Goal: Connect with others: Connect with other users

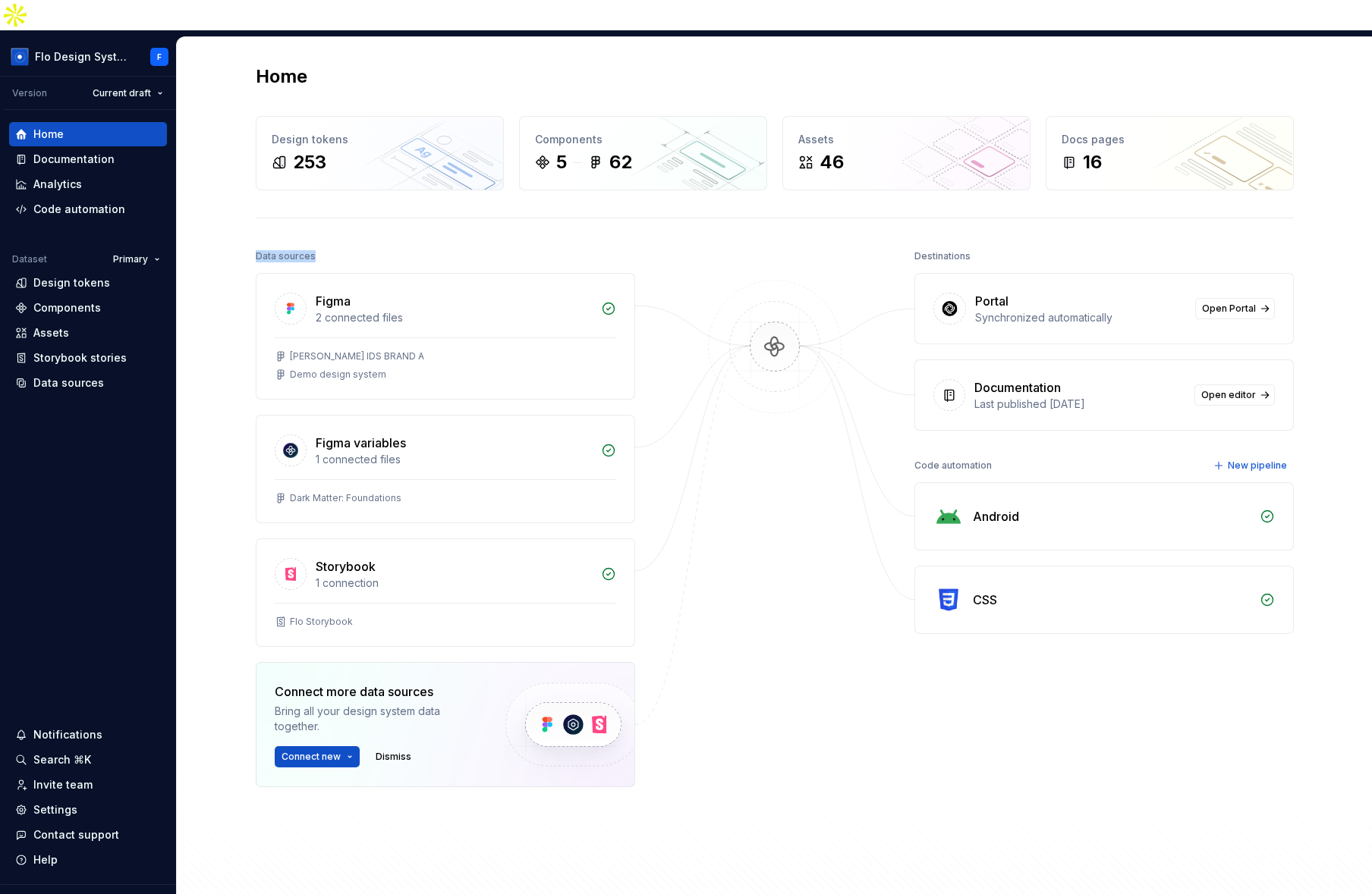
drag, startPoint x: 244, startPoint y: 228, endPoint x: 394, endPoint y: 223, distance: 150.1
click at [394, 223] on div "Home Design tokens 253 Components 5 62 Assets 46 Docs pages 16 Data sources Fig…" at bounding box center [774, 495] width 1092 height 914
click at [394, 246] on div "Data sources" at bounding box center [445, 256] width 380 height 21
drag, startPoint x: 235, startPoint y: 216, endPoint x: 435, endPoint y: 204, distance: 200.4
click at [435, 204] on div "Home Design tokens 253 Components 5 62 Assets 46 Docs pages 16 Data sources Fig…" at bounding box center [774, 495] width 1092 height 914
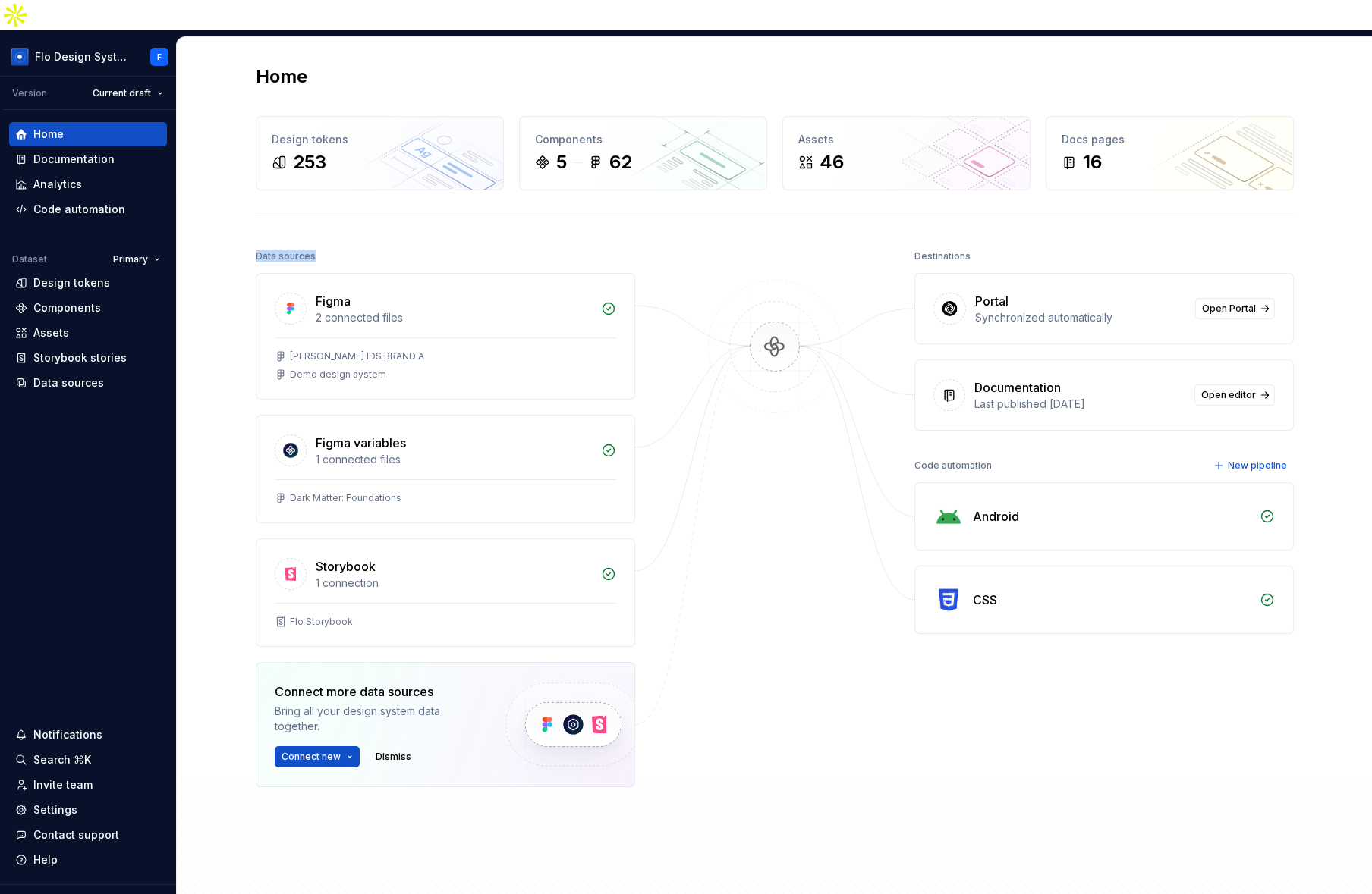
drag, startPoint x: 330, startPoint y: 222, endPoint x: 247, endPoint y: 220, distance: 83.0
click at [247, 220] on div "Home Design tokens 253 Components 5 62 Assets 46 Docs pages 16 Data sources Fig…" at bounding box center [774, 495] width 1092 height 914
click at [246, 221] on div "Home Design tokens 253 Components 5 62 Assets 46 Docs pages 16 Data sources Fig…" at bounding box center [774, 495] width 1092 height 914
drag, startPoint x: 246, startPoint y: 222, endPoint x: 360, endPoint y: 235, distance: 114.7
click at [360, 235] on div "Home Design tokens 253 Components 5 62 Assets 46 Docs pages 16 Data sources Fig…" at bounding box center [774, 495] width 1092 height 914
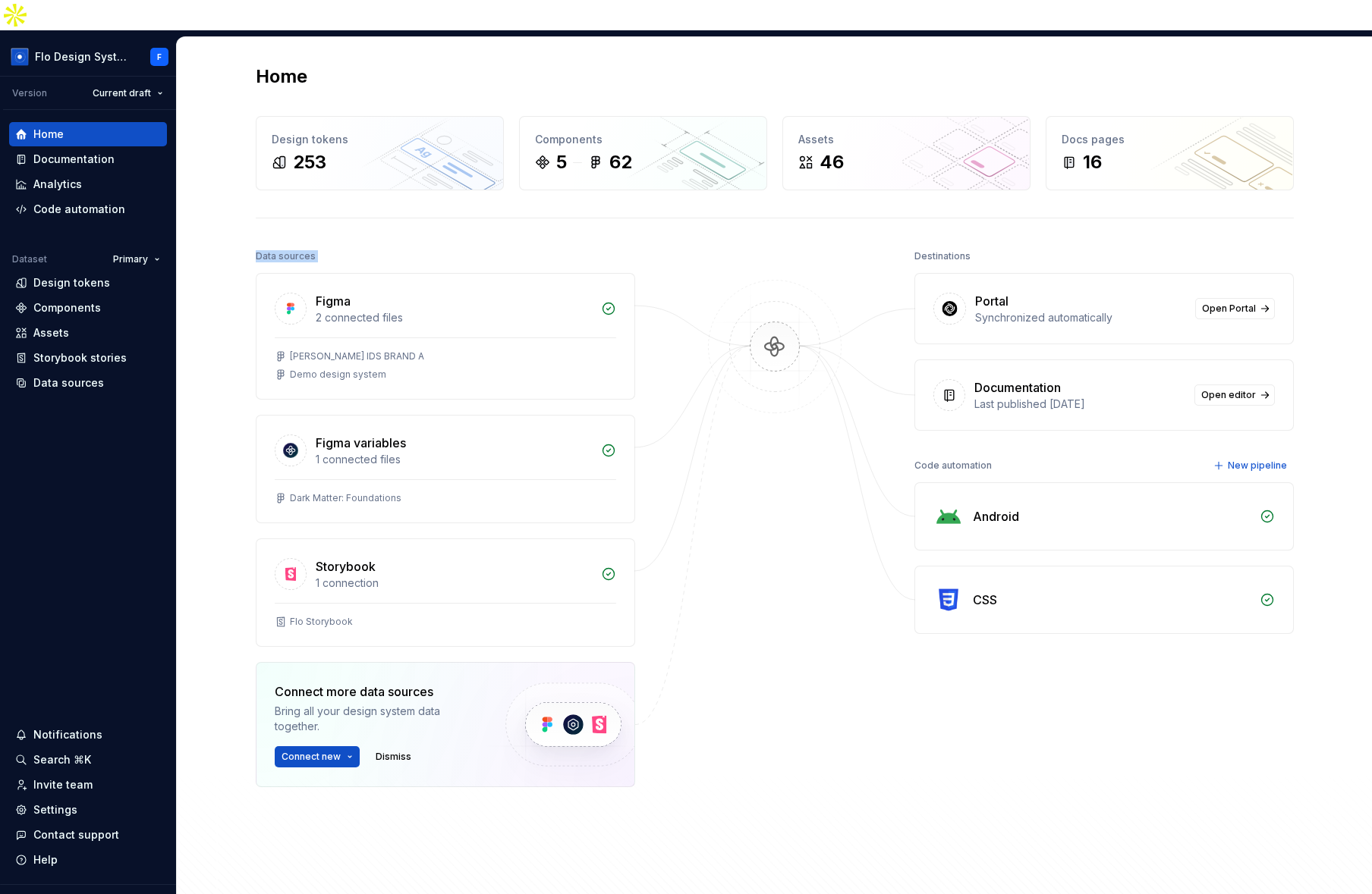
click at [359, 246] on div "Data sources" at bounding box center [445, 256] width 380 height 21
click at [96, 375] on div "Data sources" at bounding box center [68, 383] width 70 height 15
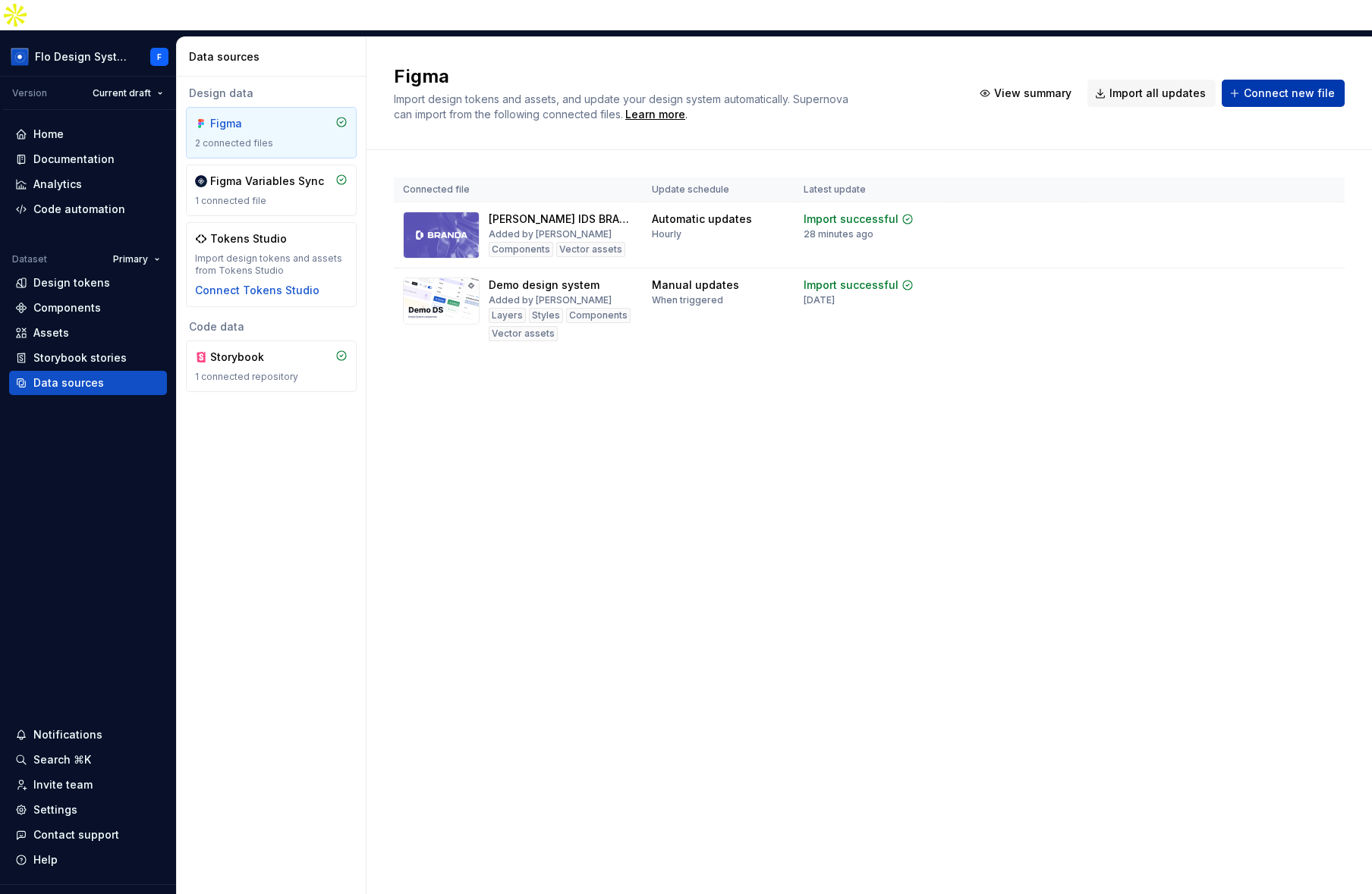
click at [1277, 85] on span "Connect new file" at bounding box center [1289, 93] width 91 height 15
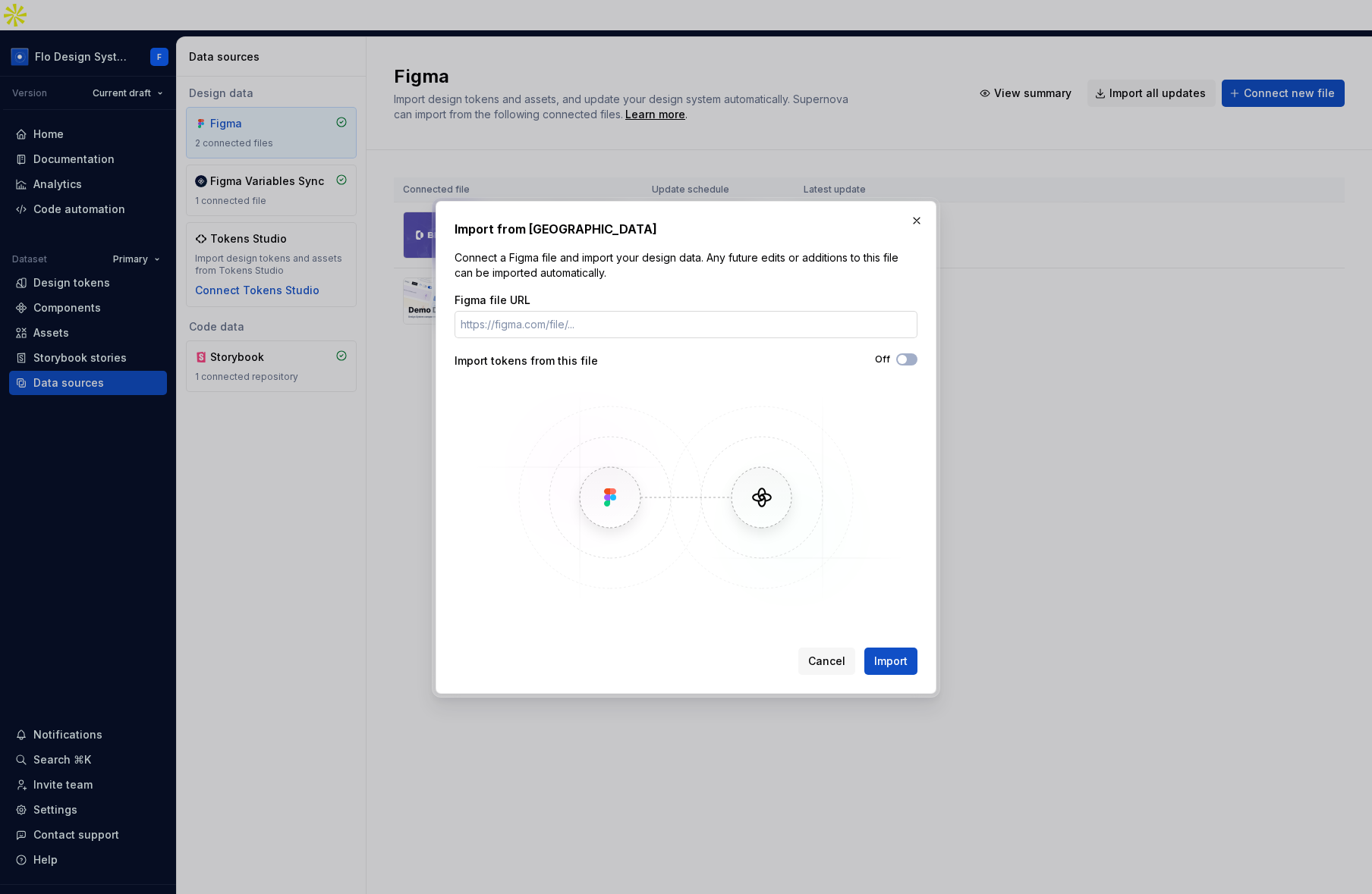
click at [649, 327] on input "Figma file URL" at bounding box center [686, 325] width 463 height 27
type input "https://www.figma.com/design/f2jhYXeBXI6n6ky5WyxjVo/Taylor-s-IDS-BRAND-A?node-i…"
click at [921, 226] on button "button" at bounding box center [917, 221] width 21 height 21
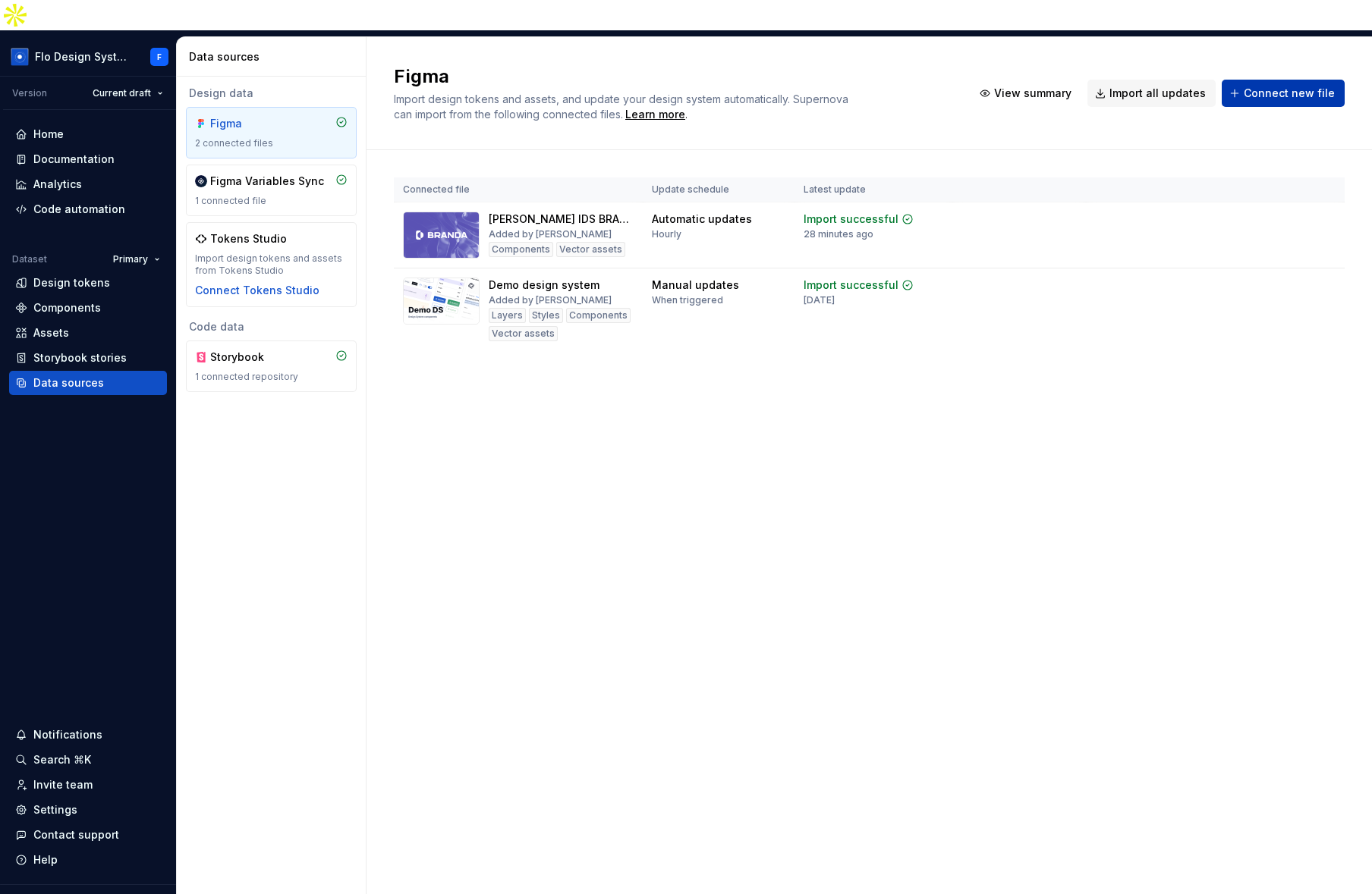
click at [1296, 80] on button "Connect new file" at bounding box center [1284, 93] width 123 height 27
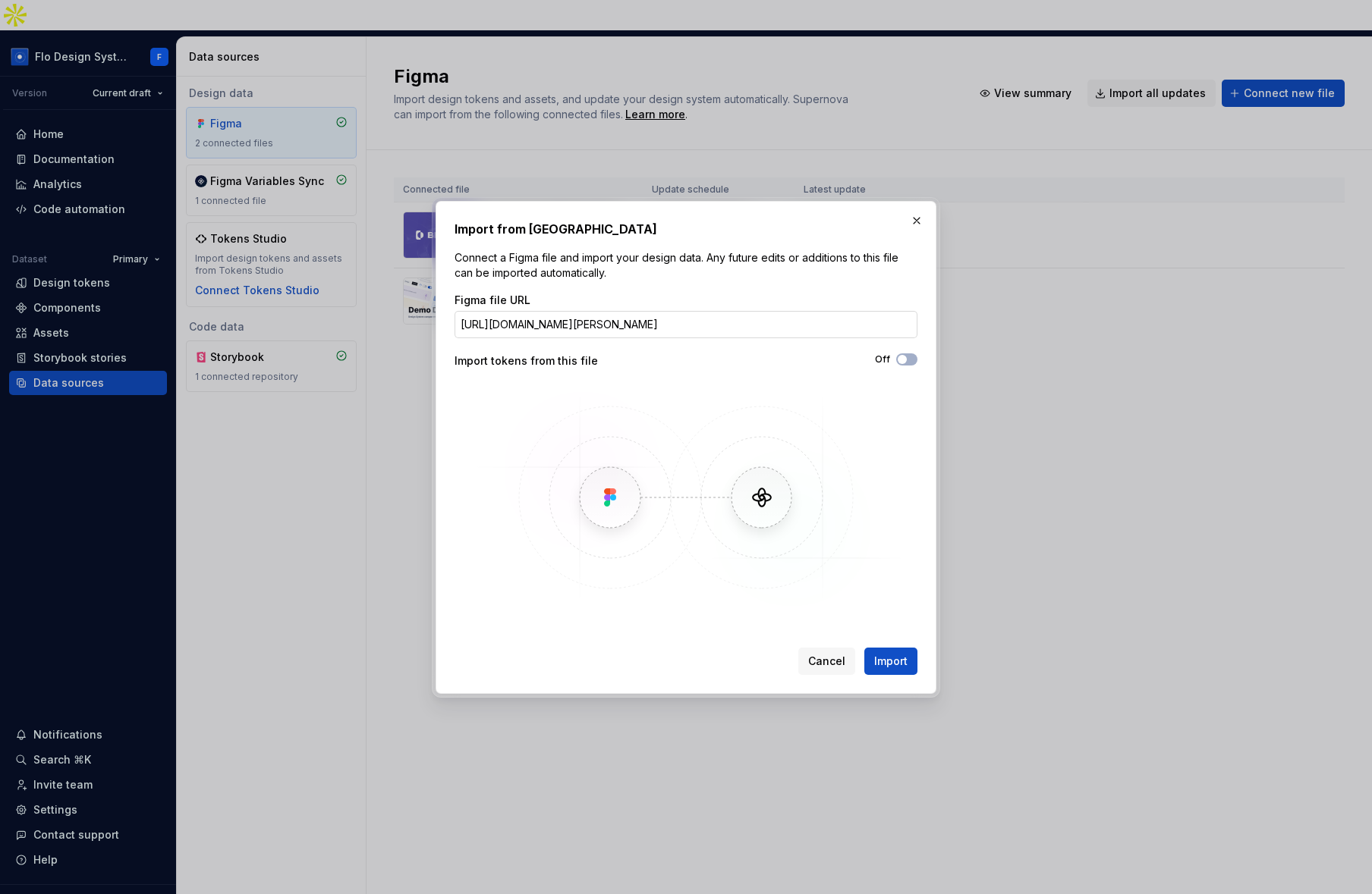
click at [732, 320] on input "https://www.figma.com/design/f2jhYXeBXI6n6ky5WyxjVo/Taylor-s-IDS-BRAND-A?node-i…" at bounding box center [686, 325] width 463 height 27
drag, startPoint x: 520, startPoint y: 318, endPoint x: 708, endPoint y: 333, distance: 188.6
click at [708, 333] on input "https://www.figma.com/design/f2jhYXeBXI6n6ky5WyxjVo/Taylor-s-IDS-BRAND-A?node-i…" at bounding box center [686, 325] width 463 height 27
drag, startPoint x: 482, startPoint y: 359, endPoint x: 602, endPoint y: 363, distance: 120.1
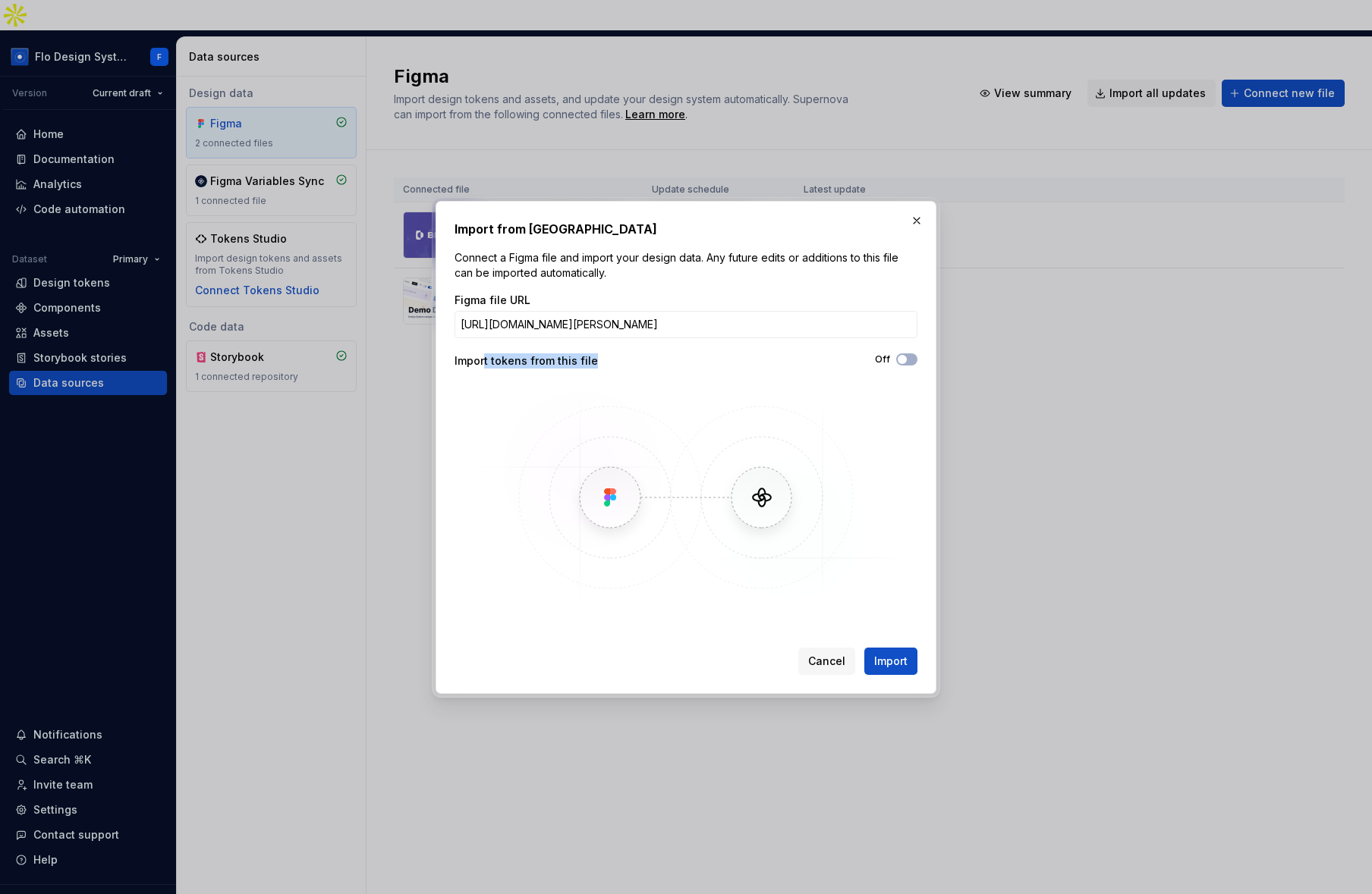
click at [602, 363] on div "Import tokens from this file" at bounding box center [570, 361] width 232 height 15
drag, startPoint x: 571, startPoint y: 360, endPoint x: 502, endPoint y: 362, distance: 69.0
click at [502, 362] on div "Import tokens from this file" at bounding box center [570, 361] width 232 height 15
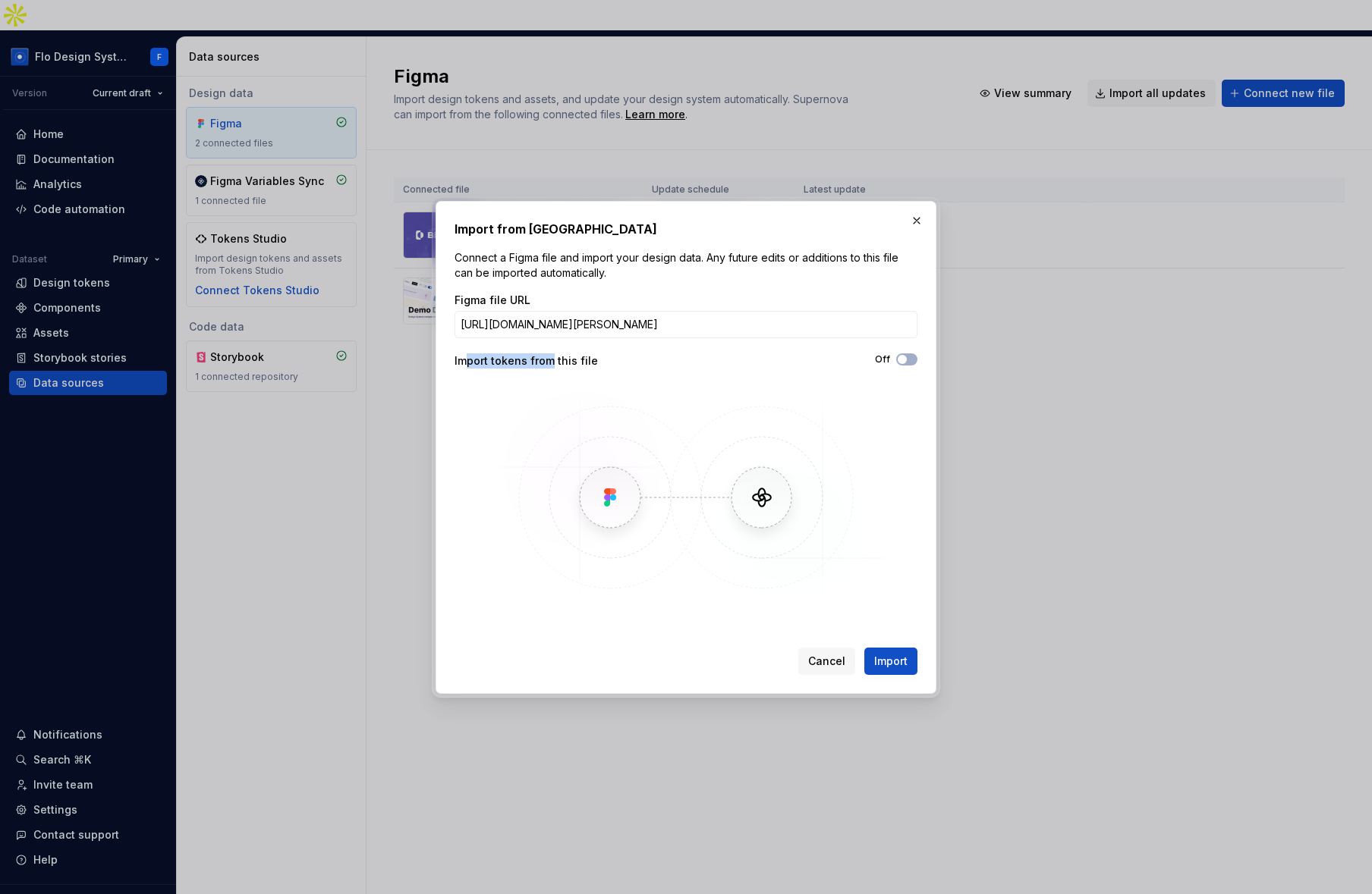
drag, startPoint x: 464, startPoint y: 355, endPoint x: 550, endPoint y: 360, distance: 86.1
click at [550, 360] on div "Import tokens from this file" at bounding box center [570, 361] width 232 height 15
drag, startPoint x: 550, startPoint y: 360, endPoint x: 559, endPoint y: 362, distance: 9.2
click at [552, 361] on div "Import tokens from this file" at bounding box center [570, 361] width 232 height 15
drag, startPoint x: 565, startPoint y: 362, endPoint x: 488, endPoint y: 360, distance: 77.0
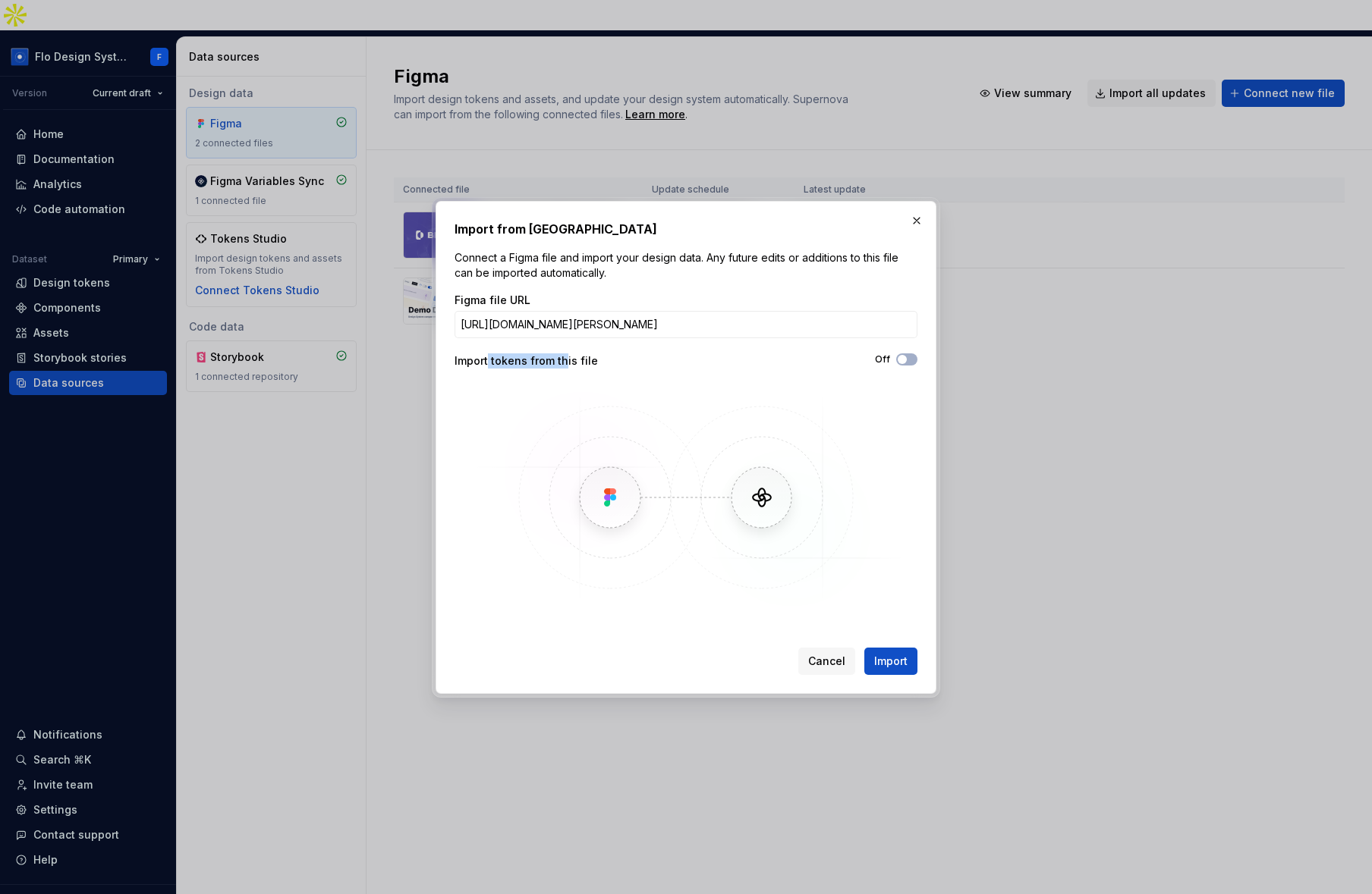
click at [488, 360] on div "Import tokens from this file" at bounding box center [570, 361] width 232 height 15
drag, startPoint x: 475, startPoint y: 359, endPoint x: 593, endPoint y: 359, distance: 118.0
click at [592, 359] on div "Import tokens from this file" at bounding box center [570, 361] width 232 height 15
click at [594, 360] on div "Import tokens from this file" at bounding box center [570, 361] width 232 height 15
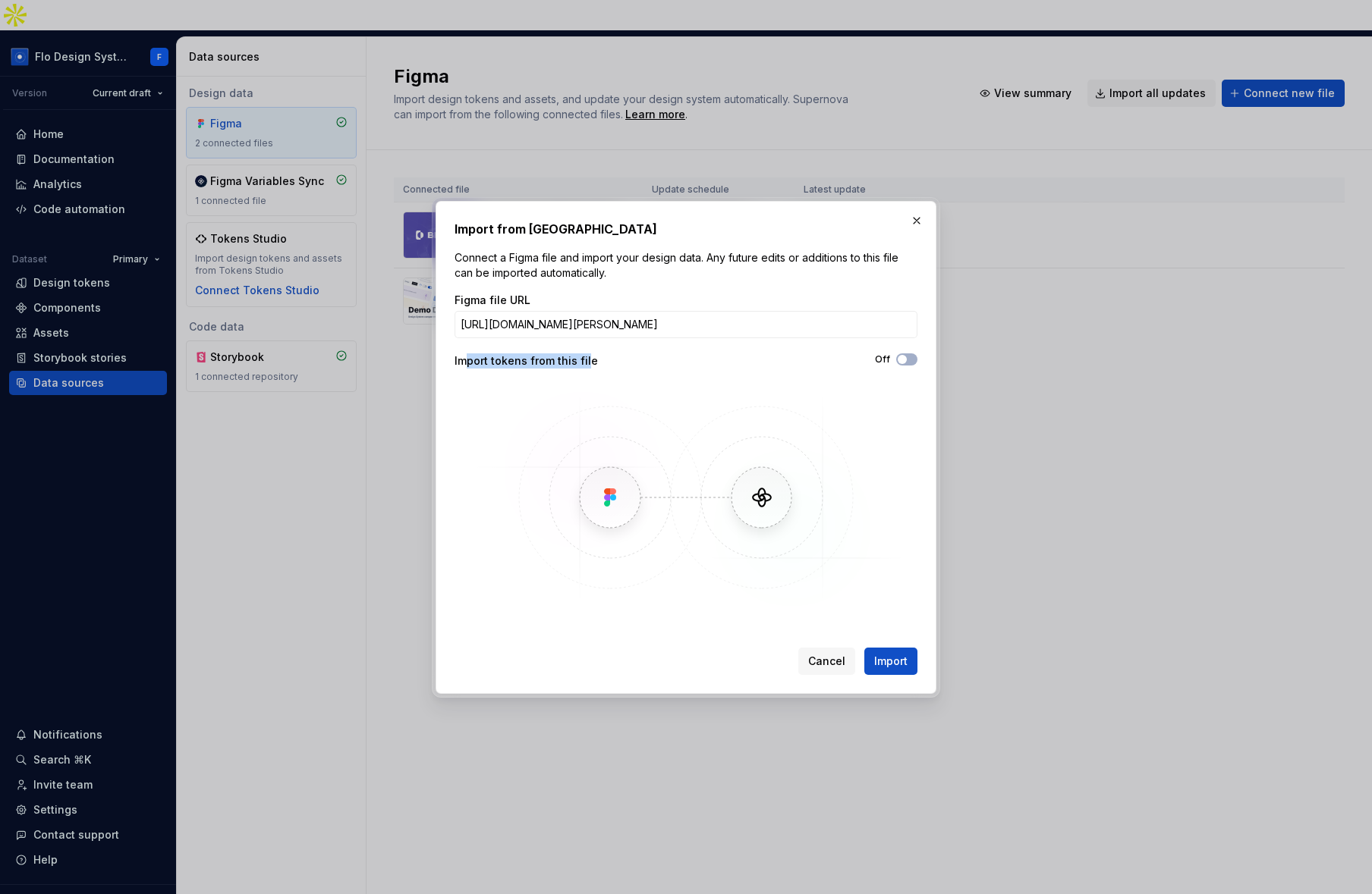
drag, startPoint x: 462, startPoint y: 365, endPoint x: 583, endPoint y: 362, distance: 121.0
click at [583, 362] on div "Import tokens from this file" at bounding box center [570, 361] width 232 height 15
drag, startPoint x: 565, startPoint y: 363, endPoint x: 488, endPoint y: 363, distance: 77.0
click at [488, 363] on div "Import tokens from this file" at bounding box center [570, 361] width 232 height 15
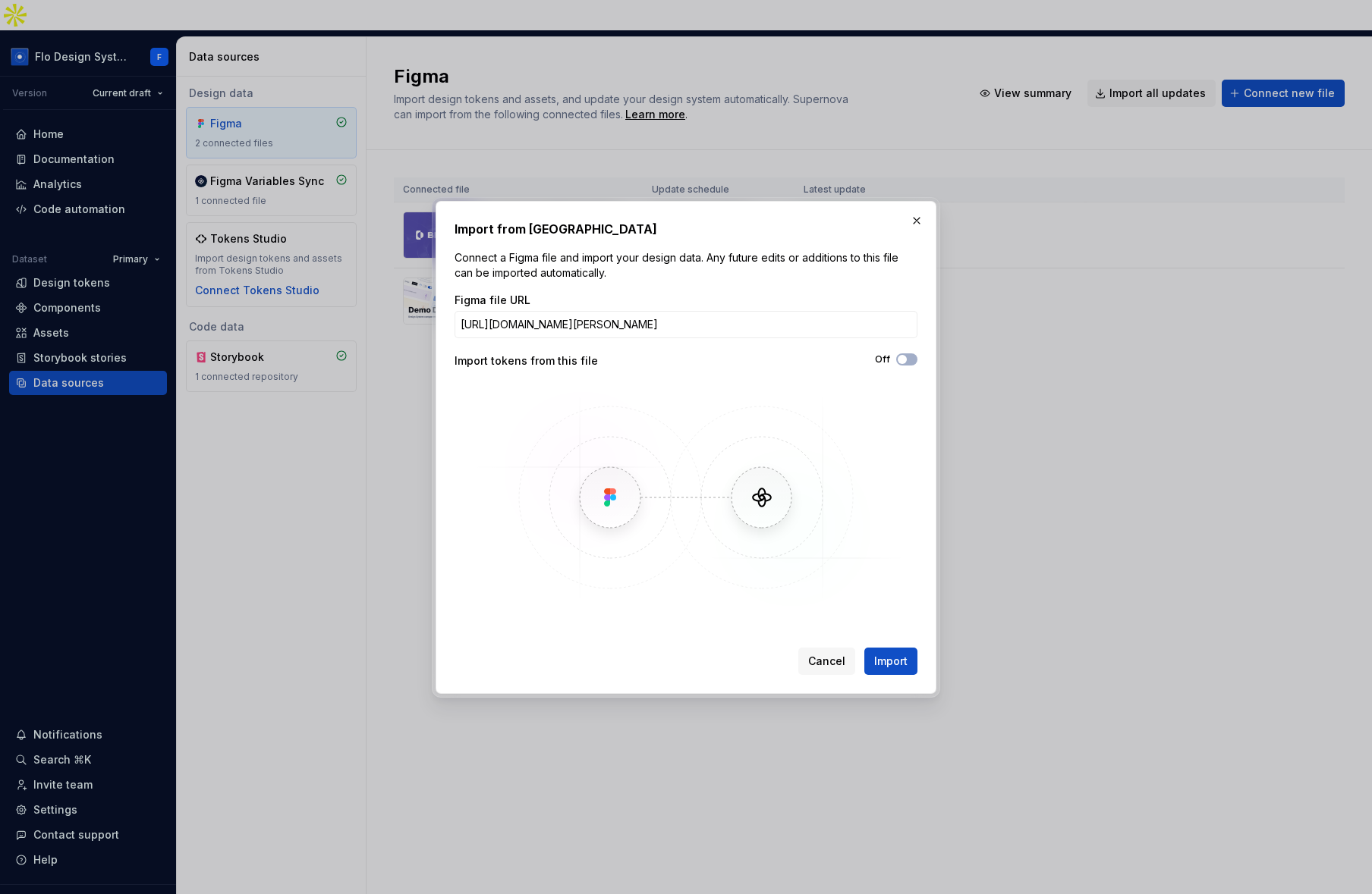
drag, startPoint x: 488, startPoint y: 363, endPoint x: 504, endPoint y: 362, distance: 16.0
click at [489, 363] on div "Import tokens from this file" at bounding box center [570, 361] width 232 height 15
drag, startPoint x: 554, startPoint y: 365, endPoint x: 601, endPoint y: 366, distance: 47.0
click at [601, 366] on div "Import tokens from this file" at bounding box center [570, 361] width 232 height 15
click at [600, 366] on div "Import tokens from this file" at bounding box center [570, 361] width 232 height 15
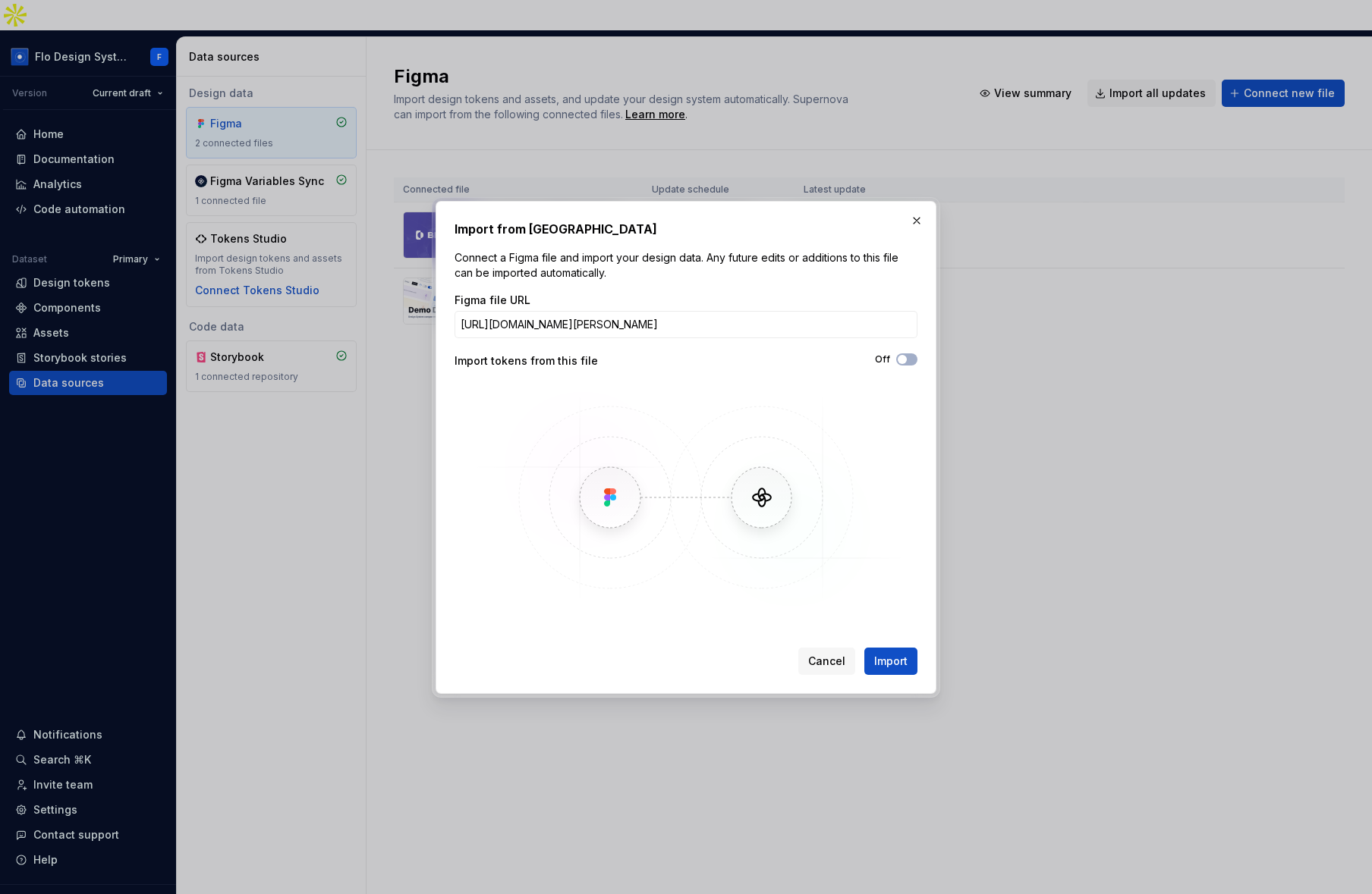
drag, startPoint x: 580, startPoint y: 363, endPoint x: 522, endPoint y: 368, distance: 58.2
click at [522, 368] on div "Figma file URL https://www.figma.com/design/f2jhYXeBXI6n6ky5WyxjVo/Taylor-s-IDS…" at bounding box center [686, 452] width 463 height 319
click at [544, 369] on div "Figma file URL https://www.figma.com/design/f2jhYXeBXI6n6ky5WyxjVo/Taylor-s-IDS…" at bounding box center [686, 452] width 463 height 319
drag, startPoint x: 494, startPoint y: 260, endPoint x: 565, endPoint y: 282, distance: 74.3
click at [565, 282] on div "Import from Figma Connect a Figma file and import your design data. Any future …" at bounding box center [686, 447] width 463 height 455
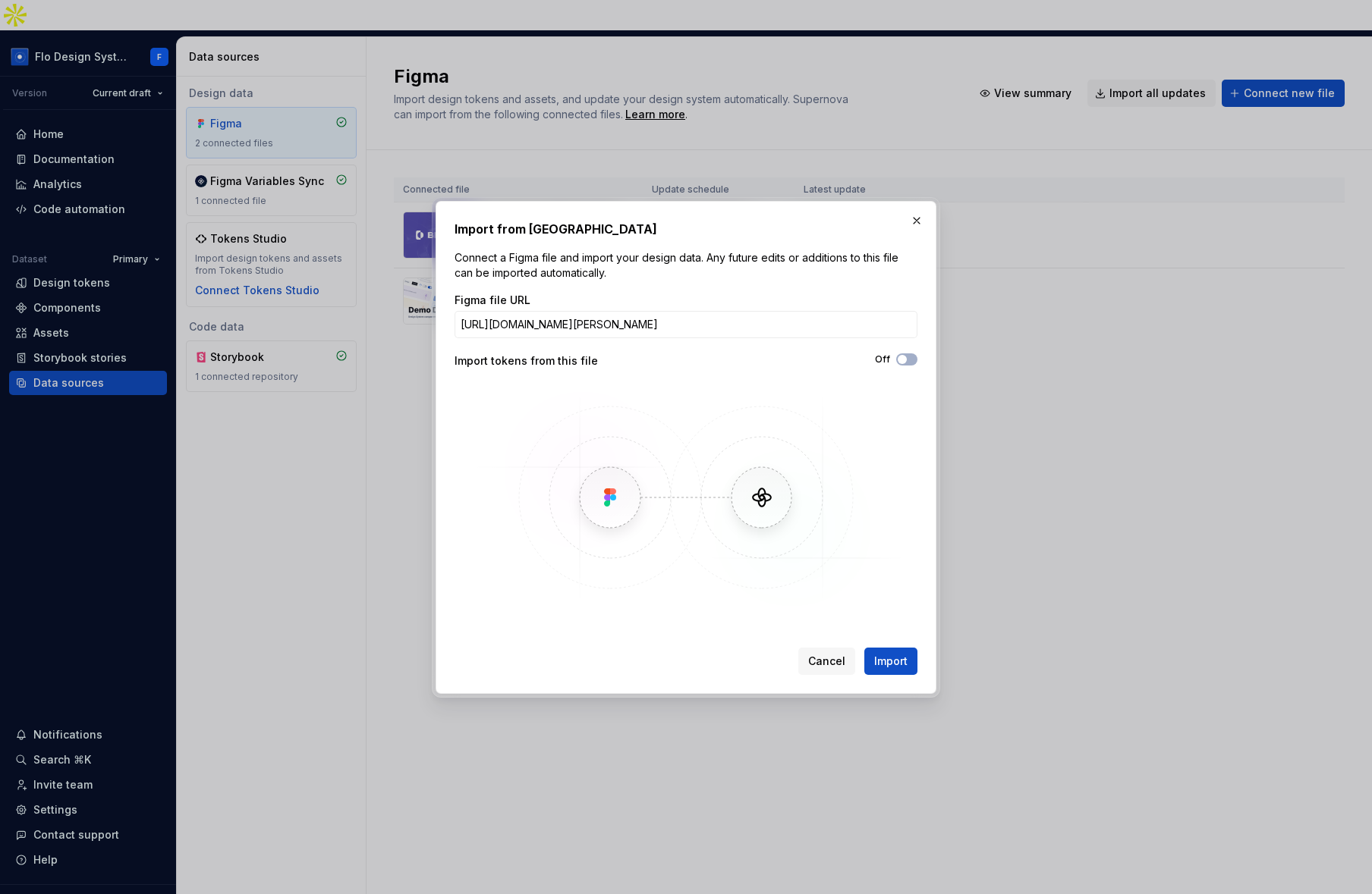
drag, startPoint x: 565, startPoint y: 282, endPoint x: 579, endPoint y: 280, distance: 14.1
click at [569, 282] on div "Import from Figma Connect a Figma file and import your design data. Any future …" at bounding box center [686, 447] width 463 height 455
drag, startPoint x: 579, startPoint y: 280, endPoint x: 468, endPoint y: 265, distance: 112.0
click at [468, 265] on div "Import from Figma Connect a Figma file and import your design data. Any future …" at bounding box center [686, 447] width 463 height 455
click at [468, 265] on p "Connect a Figma file and import your design data. Any future edits or additions…" at bounding box center [686, 266] width 463 height 31
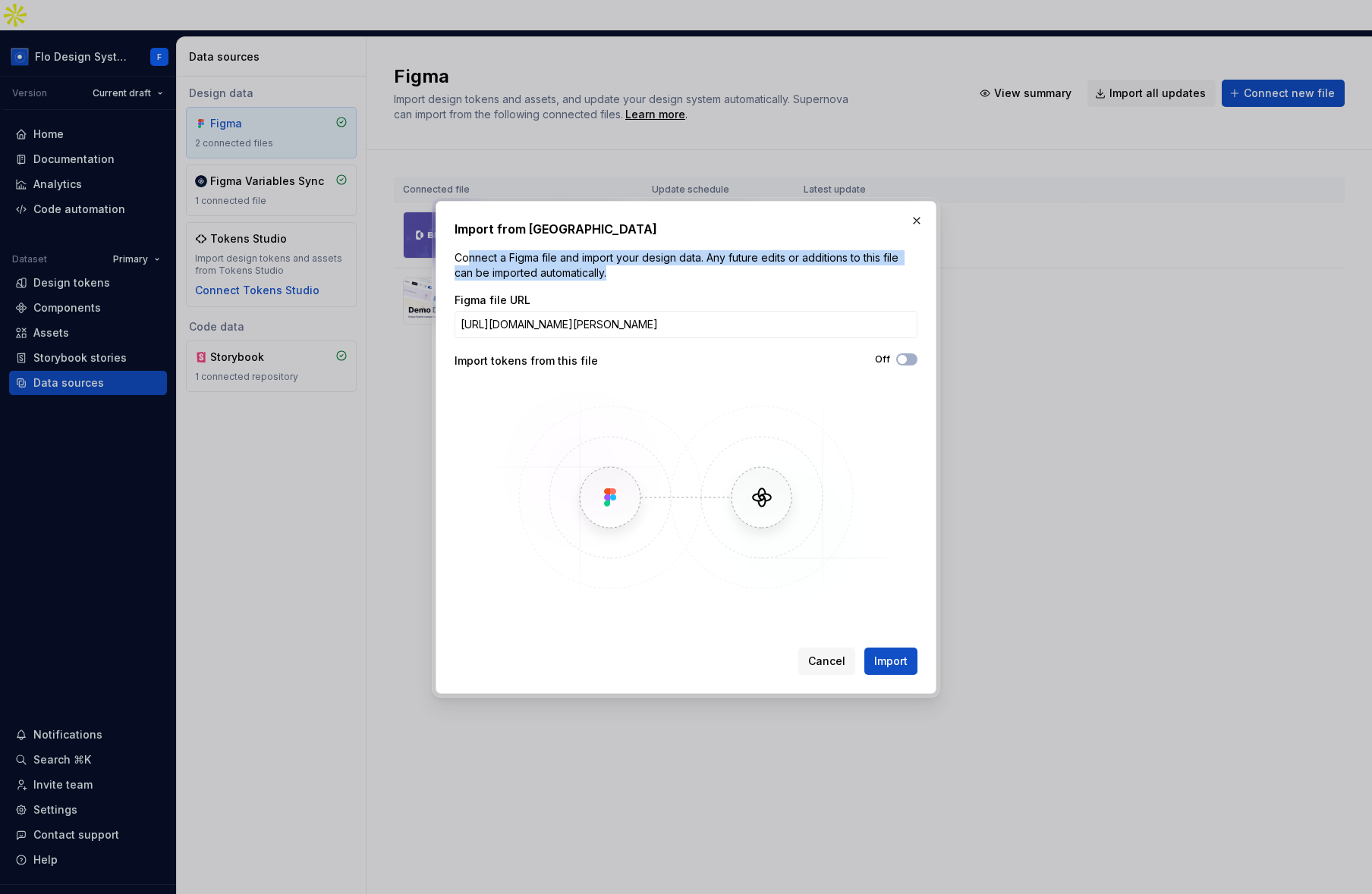
drag, startPoint x: 470, startPoint y: 254, endPoint x: 586, endPoint y: 281, distance: 119.1
click at [586, 281] on div "Import from Figma Connect a Figma file and import your design data. Any future …" at bounding box center [686, 447] width 463 height 455
drag, startPoint x: 586, startPoint y: 281, endPoint x: 601, endPoint y: 276, distance: 15.8
click at [587, 281] on div "Import from Figma Connect a Figma file and import your design data. Any future …" at bounding box center [686, 447] width 463 height 455
drag, startPoint x: 599, startPoint y: 275, endPoint x: 475, endPoint y: 260, distance: 124.9
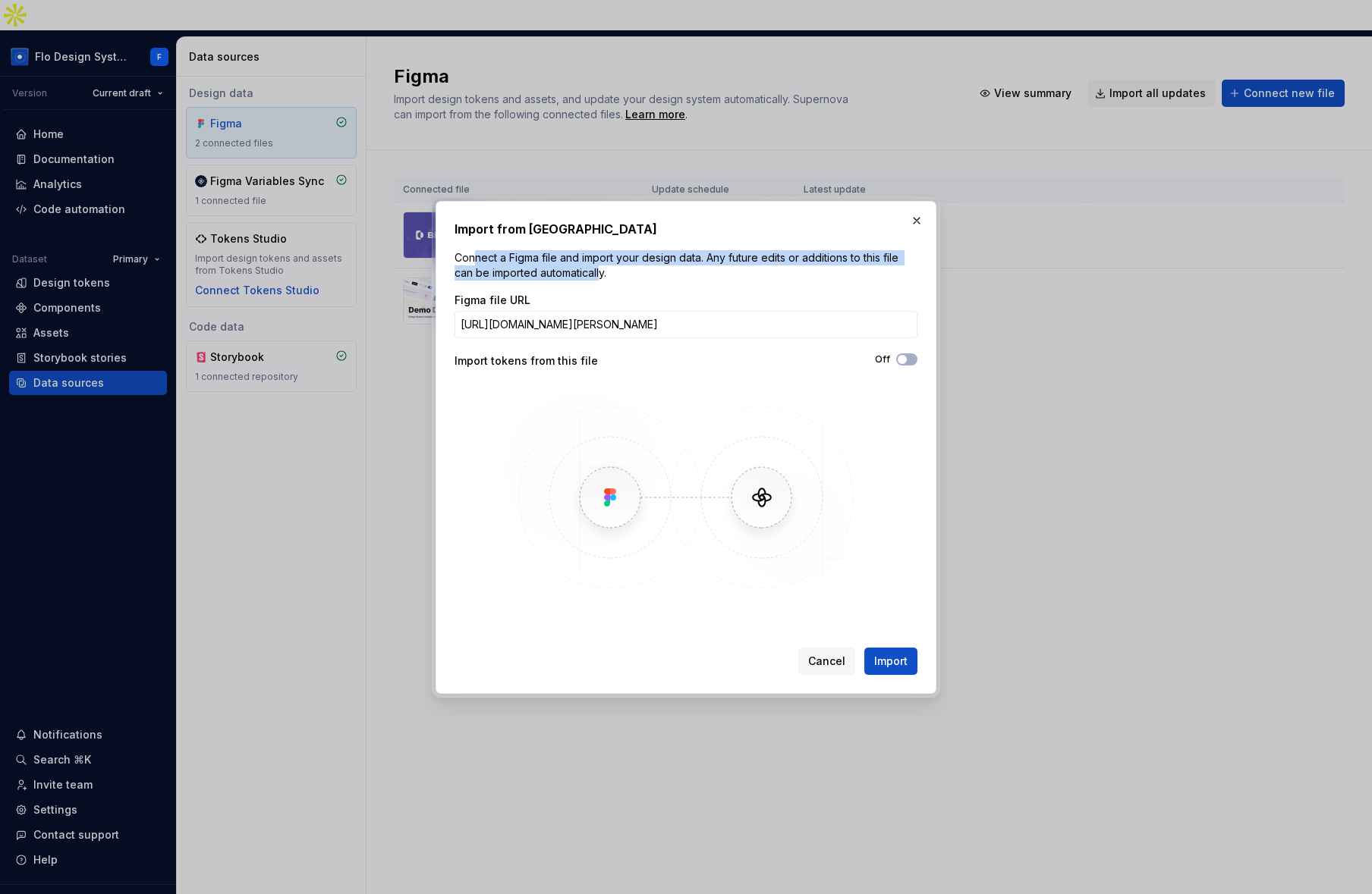
click at [475, 260] on p "Connect a Figma file and import your design data. Any future edits or additions…" at bounding box center [686, 266] width 463 height 31
drag, startPoint x: 444, startPoint y: 364, endPoint x: 892, endPoint y: 362, distance: 448.0
click at [941, 358] on div "Import from Figma Connect a Figma file and import your design data. Any future …" at bounding box center [686, 447] width 1372 height 894
drag, startPoint x: 618, startPoint y: 359, endPoint x: 570, endPoint y: 364, distance: 48.3
click at [618, 359] on div "Import tokens from this file" at bounding box center [570, 361] width 232 height 15
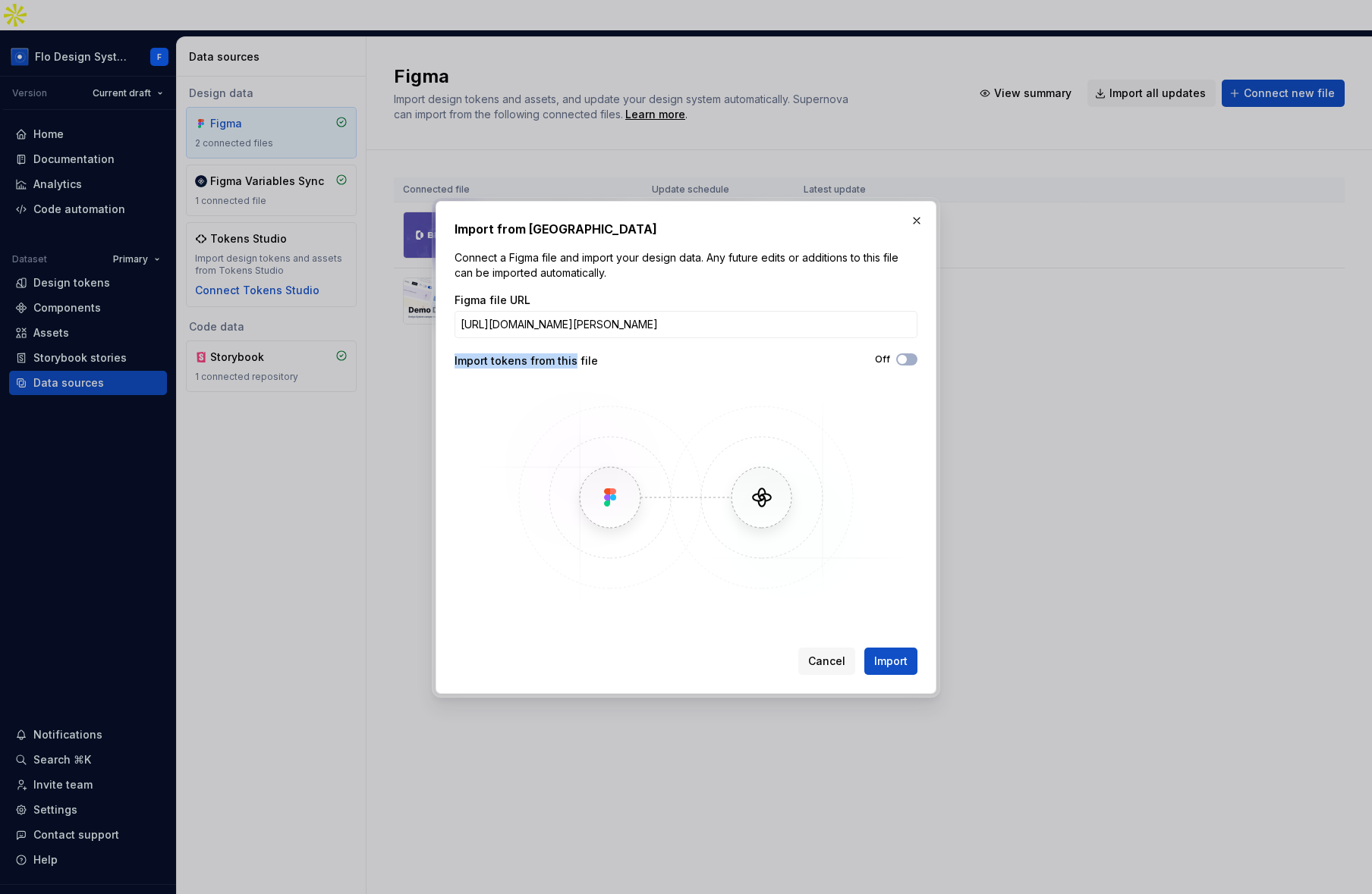
drag, startPoint x: 570, startPoint y: 364, endPoint x: 432, endPoint y: 363, distance: 138.0
click at [432, 363] on div "Import from Figma Connect a Figma file and import your design data. Any future …" at bounding box center [685, 447] width 508 height 500
click at [433, 363] on div "Import from Figma Connect a Figma file and import your design data. Any future …" at bounding box center [685, 447] width 508 height 500
drag, startPoint x: 520, startPoint y: 361, endPoint x: 722, endPoint y: 363, distance: 202.0
click at [722, 363] on div "Import from Figma Connect a Figma file and import your design data. Any future …" at bounding box center [685, 447] width 501 height 493
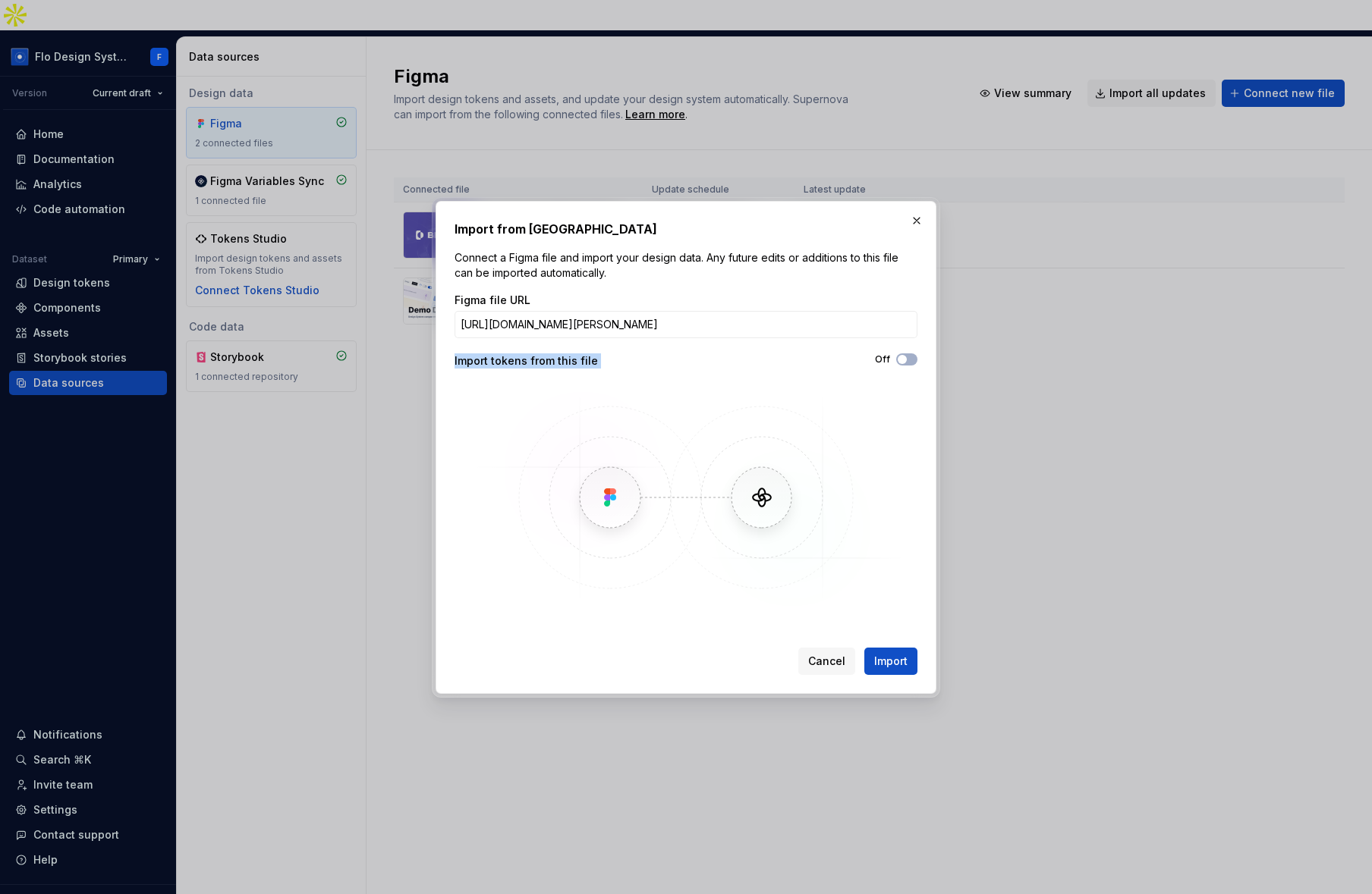
click at [722, 364] on div "Off" at bounding box center [801, 359] width 232 height 12
click at [923, 215] on button "button" at bounding box center [917, 221] width 21 height 21
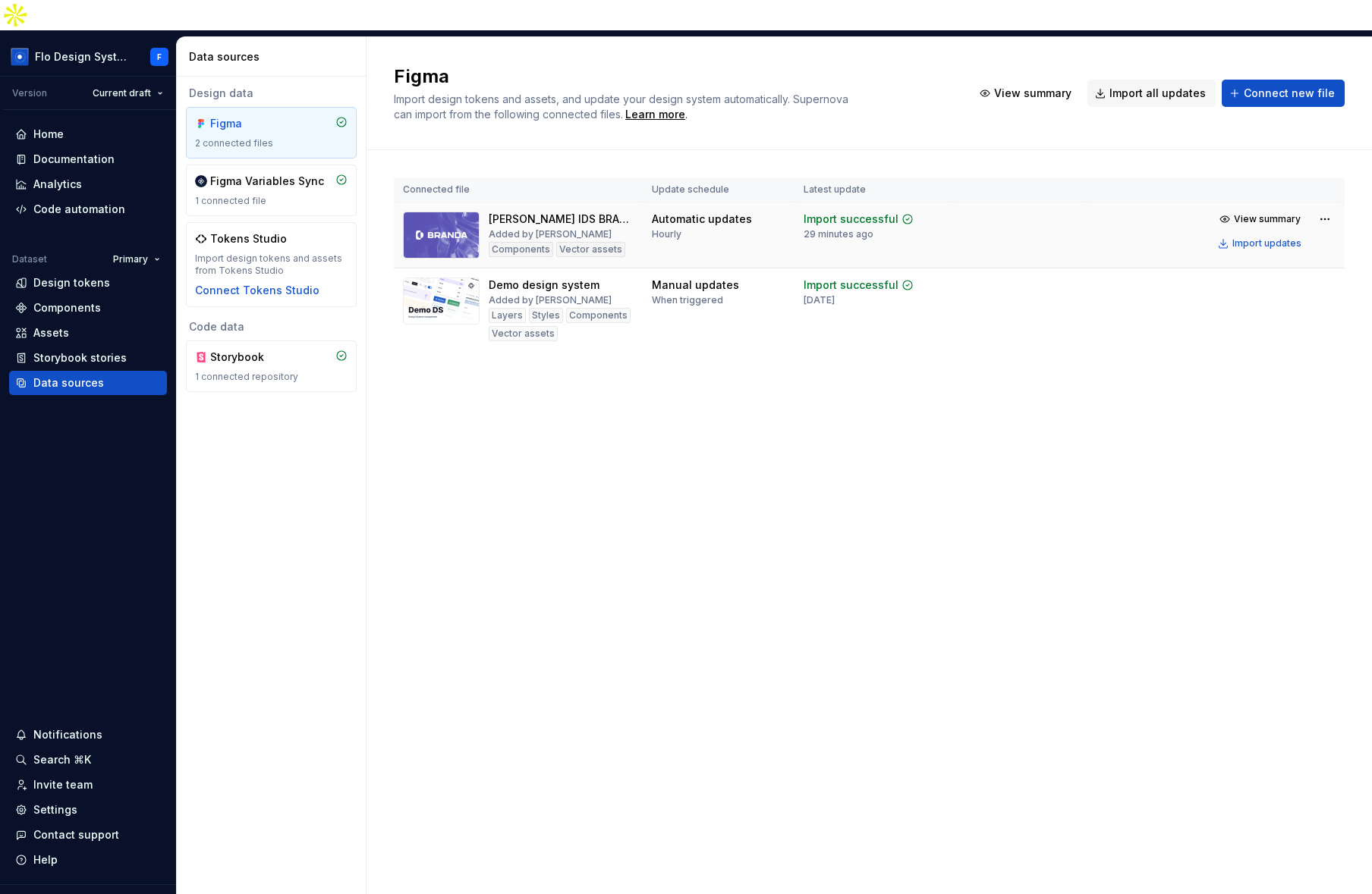
drag, startPoint x: 492, startPoint y: 215, endPoint x: 515, endPoint y: 198, distance: 28.6
click at [498, 242] on div "Components" at bounding box center [521, 250] width 64 height 15
drag, startPoint x: 507, startPoint y: 188, endPoint x: 621, endPoint y: 187, distance: 114.0
click at [621, 211] on div "Taylor's IDS BRAND A Added by Flo Components Vector assets" at bounding box center [518, 234] width 231 height 47
drag, startPoint x: 498, startPoint y: 254, endPoint x: 630, endPoint y: 254, distance: 132.0
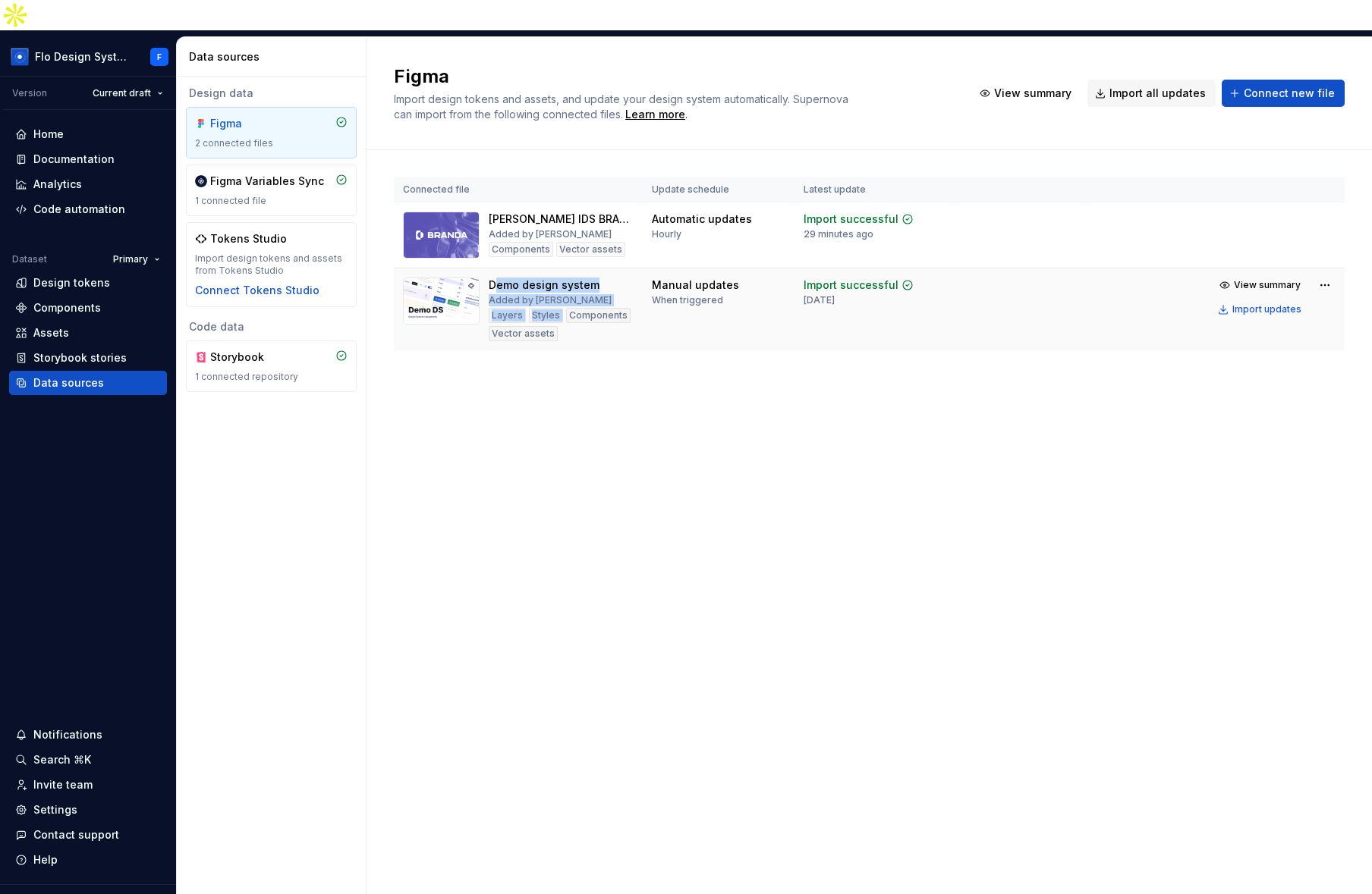
click at [630, 278] on div "Demo design system Added by Beatriz Novais Layers Styles Components Vector asse…" at bounding box center [561, 309] width 145 height 63
drag, startPoint x: 624, startPoint y: 248, endPoint x: 538, endPoint y: 211, distance: 93.6
click at [623, 278] on div "Demo design system Added by Beatriz Novais Layers Styles Components Vector asse…" at bounding box center [561, 309] width 145 height 63
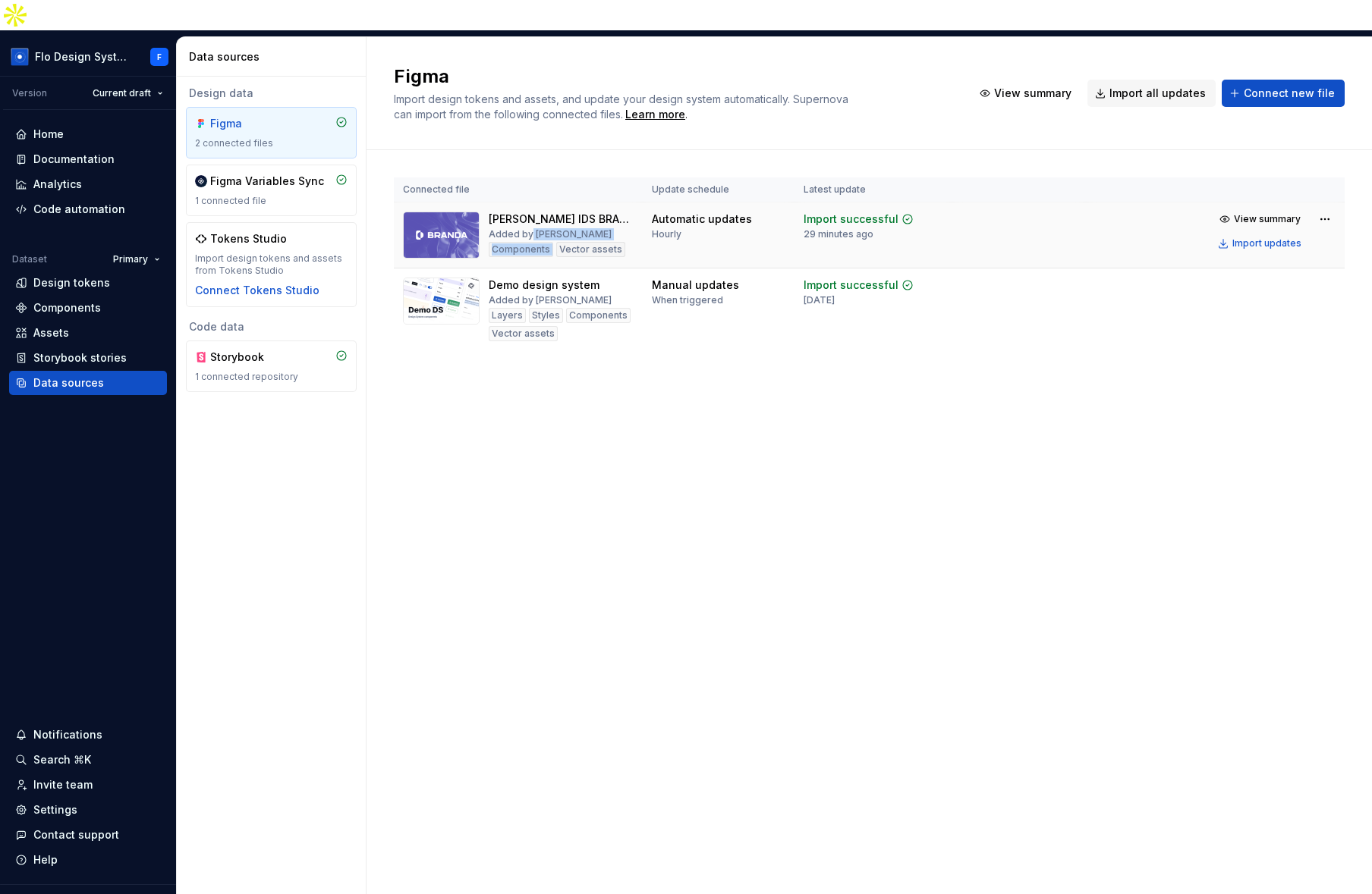
drag, startPoint x: 560, startPoint y: 205, endPoint x: 569, endPoint y: 204, distance: 9.1
click at [569, 211] on div "Taylor's IDS BRAND A Added by Flo Components Vector assets" at bounding box center [561, 234] width 145 height 47
click at [544, 229] on div "Added by Flo" at bounding box center [551, 234] width 123 height 12
click at [539, 229] on div "Added by Flo" at bounding box center [551, 234] width 123 height 12
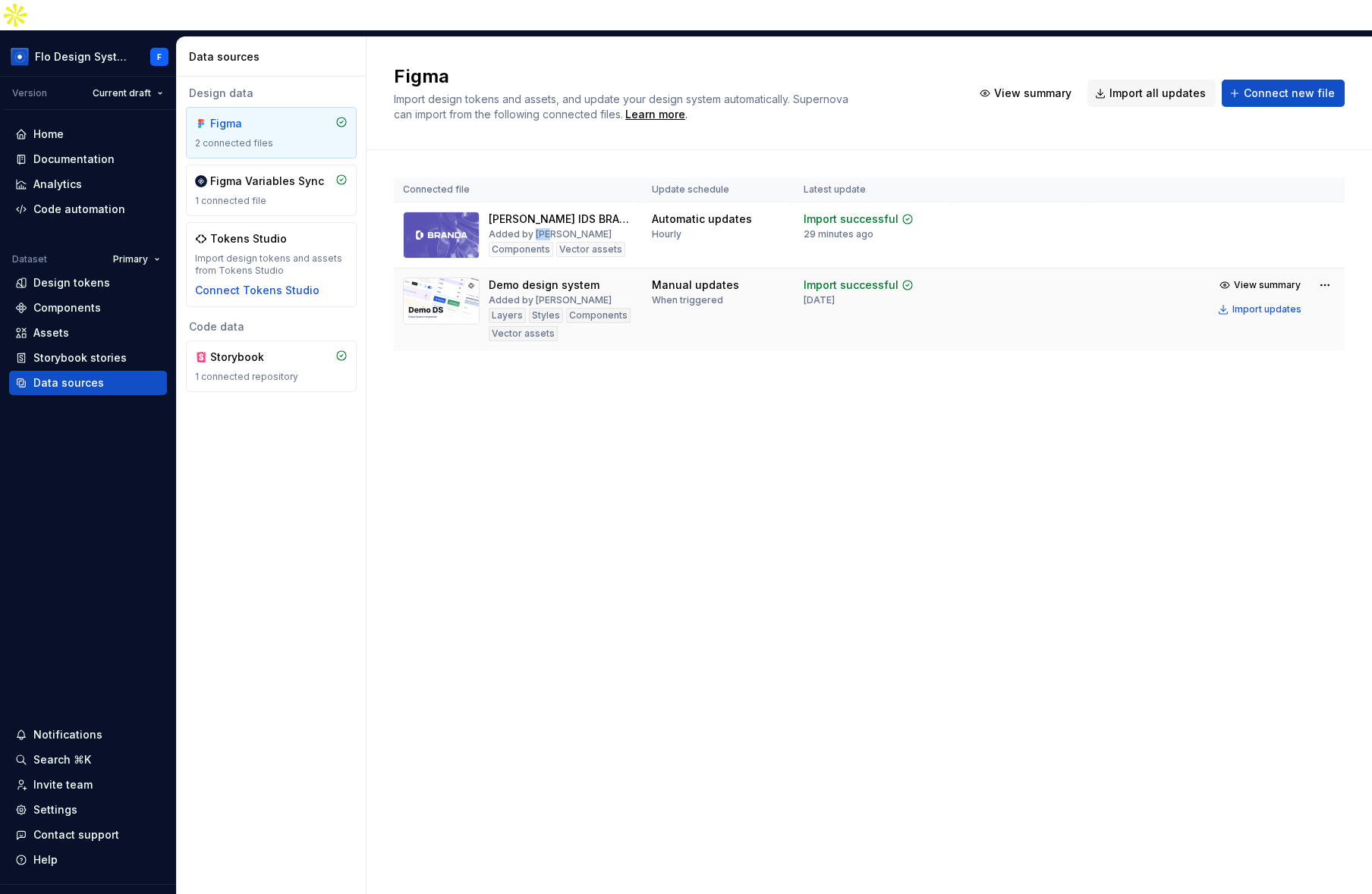
click at [604, 278] on div "Demo design system Added by Beatriz Novais Layers Styles Components Vector asse…" at bounding box center [561, 309] width 145 height 63
drag, startPoint x: 514, startPoint y: 269, endPoint x: 503, endPoint y: 323, distance: 55.1
click at [514, 294] on div "Added by Beatriz Novais" at bounding box center [551, 300] width 123 height 12
drag, startPoint x: 497, startPoint y: 219, endPoint x: 621, endPoint y: 224, distance: 124.1
click at [621, 224] on div "Taylor's IDS BRAND A Added by Flo Components Vector assets" at bounding box center [518, 234] width 231 height 47
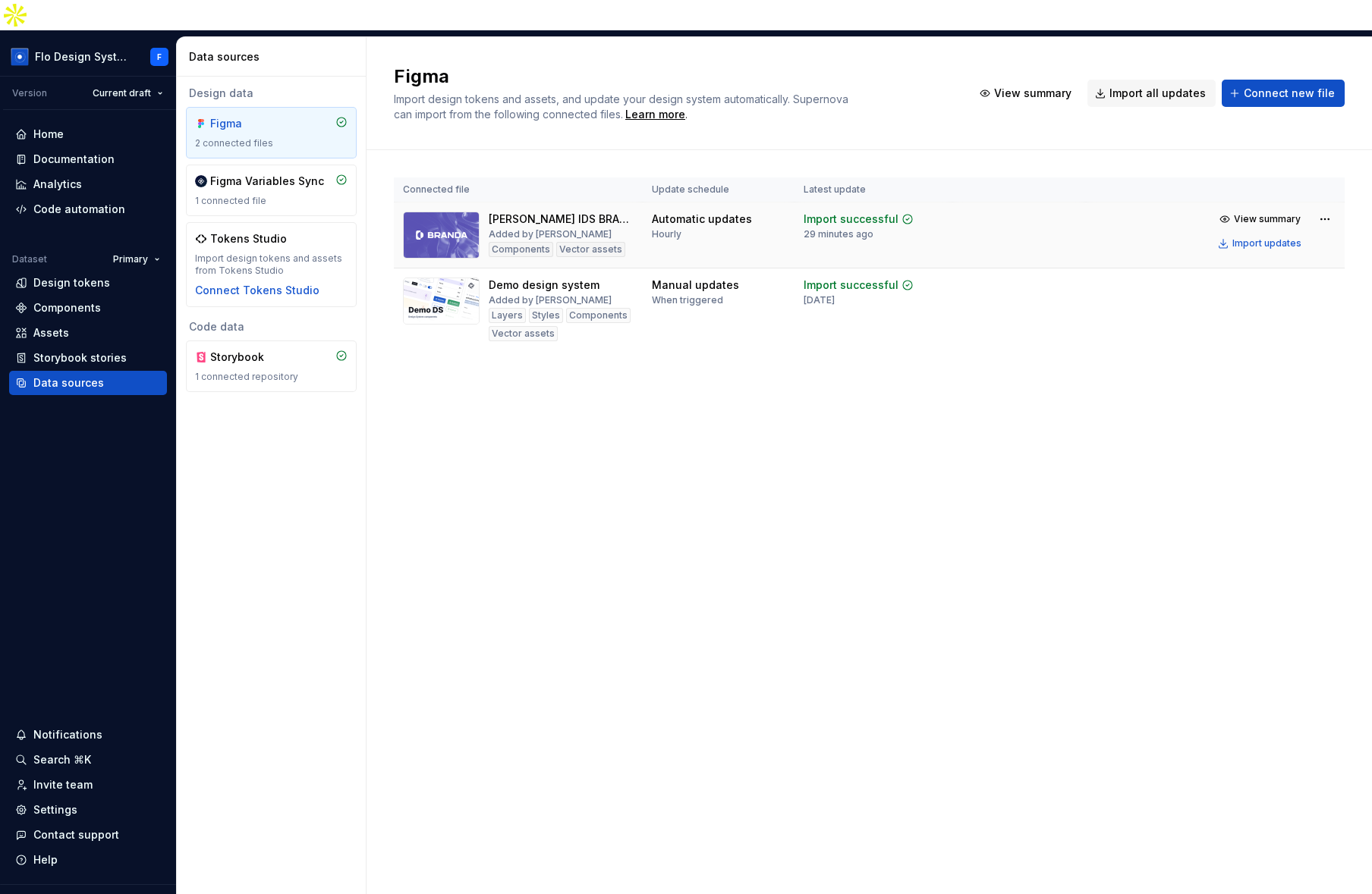
drag, startPoint x: 553, startPoint y: 222, endPoint x: 637, endPoint y: 221, distance: 84.0
click at [637, 221] on td "Taylor's IDS BRAND A Added by Flo Components Vector assets" at bounding box center [518, 235] width 249 height 66
drag
click at [482, 227] on div "Taylor's IDS BRAND A Added by Flo Components Vector assets" at bounding box center [518, 234] width 231 height 47
click at [502, 308] on div "Layers Styles Components Vector assets" at bounding box center [561, 325] width 145 height 34
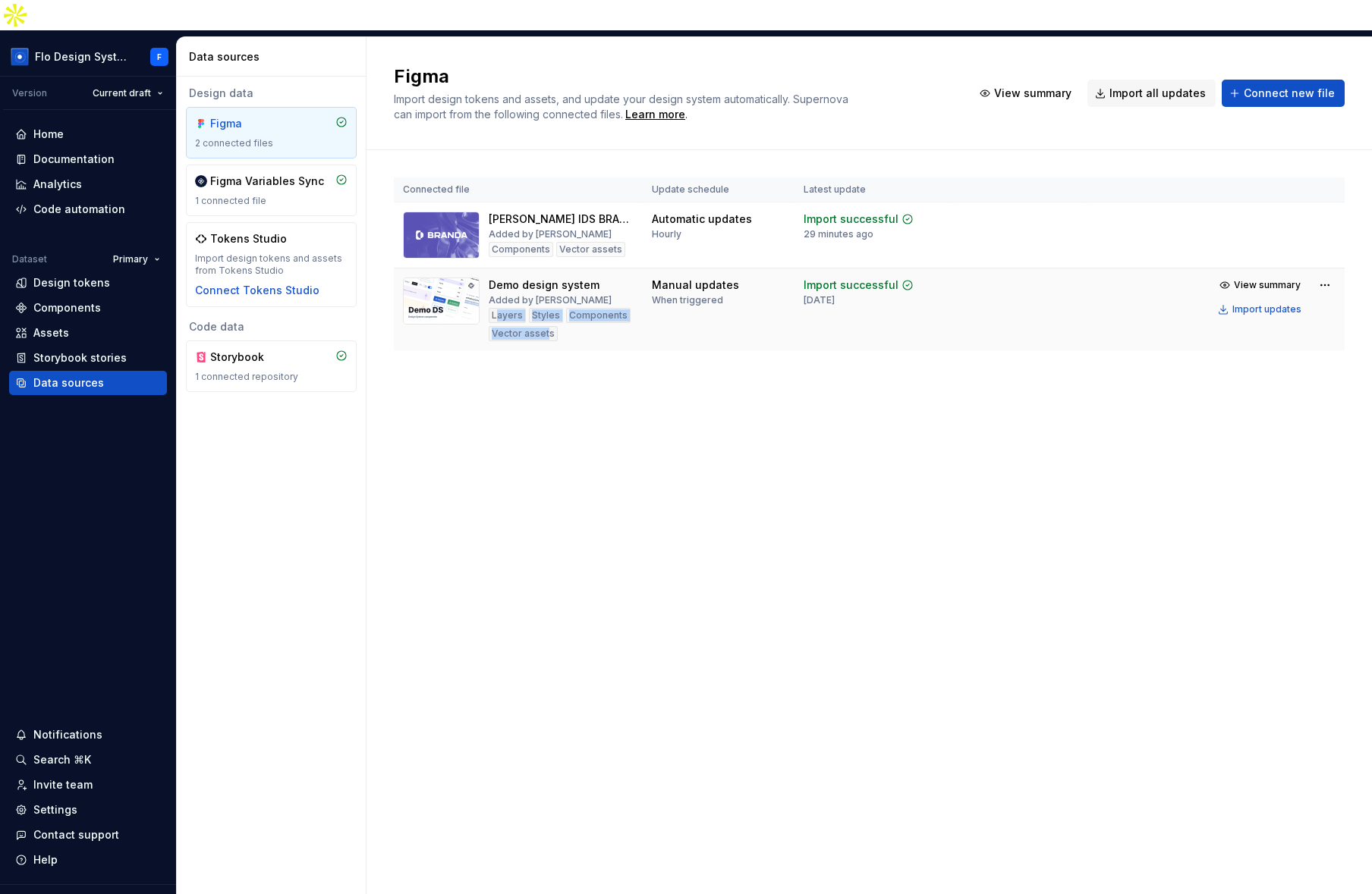
click at [546, 308] on div "Layers Styles Components Vector assets" at bounding box center [561, 325] width 145 height 34
click at [723, 203] on td "Automatic updates Hourly" at bounding box center [719, 235] width 152 height 66
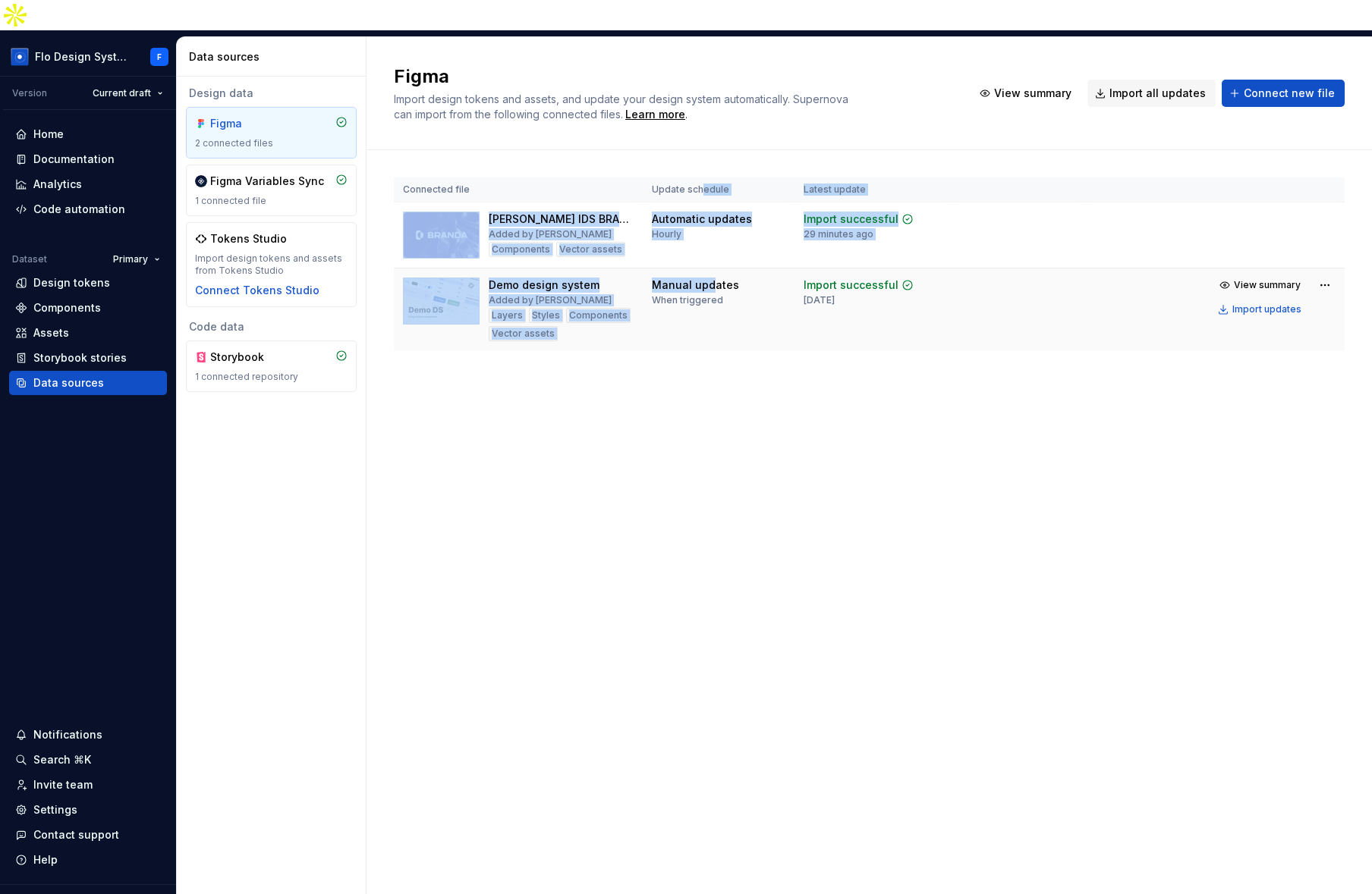
click at [704, 250] on table "Connected file Update schedule Latest update Taylor's IDS BRAND A Added by Flo …" at bounding box center [870, 264] width 951 height 173
click at [704, 278] on div "Manual updates" at bounding box center [695, 285] width 87 height 15
click at [747, 203] on td "Automatic updates Hourly" at bounding box center [719, 235] width 152 height 66
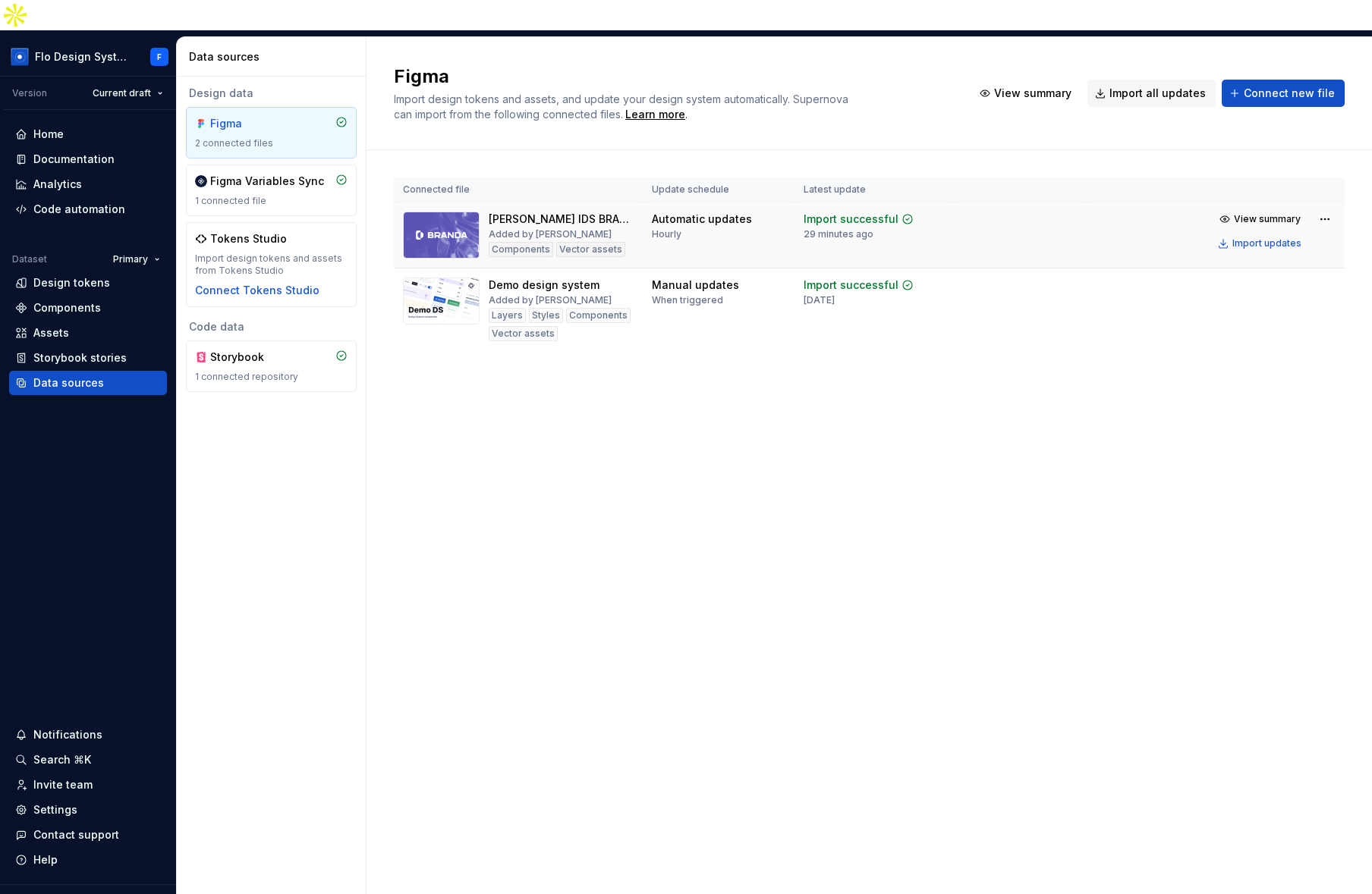
click at [656, 229] on div "Hourly" at bounding box center [666, 234] width 30 height 12
click at [888, 211] on td "Import successful 29 minutes ago" at bounding box center [873, 235] width 158 height 66
click at [676, 278] on div "Manual updates" at bounding box center [695, 285] width 87 height 15
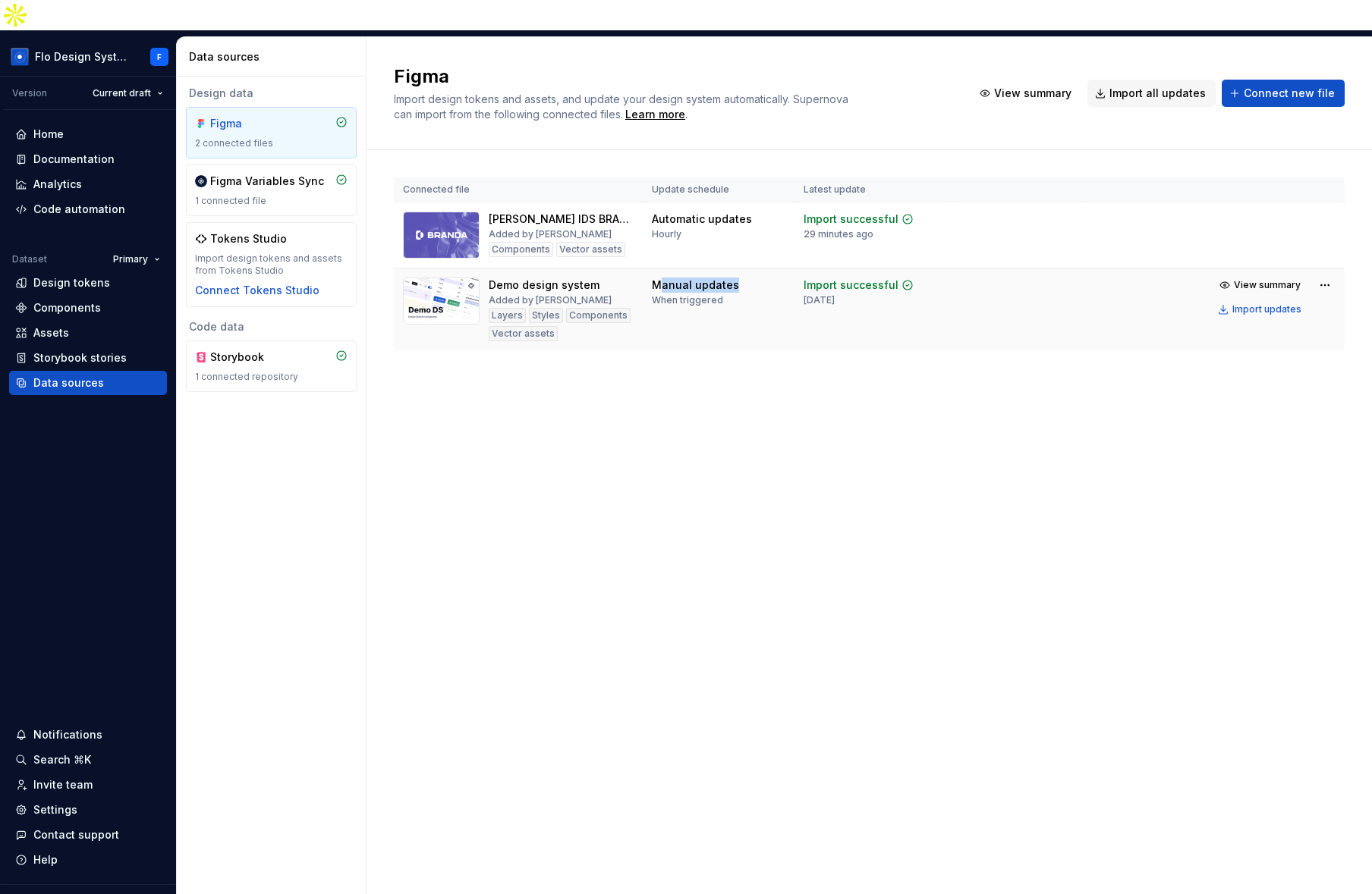
click at [676, 278] on div "Manual updates" at bounding box center [695, 285] width 87 height 15
click at [841, 278] on div "Import successful 3 months ago" at bounding box center [858, 292] width 110 height 29
click at [829, 294] on div "3 months ago" at bounding box center [819, 300] width 31 height 12
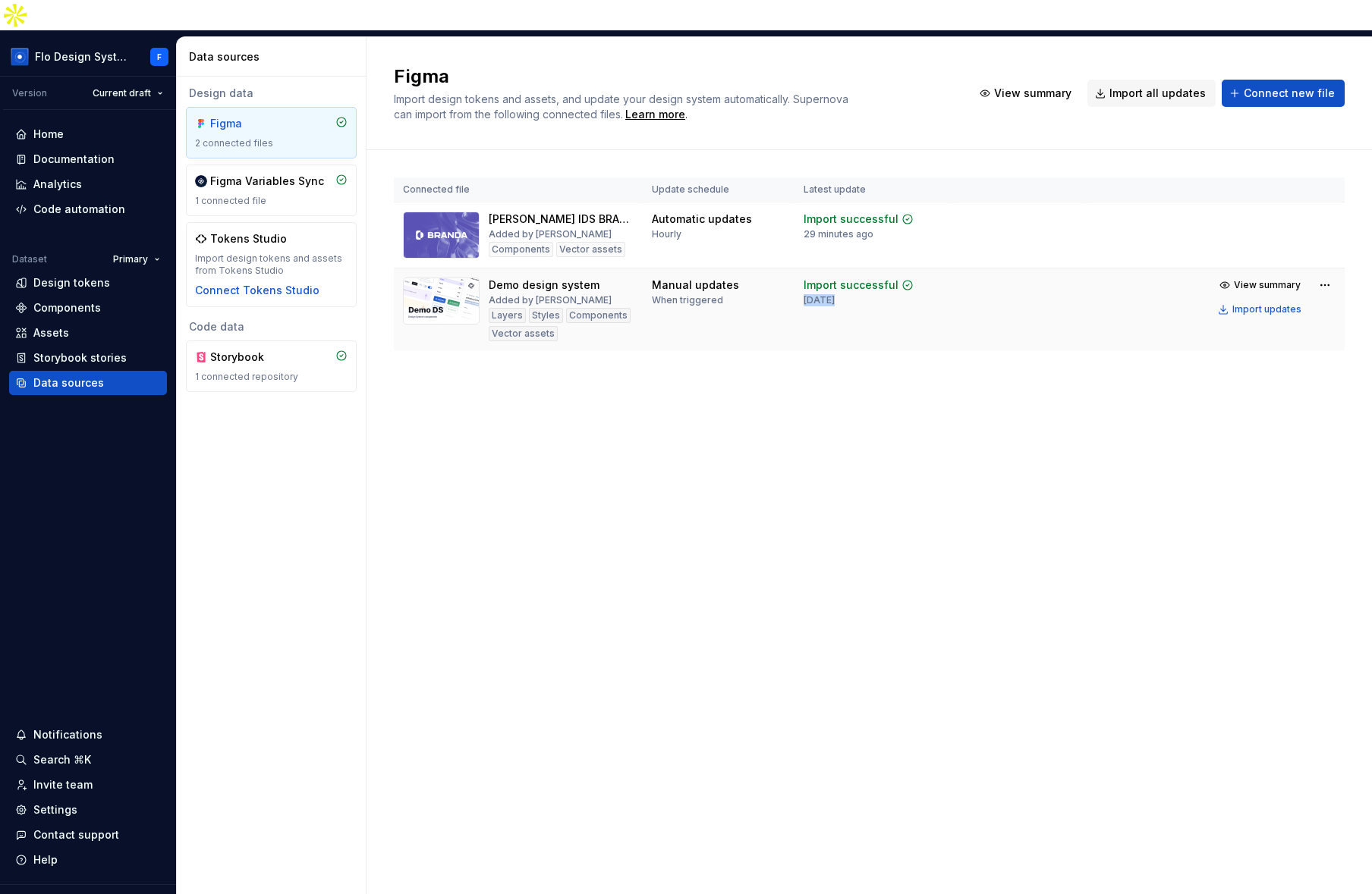
click at [829, 294] on div "3 months ago" at bounding box center [819, 300] width 31 height 12
click at [1325, 190] on html "Flo Design System F Version Current draft Home Documentation Analytics Code aut…" at bounding box center [686, 447] width 1372 height 894
click at [1326, 190] on html "Flo Design System F Version Current draft Home Documentation Analytics Code aut…" at bounding box center [686, 447] width 1372 height 894
click at [1324, 191] on html "Flo Design System F Version Current draft Home Documentation Analytics Code aut…" at bounding box center [686, 447] width 1372 height 894
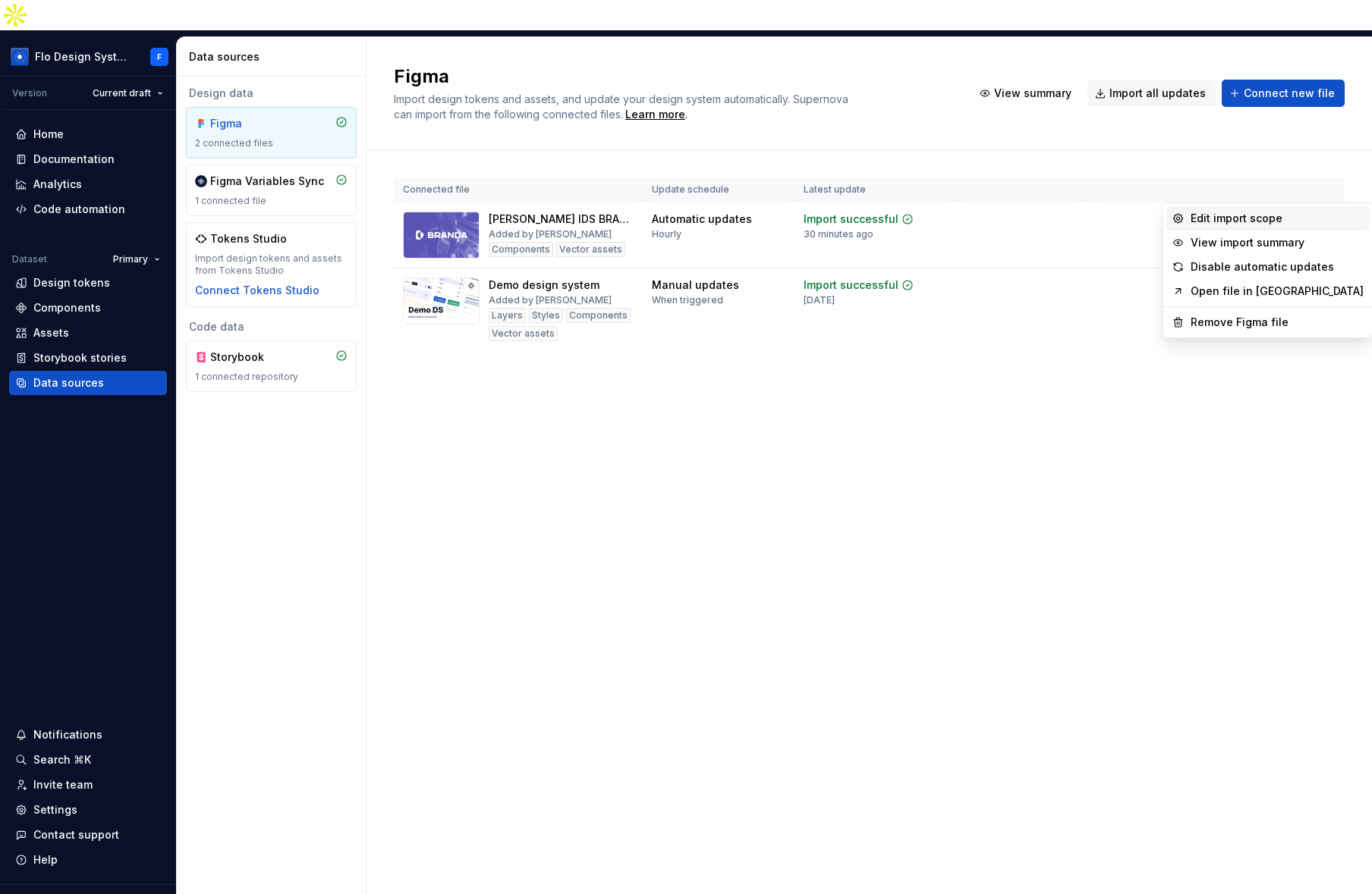
click at [1269, 225] on div "Edit import scope" at bounding box center [1277, 219] width 173 height 15
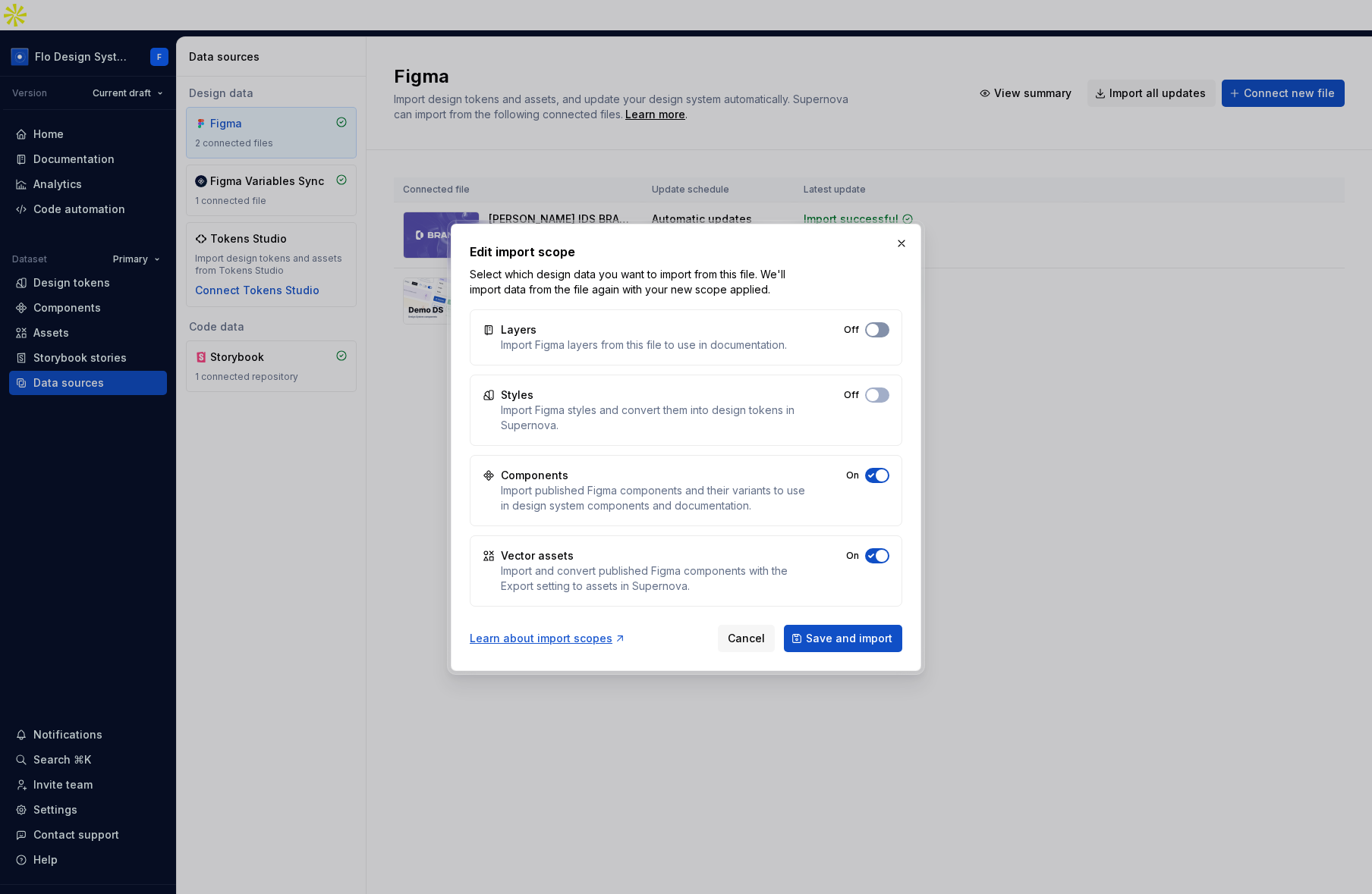
click at [885, 328] on button "Off" at bounding box center [876, 330] width 24 height 15
click at [864, 399] on div "Off" at bounding box center [866, 396] width 45 height 15
click at [876, 396] on span "button" at bounding box center [872, 395] width 12 height 12
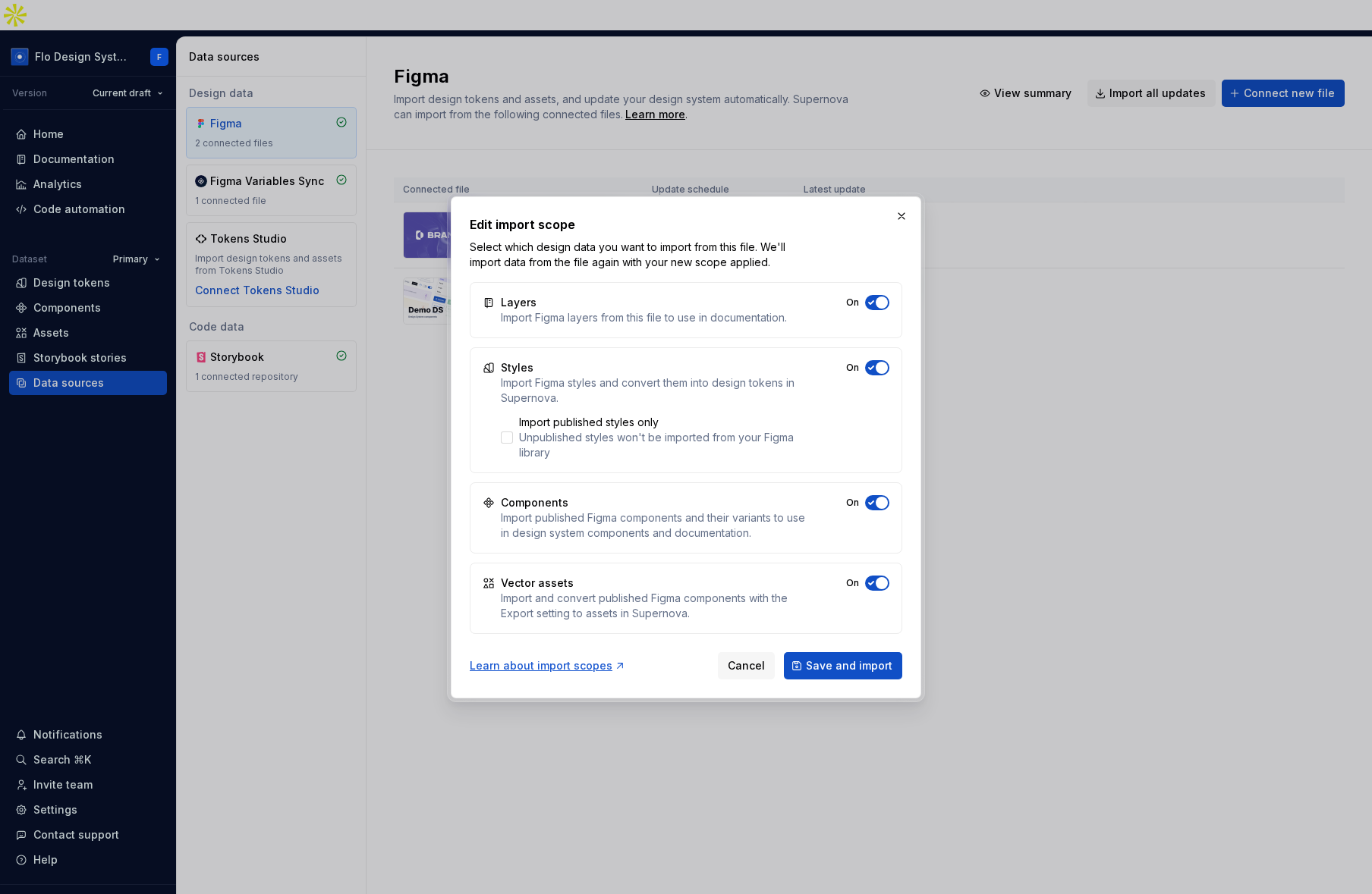
click at [872, 507] on button "On" at bounding box center [876, 503] width 24 height 15
drag, startPoint x: 884, startPoint y: 377, endPoint x: 879, endPoint y: 363, distance: 14.9
click at [884, 377] on div "Styles Import Figma styles and convert them into design tokens in Supernova. Im…" at bounding box center [686, 410] width 432 height 126
drag, startPoint x: 879, startPoint y: 363, endPoint x: 880, endPoint y: 313, distance: 50.0
click at [879, 363] on span "button" at bounding box center [881, 368] width 12 height 12
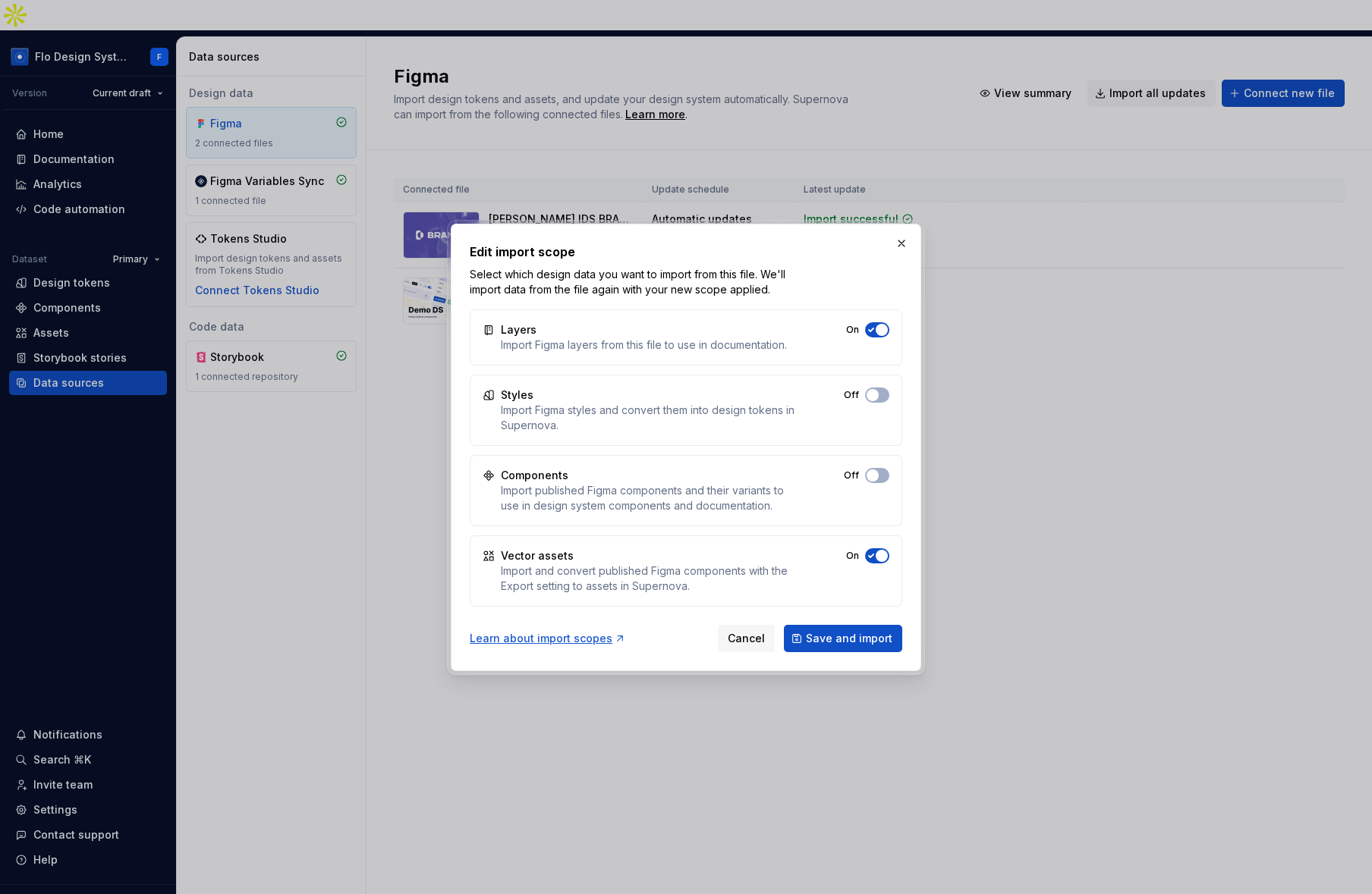
click at [874, 340] on div "Layers Import Figma layers from this file to use in documentation. On" at bounding box center [686, 337] width 432 height 56
drag, startPoint x: 875, startPoint y: 335, endPoint x: 872, endPoint y: 345, distance: 10.4
click at [875, 335] on button "On" at bounding box center [876, 330] width 24 height 15
click at [882, 545] on div "Vector assets Import and convert published Figma components with the Export set…" at bounding box center [686, 571] width 432 height 71
drag, startPoint x: 876, startPoint y: 554, endPoint x: 888, endPoint y: 525, distance: 31.4
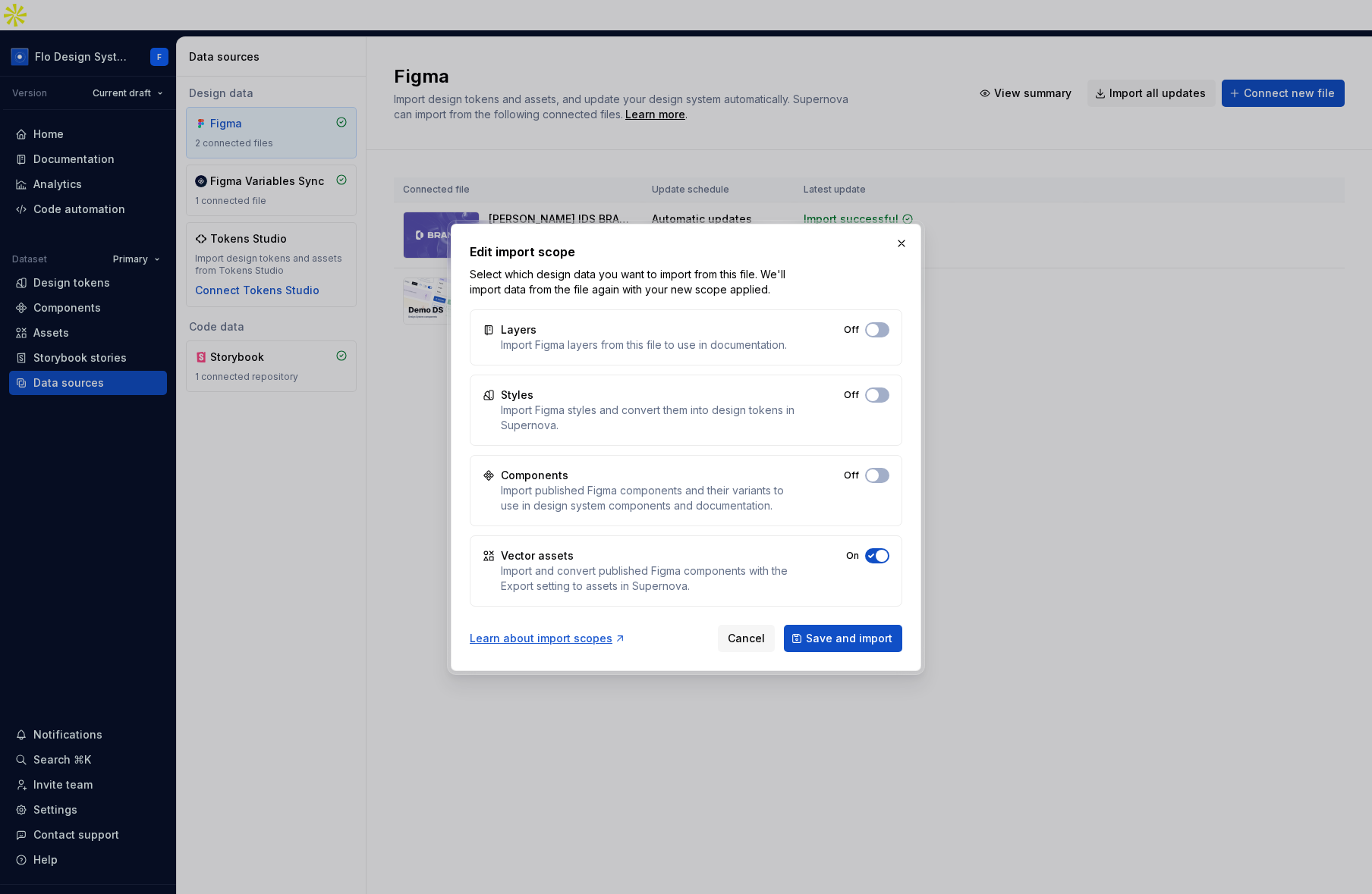
click at [876, 554] on span "button" at bounding box center [881, 556] width 12 height 12
click at [900, 237] on button "button" at bounding box center [901, 243] width 21 height 21
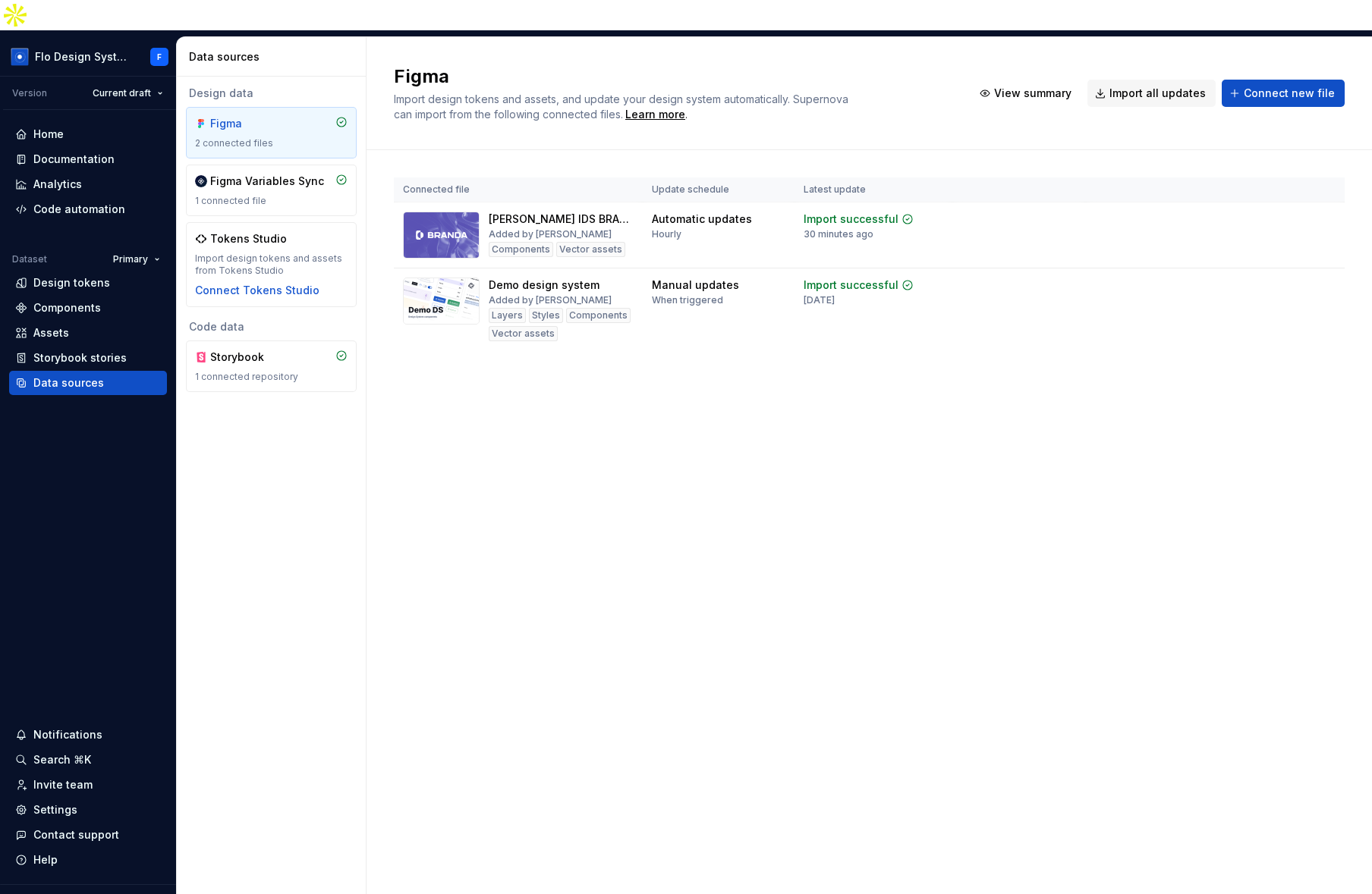
drag, startPoint x: 636, startPoint y: 396, endPoint x: 616, endPoint y: 383, distance: 23.9
click at [634, 395] on div "Figma Import design tokens and assets, and update your design system automatica…" at bounding box center [869, 481] width 1006 height 887
click at [489, 308] on div "Layers" at bounding box center [507, 316] width 37 height 15
drag, startPoint x: 491, startPoint y: 288, endPoint x: 528, endPoint y: 315, distance: 45.8
click at [528, 314] on td "Demo design system Added by Beatriz Novais Layers Styles Components Vector asse…" at bounding box center [518, 310] width 249 height 83
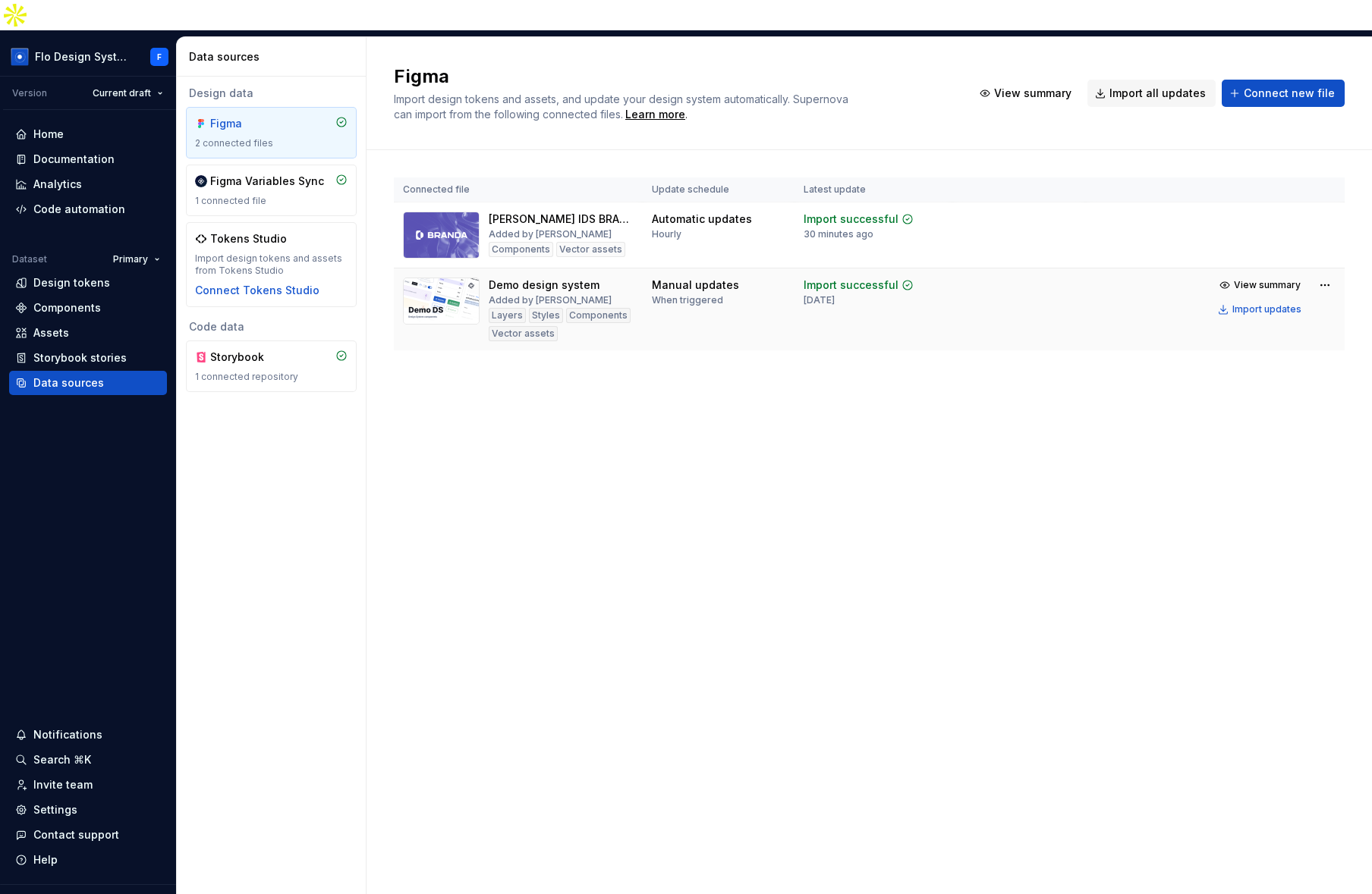
click at [530, 314] on td "Demo design system Added by Beatriz Novais Layers Styles Components Vector asse…" at bounding box center [518, 310] width 249 height 83
drag, startPoint x: 806, startPoint y: 507, endPoint x: 799, endPoint y: 500, distance: 9.9
click at [806, 507] on div "Figma Import design tokens and assets, and update your design system automatica…" at bounding box center [869, 481] width 1006 height 887
click at [63, 152] on div "Documentation" at bounding box center [74, 159] width 82 height 15
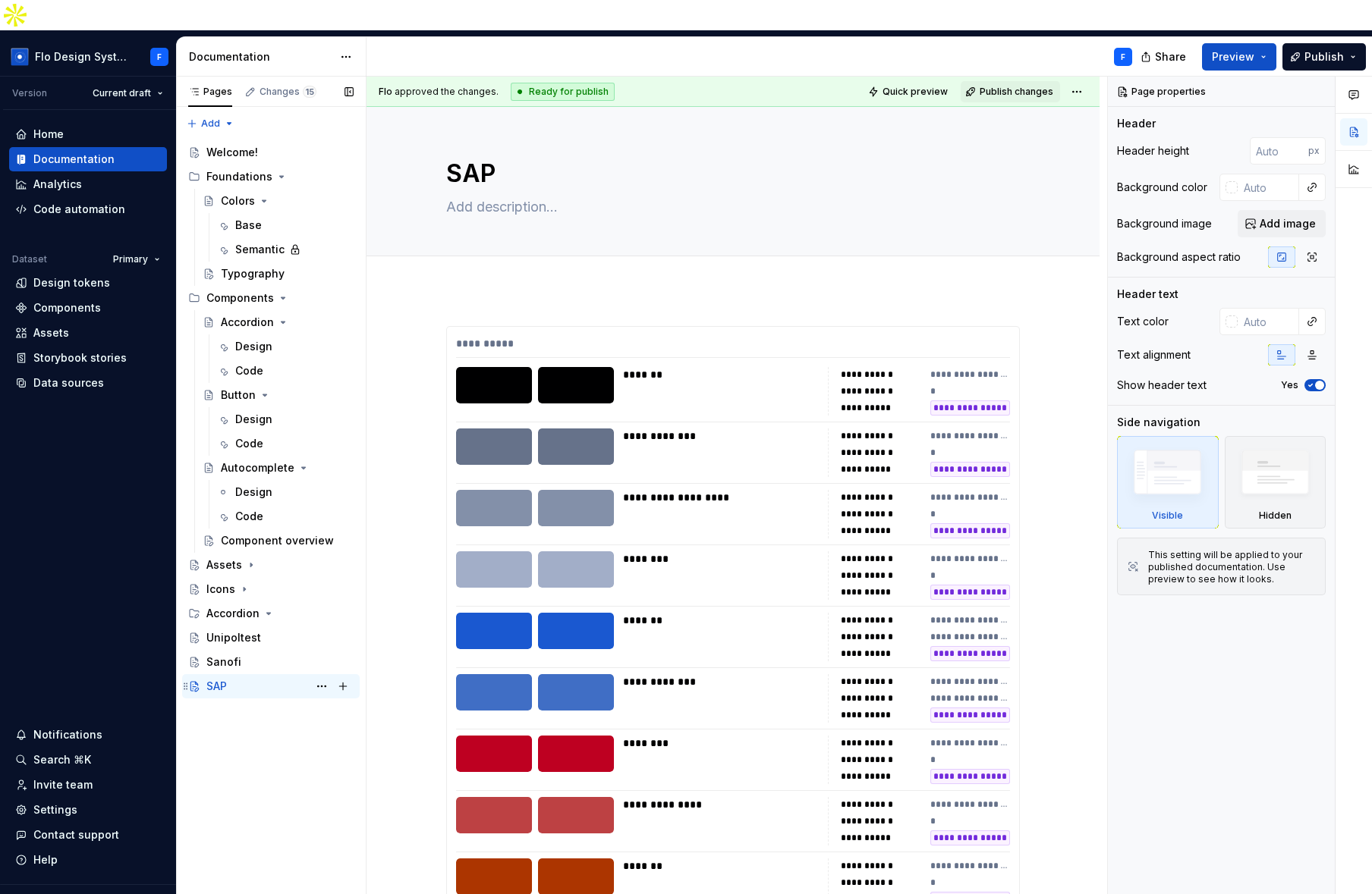
type textarea "*"
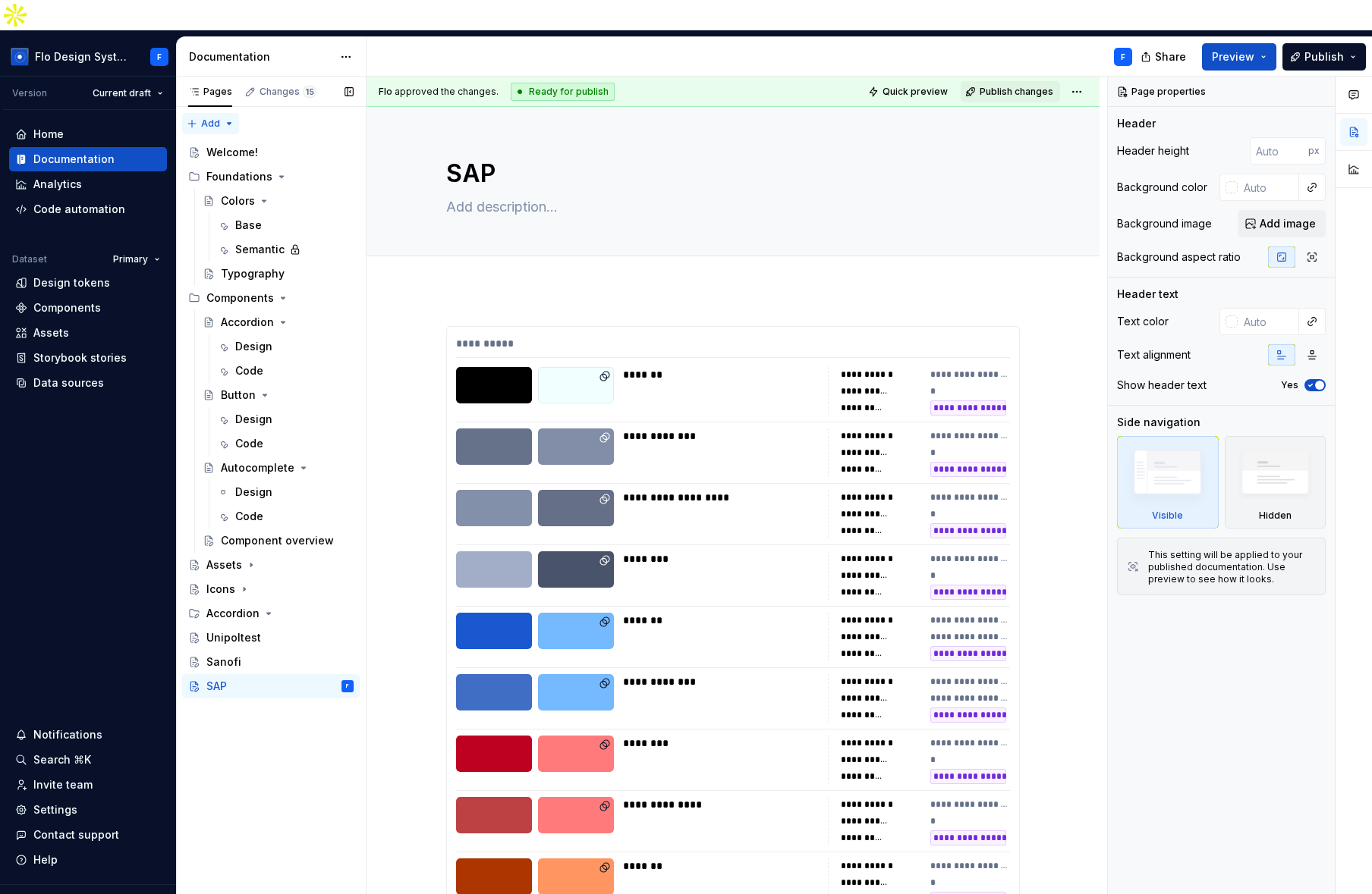
click at [192, 92] on div "Pages Changes 15 Add Accessibility guide for tree Page tree. Navigate the tree …" at bounding box center [270, 501] width 189 height 849
click at [211, 118] on div "New page" at bounding box center [259, 123] width 99 height 15
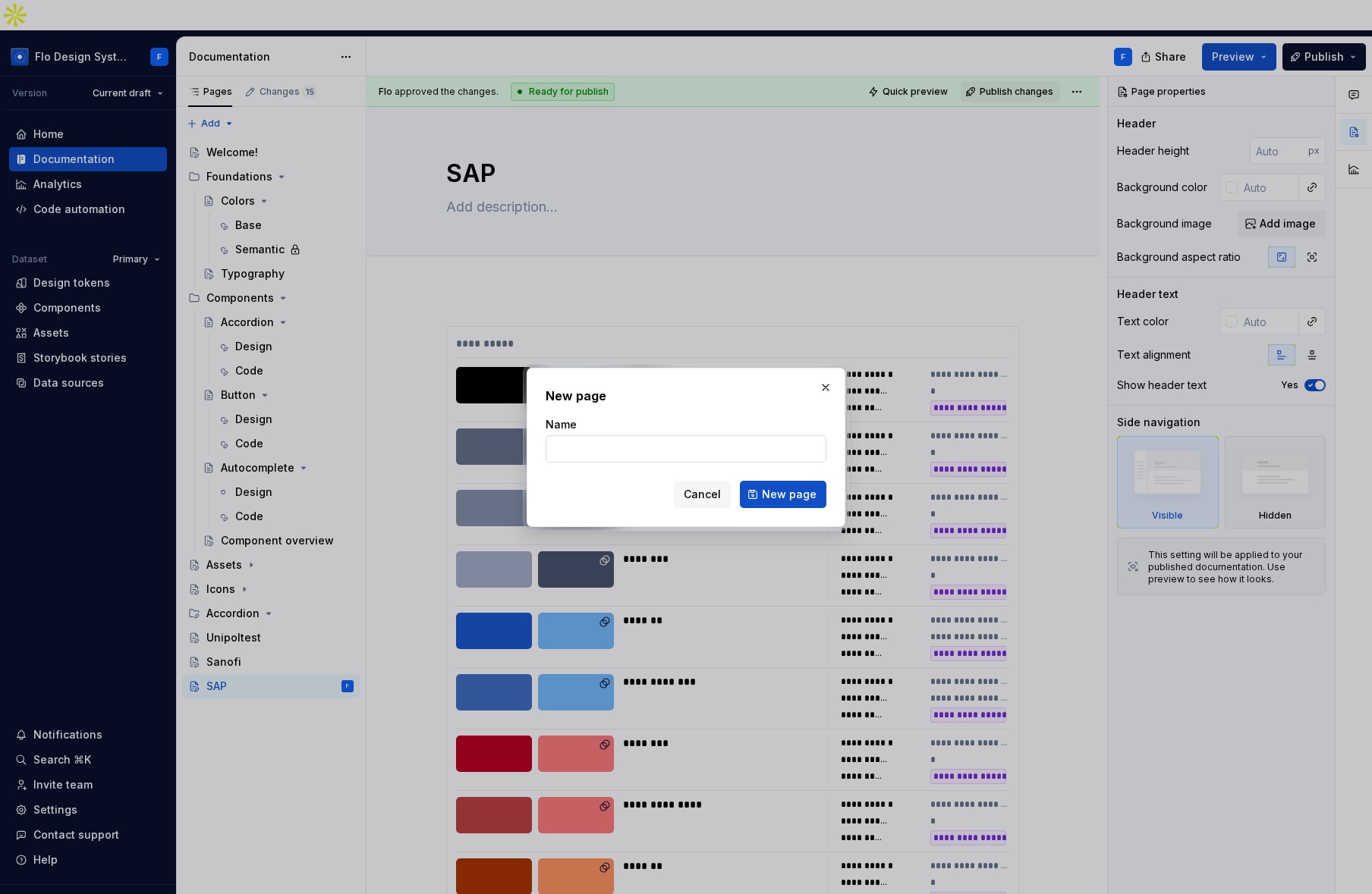
click at [671, 453] on input "Name" at bounding box center [686, 448] width 281 height 27
type input "N1test"
click at [805, 496] on span "New page" at bounding box center [789, 495] width 55 height 15
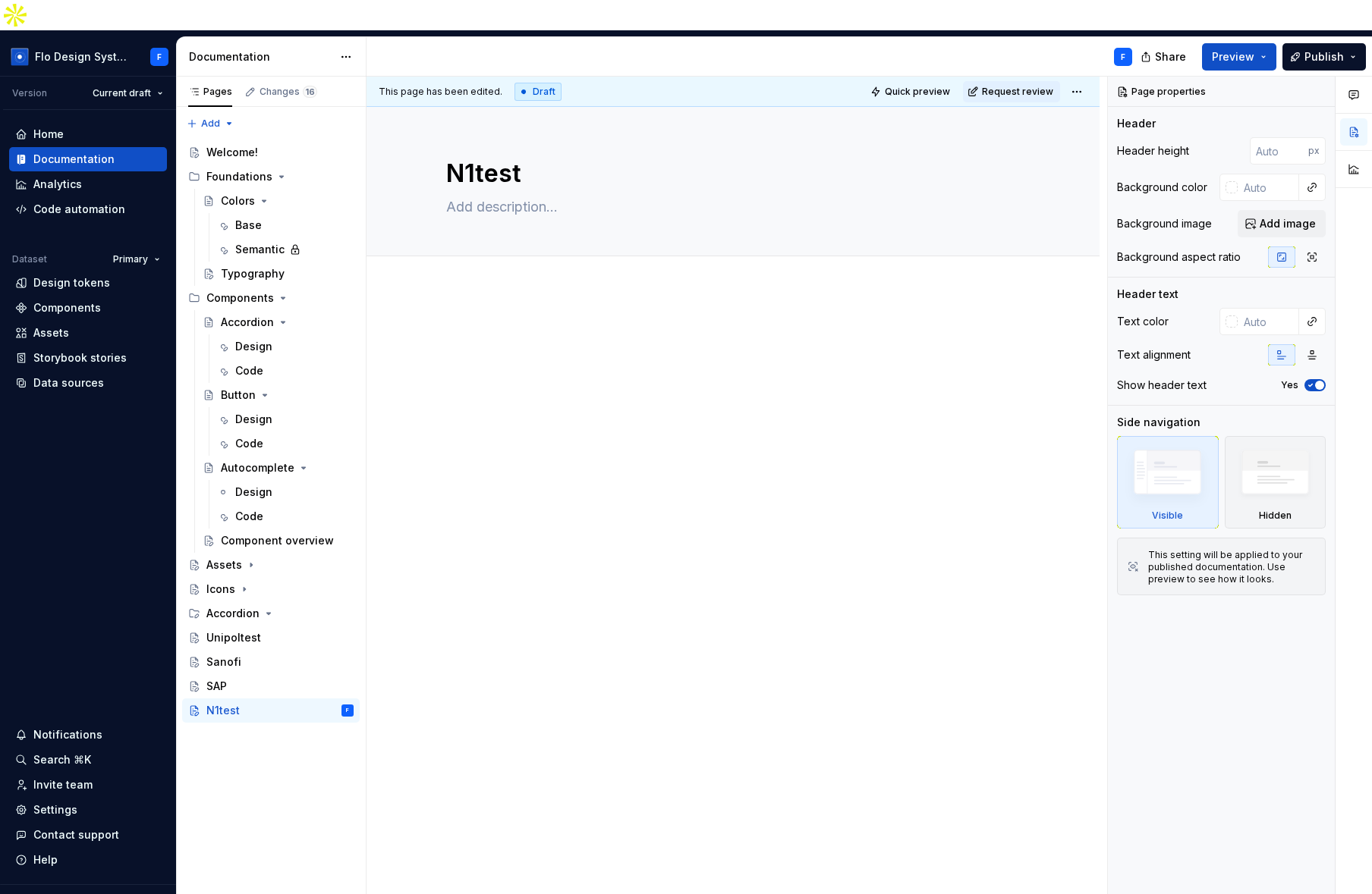
click at [589, 335] on div at bounding box center [732, 355] width 574 height 58
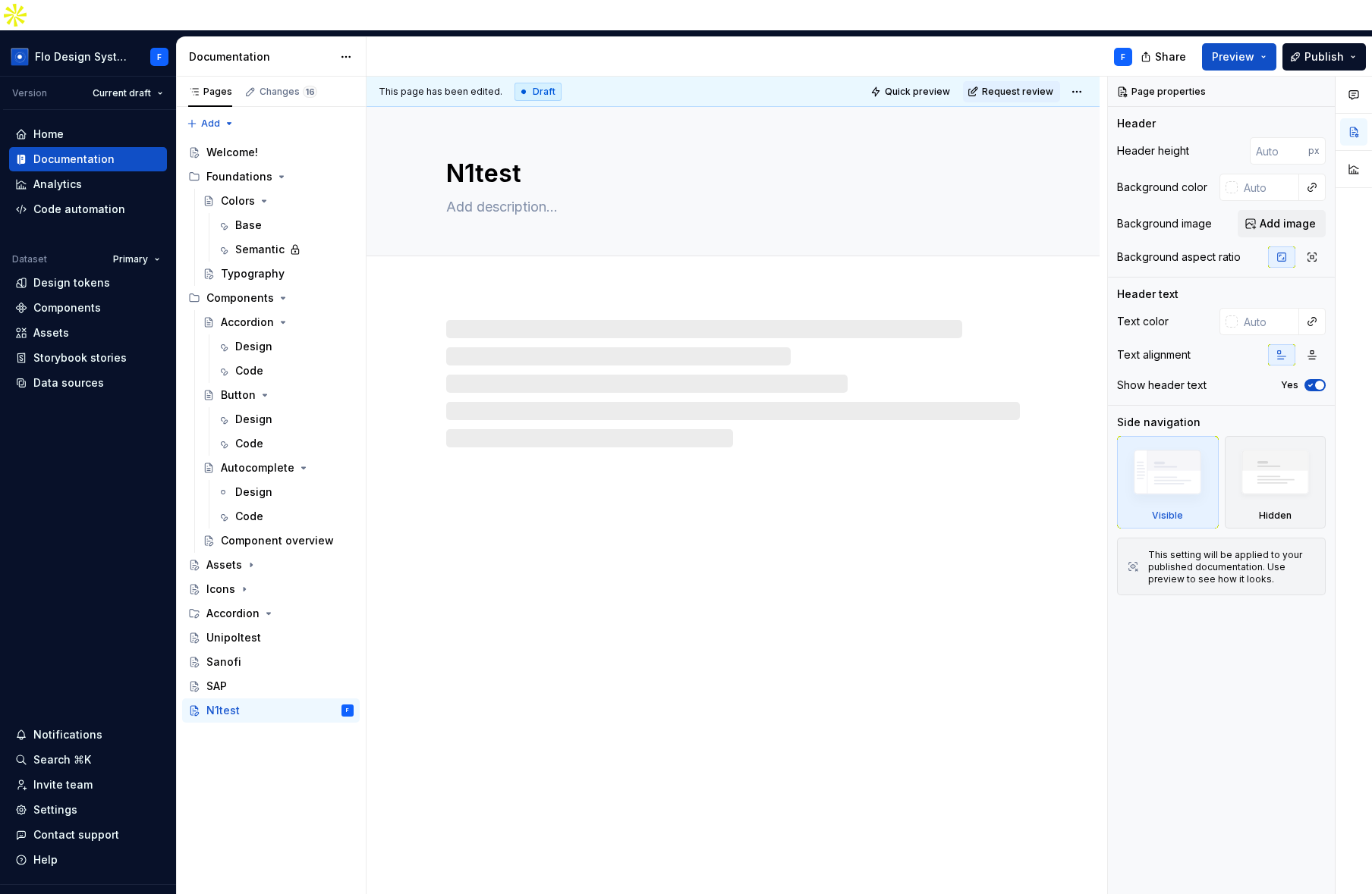
drag, startPoint x: 478, startPoint y: 303, endPoint x: 488, endPoint y: 294, distance: 13.5
click at [478, 320] on div at bounding box center [732, 383] width 574 height 128
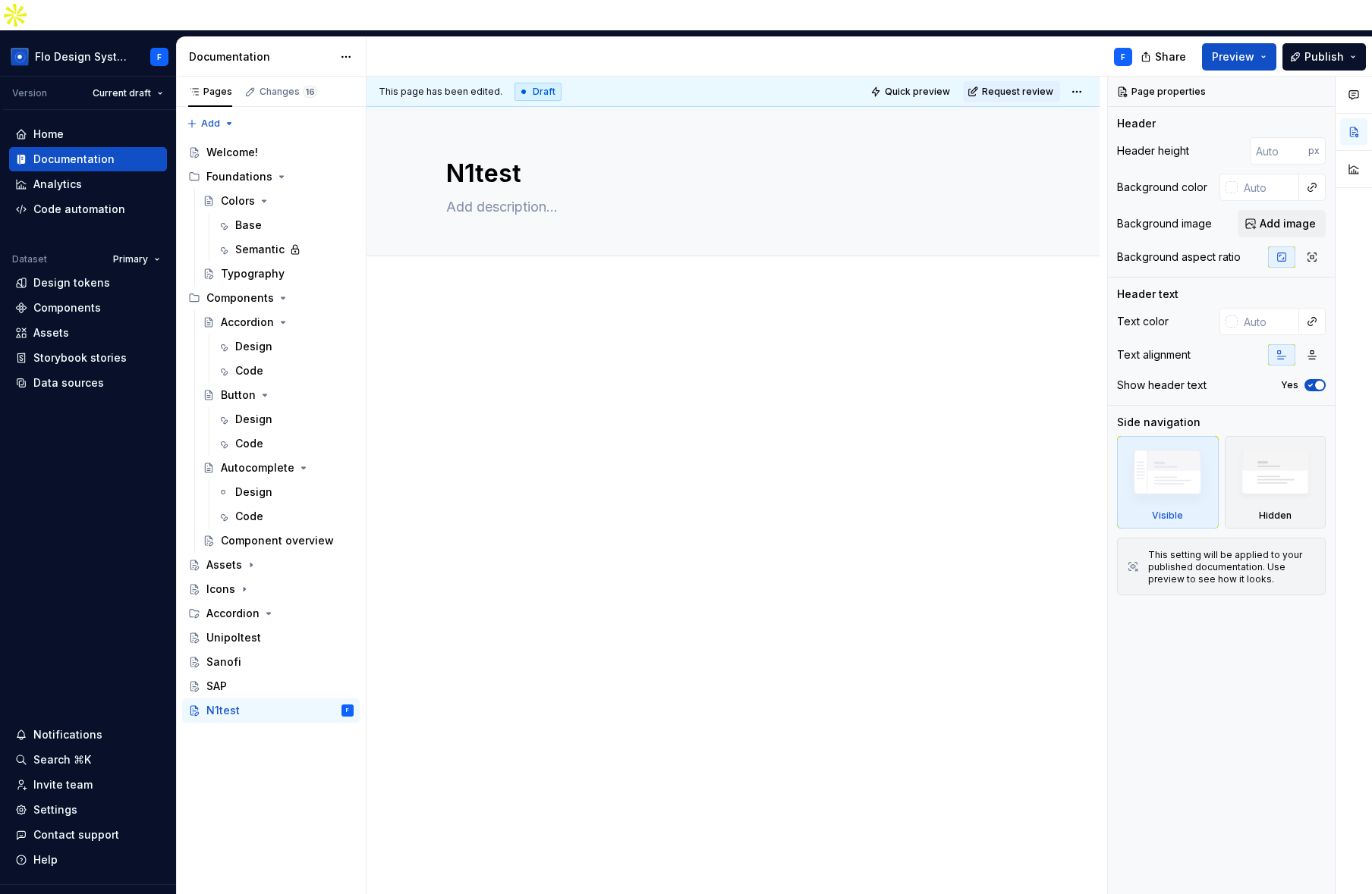
click at [489, 326] on div at bounding box center [732, 355] width 574 height 58
type textarea "*"
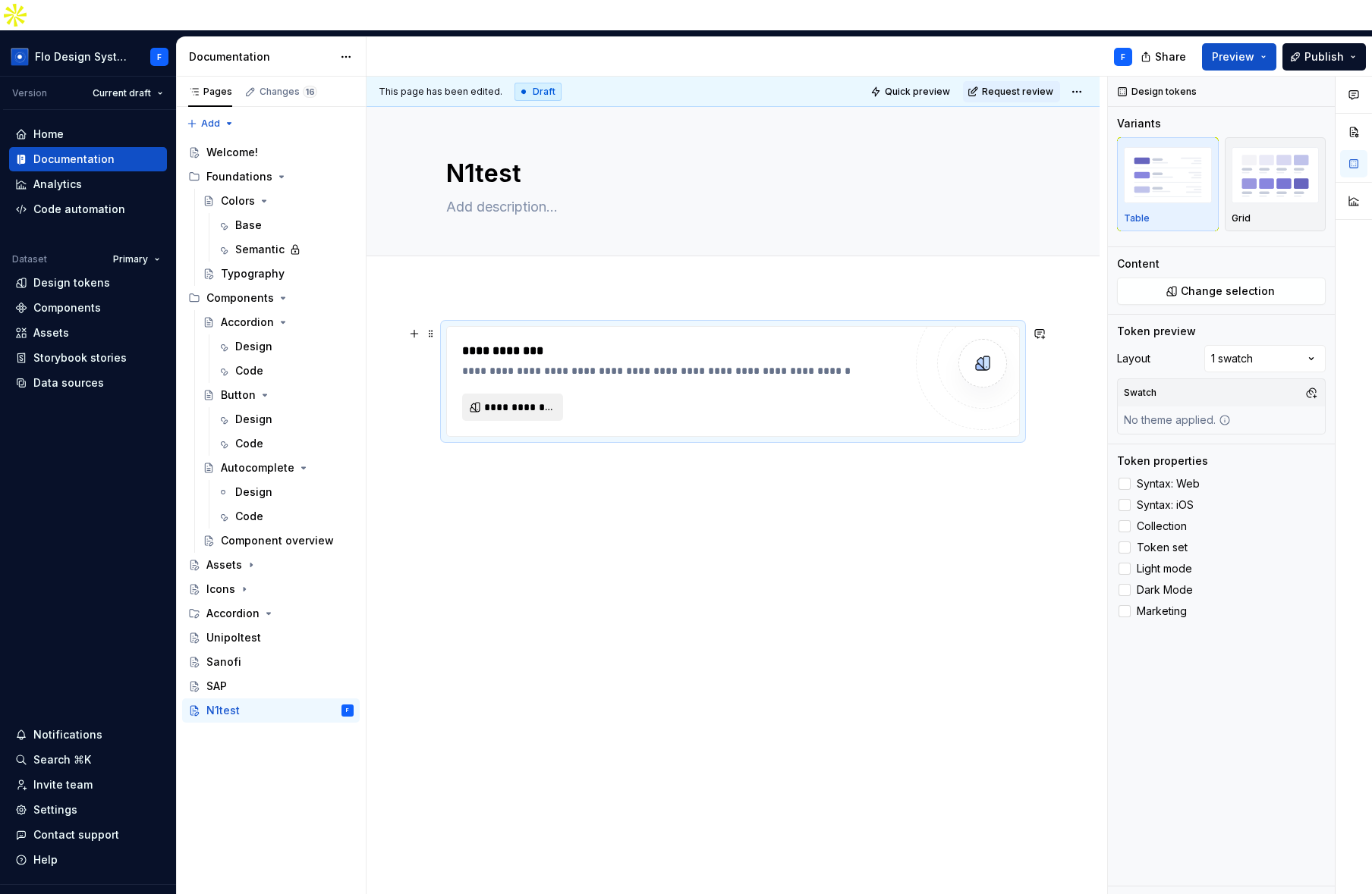
click at [534, 399] on span "**********" at bounding box center [519, 407] width 69 height 15
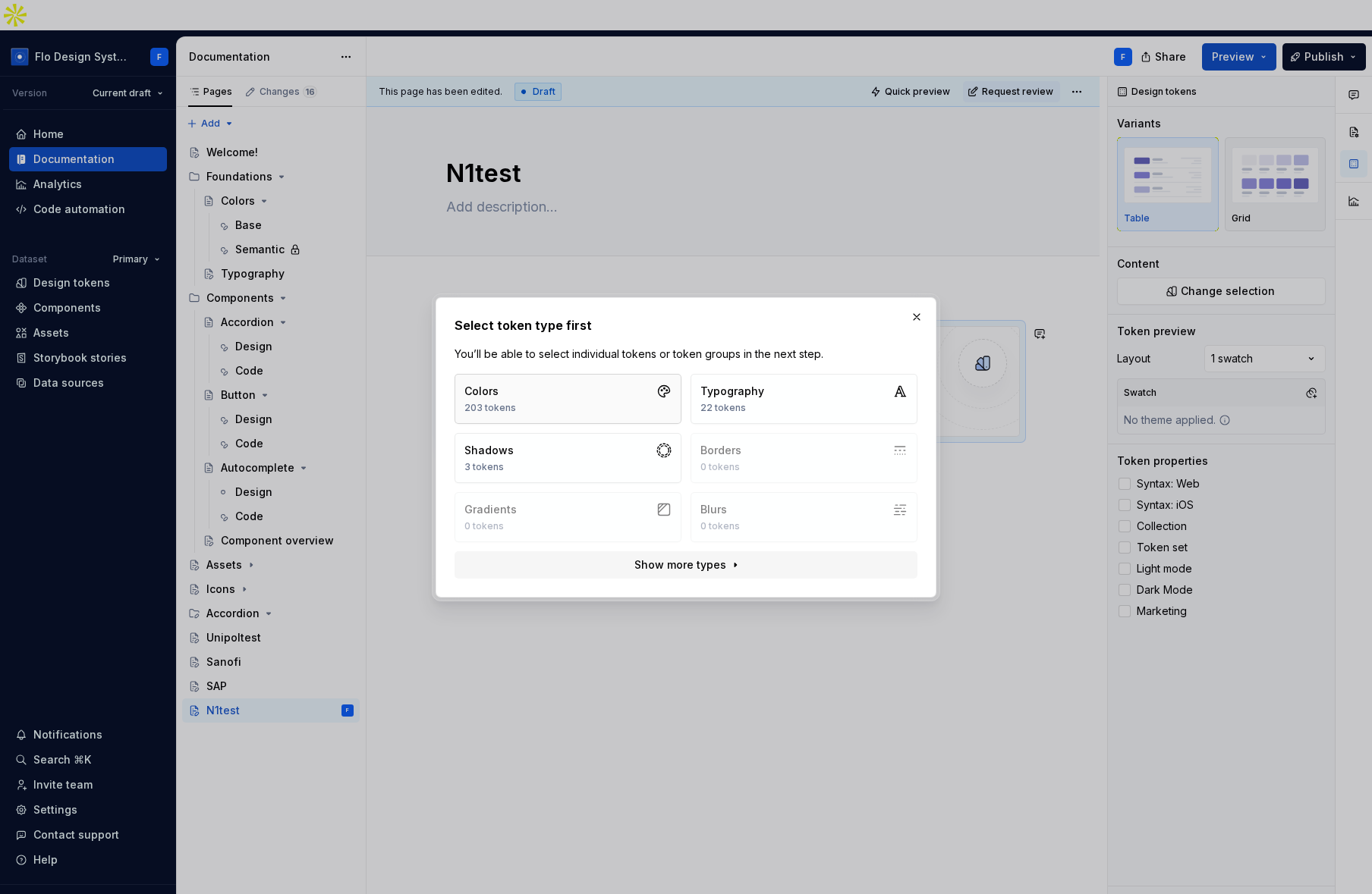
click at [527, 399] on button "Colors 203 tokens" at bounding box center [568, 399] width 227 height 50
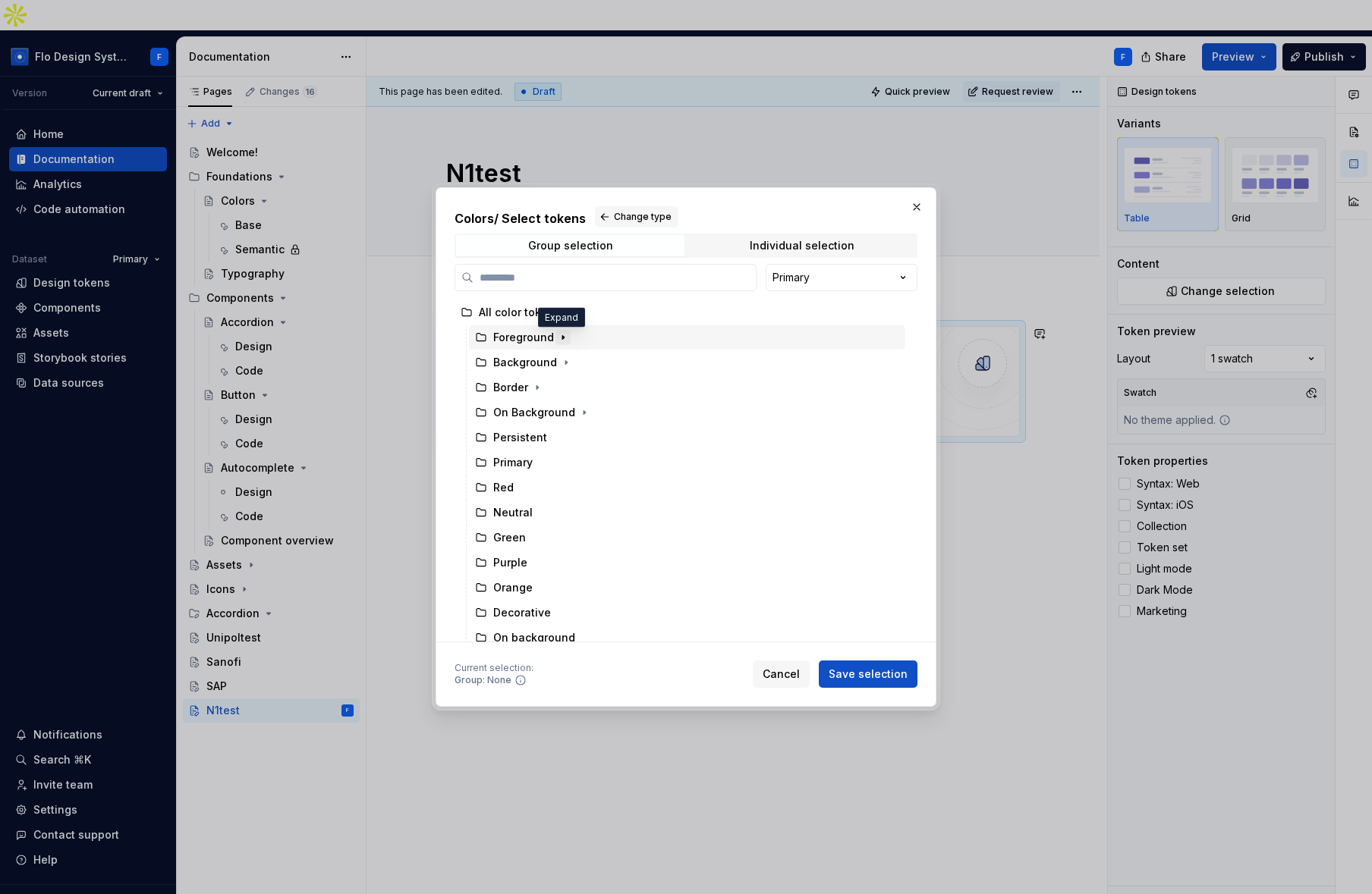
click at [558, 341] on icon "button" at bounding box center [563, 337] width 12 height 12
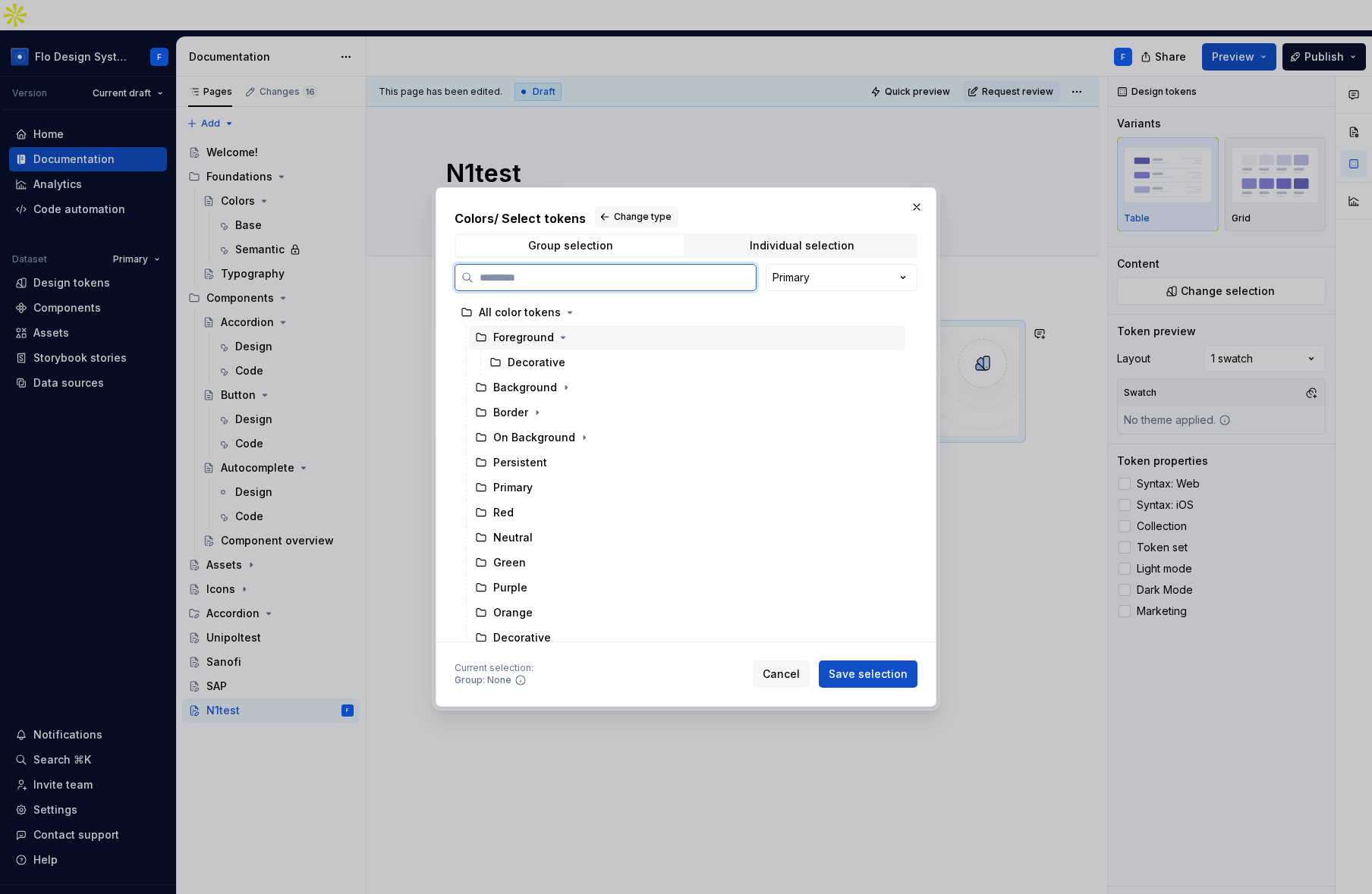
click at [527, 337] on div "Foreground" at bounding box center [523, 338] width 61 height 15
click at [883, 677] on span "Save selection" at bounding box center [868, 674] width 79 height 15
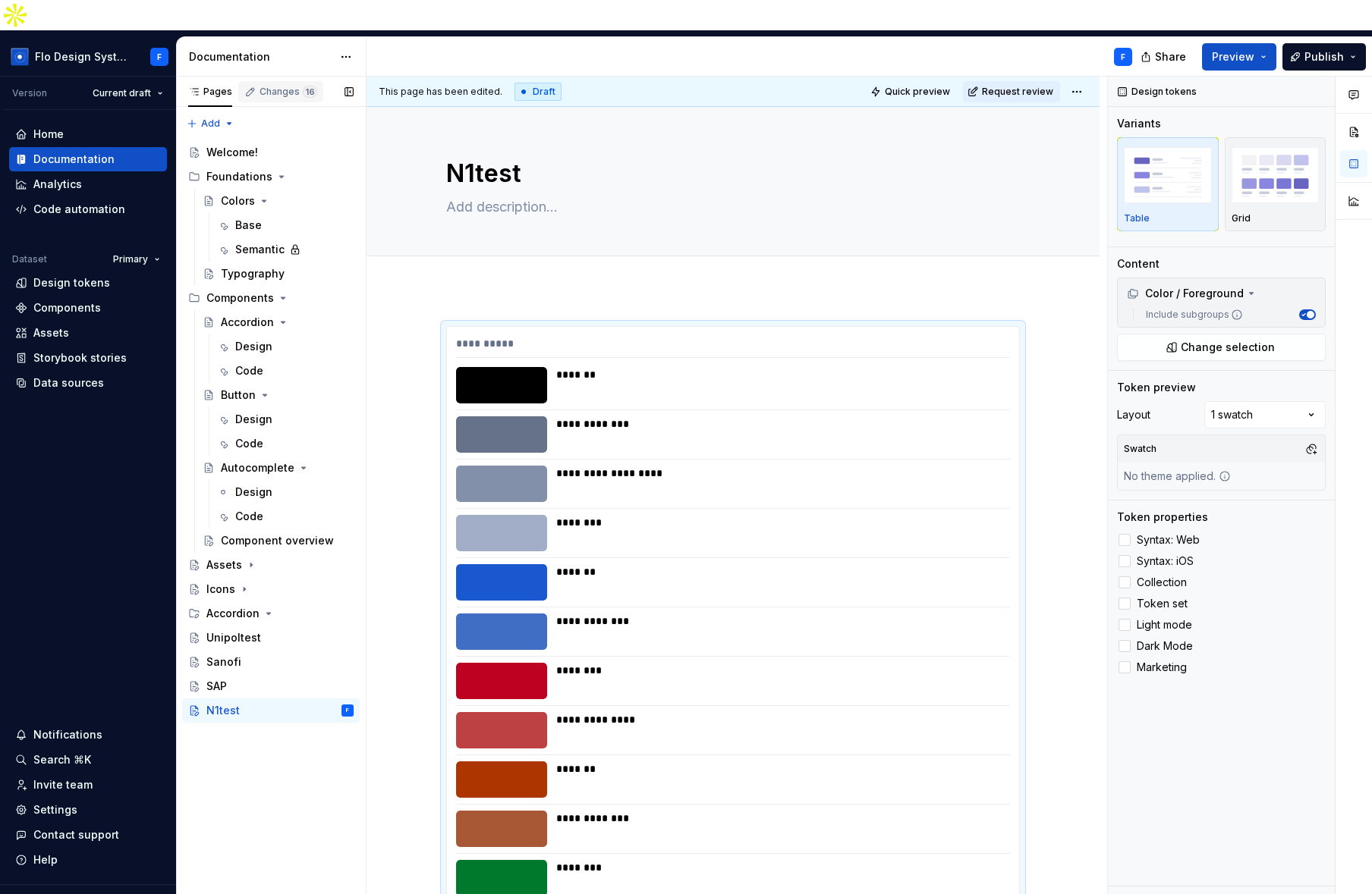
drag, startPoint x: 263, startPoint y: 64, endPoint x: 262, endPoint y: 72, distance: 8.1
click at [263, 85] on div "Changes 16" at bounding box center [288, 91] width 58 height 12
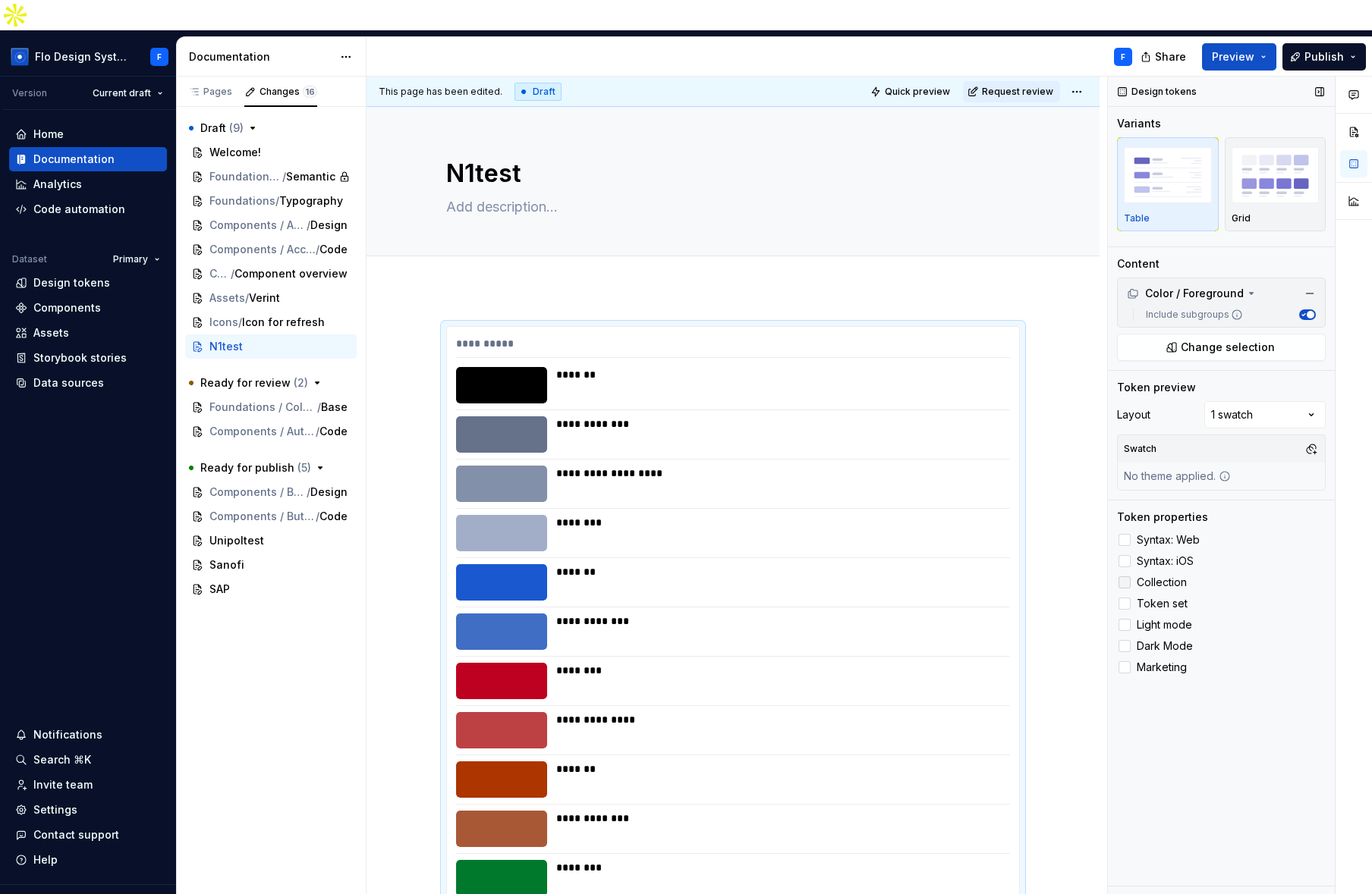
drag, startPoint x: 1174, startPoint y: 565, endPoint x: 1172, endPoint y: 554, distance: 11.2
click at [1174, 594] on label "Token set" at bounding box center [1221, 603] width 208 height 18
click at [1164, 552] on label "Syntax: iOS" at bounding box center [1221, 561] width 208 height 18
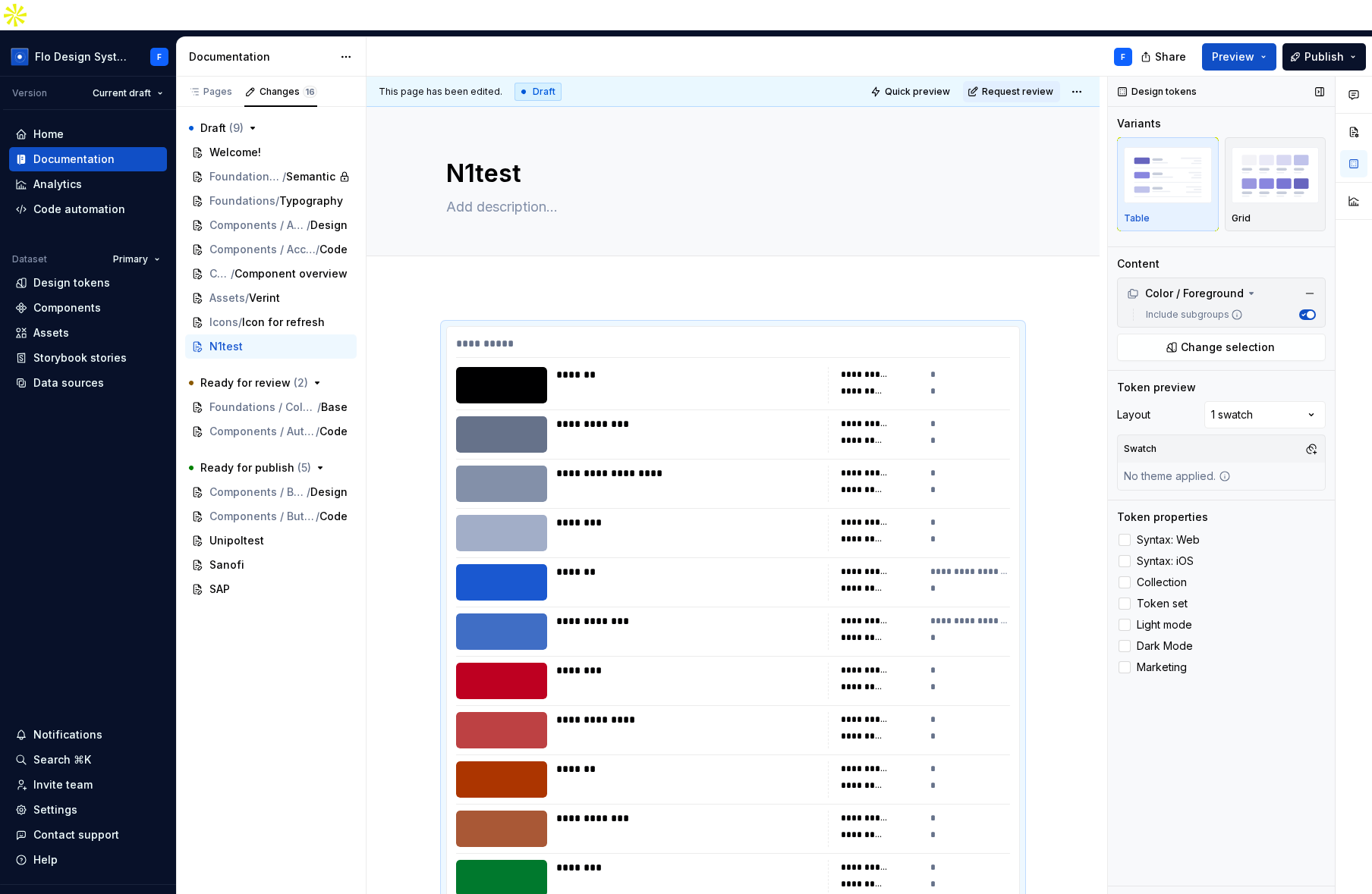
click at [1165, 510] on div "Token properties Syntax: Web Syntax: iOS Collection Token set Light mode Dark M…" at bounding box center [1221, 593] width 208 height 167
click at [1287, 391] on div "Comments Open comments No comments yet Select ‘Comment’ from the block context …" at bounding box center [1239, 501] width 264 height 849
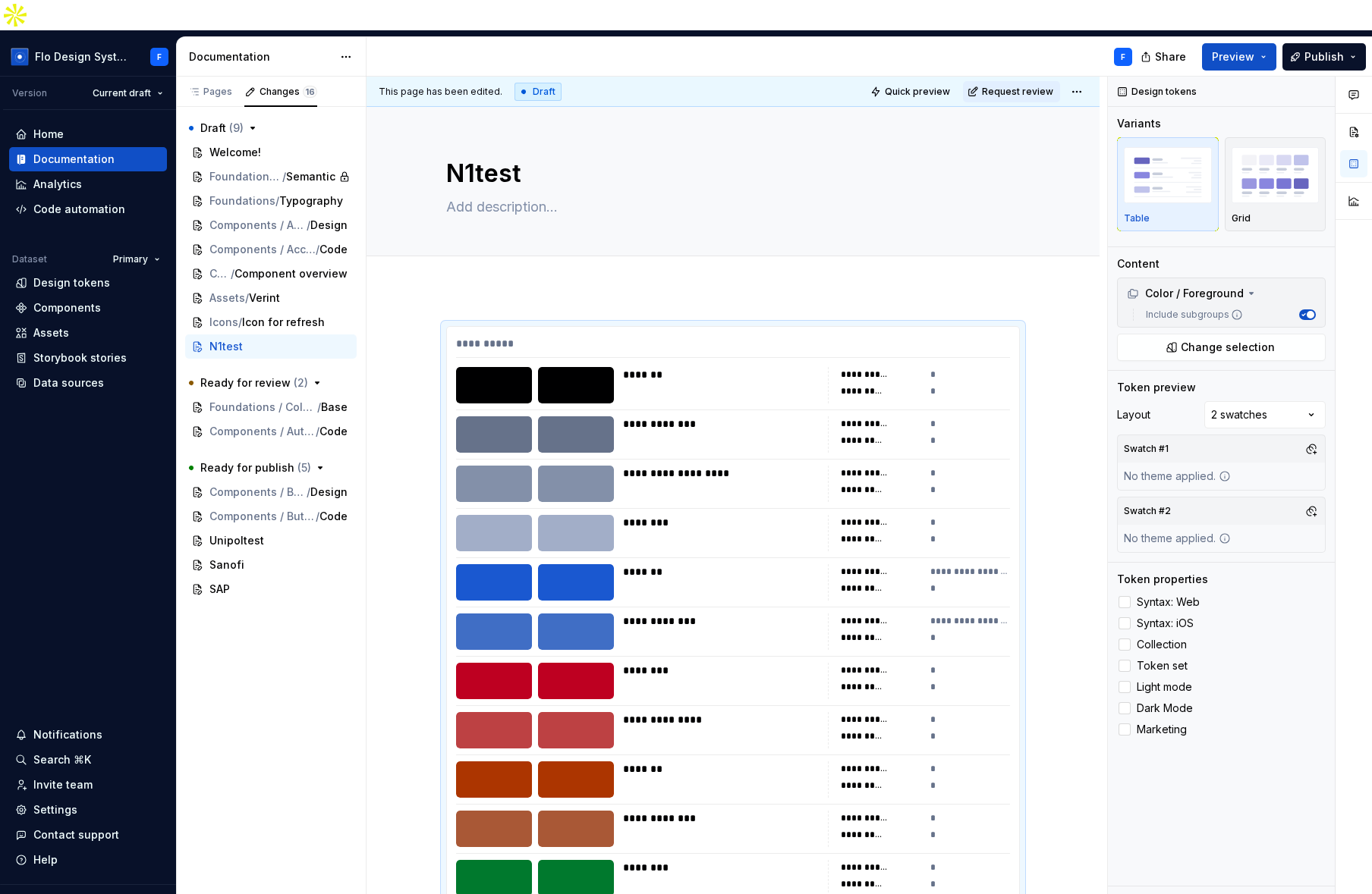
drag, startPoint x: 1314, startPoint y: 480, endPoint x: 1309, endPoint y: 491, distance: 12.1
click at [1313, 500] on button "button" at bounding box center [1311, 511] width 21 height 21
click at [1237, 539] on div "Dark" at bounding box center [1240, 539] width 144 height 15
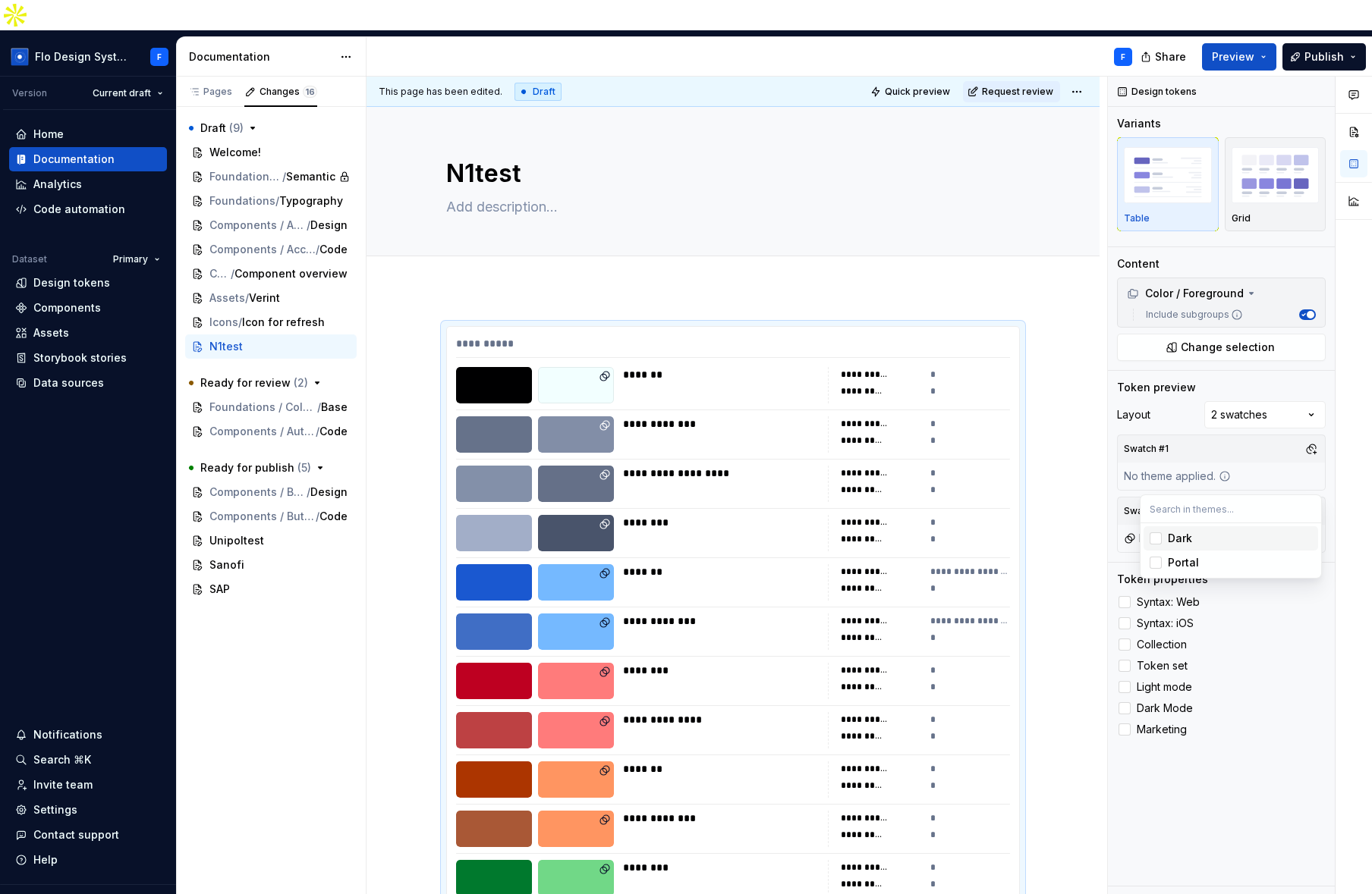
click at [796, 252] on html "Flo Design System F Version Current draft Home Documentation Analytics Code aut…" at bounding box center [686, 447] width 1372 height 894
click at [1020, 85] on span "Request review" at bounding box center [1017, 91] width 71 height 12
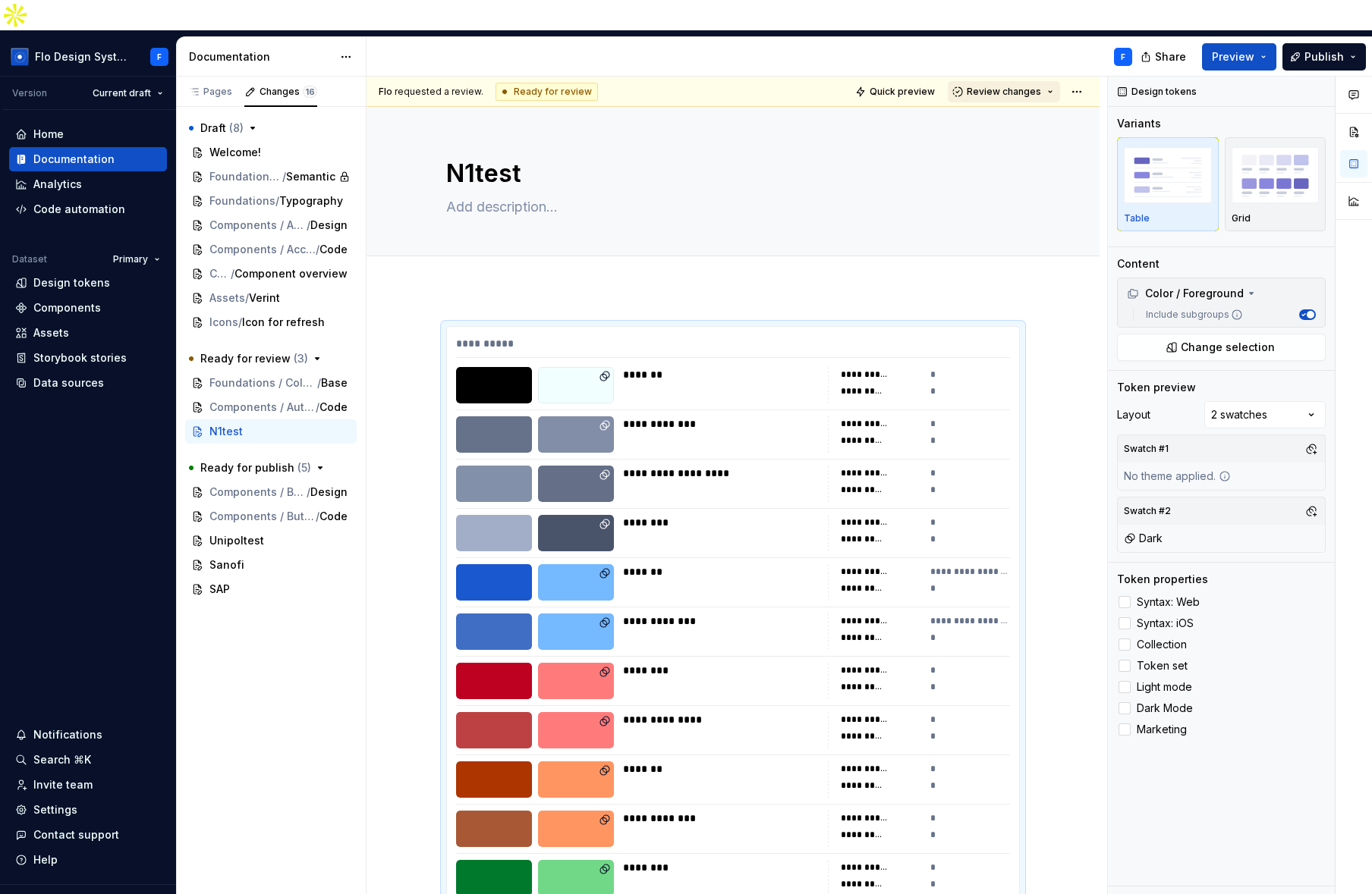
click at [1049, 82] on button "Review changes" at bounding box center [1003, 92] width 112 height 21
click at [1016, 113] on span "Approve This page is ready to publish." at bounding box center [1049, 97] width 188 height 37
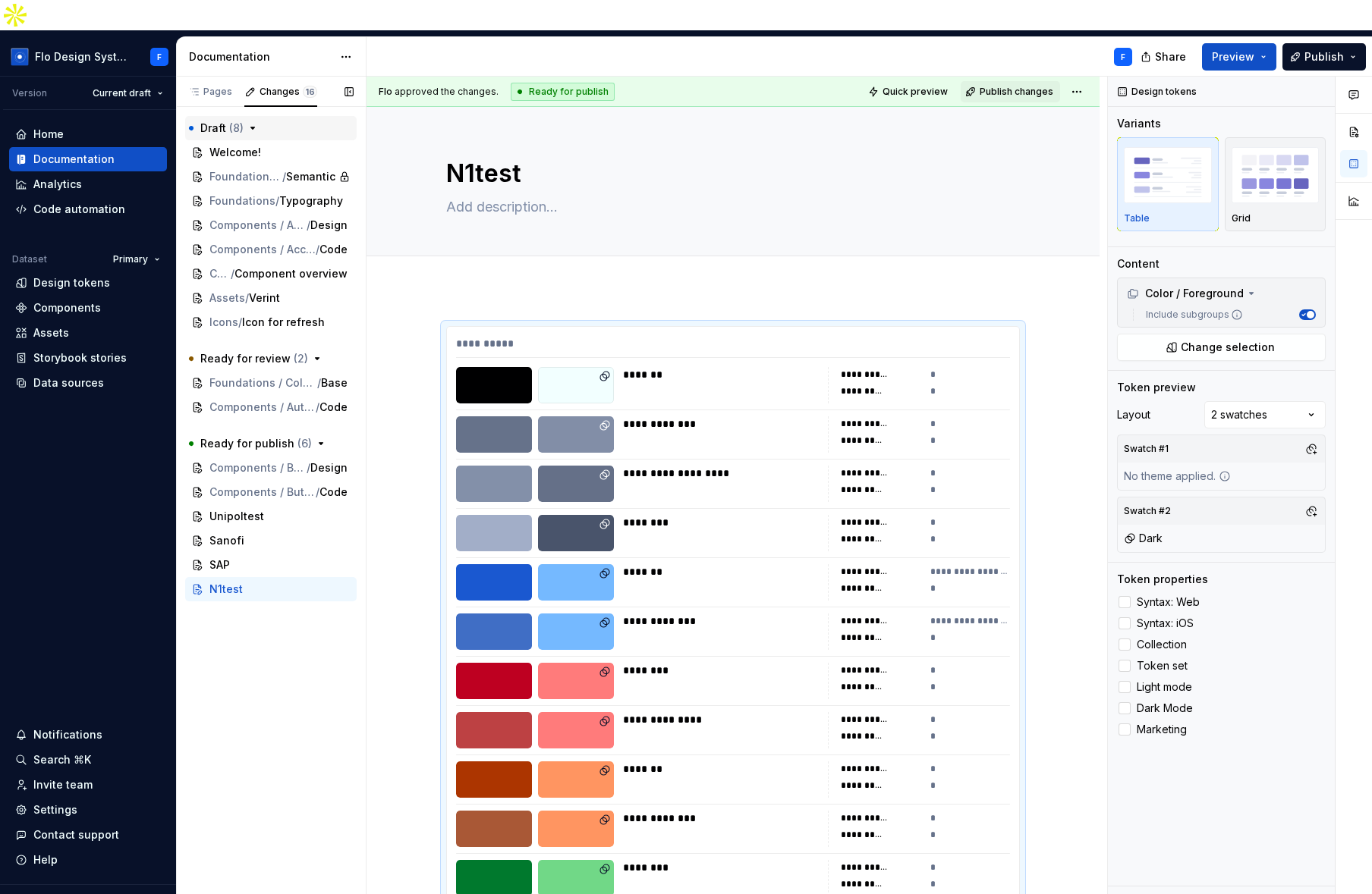
click at [252, 128] on icon "button" at bounding box center [253, 129] width 4 height 2
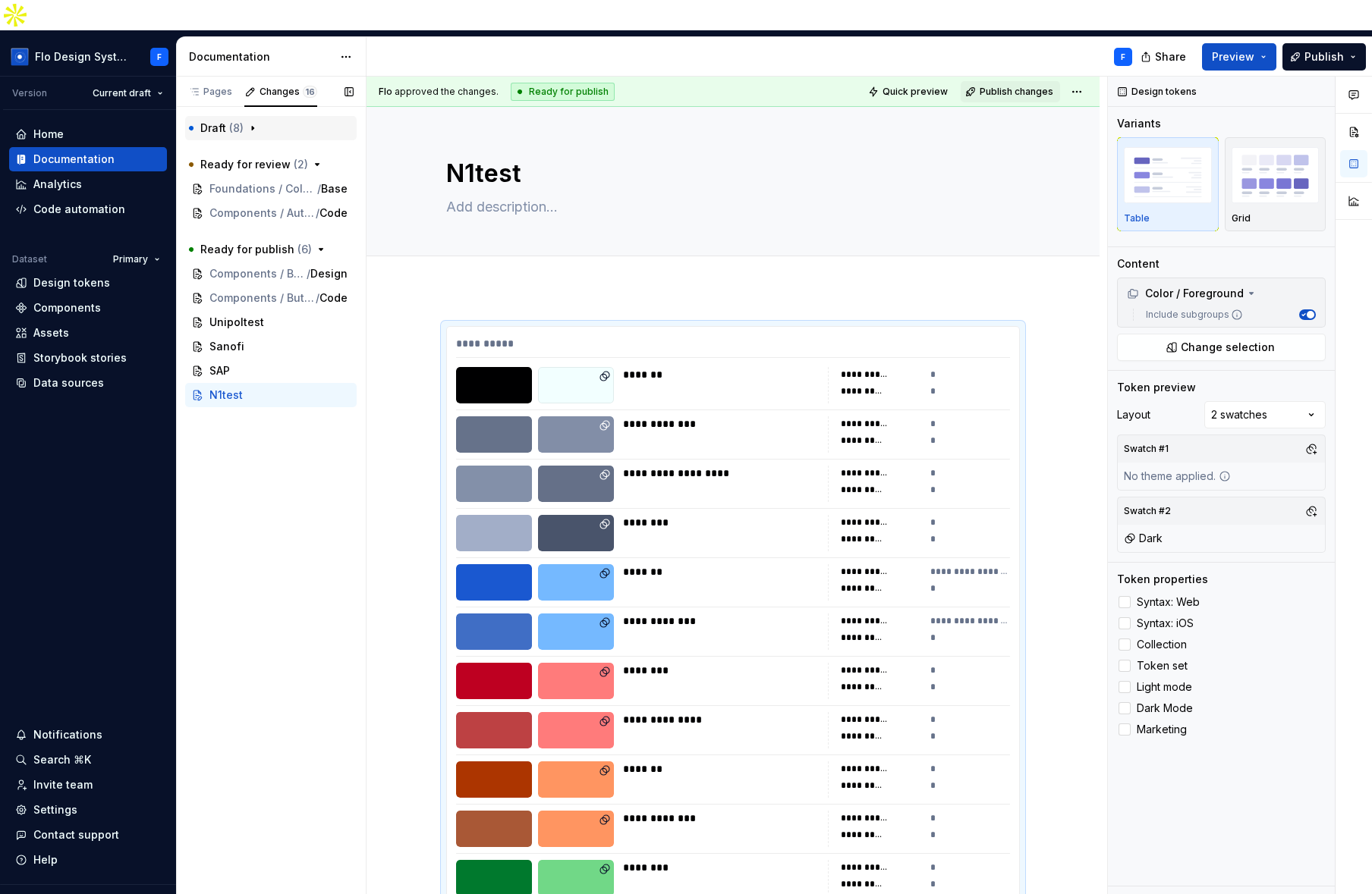
click at [252, 127] on icon "button" at bounding box center [253, 129] width 2 height 4
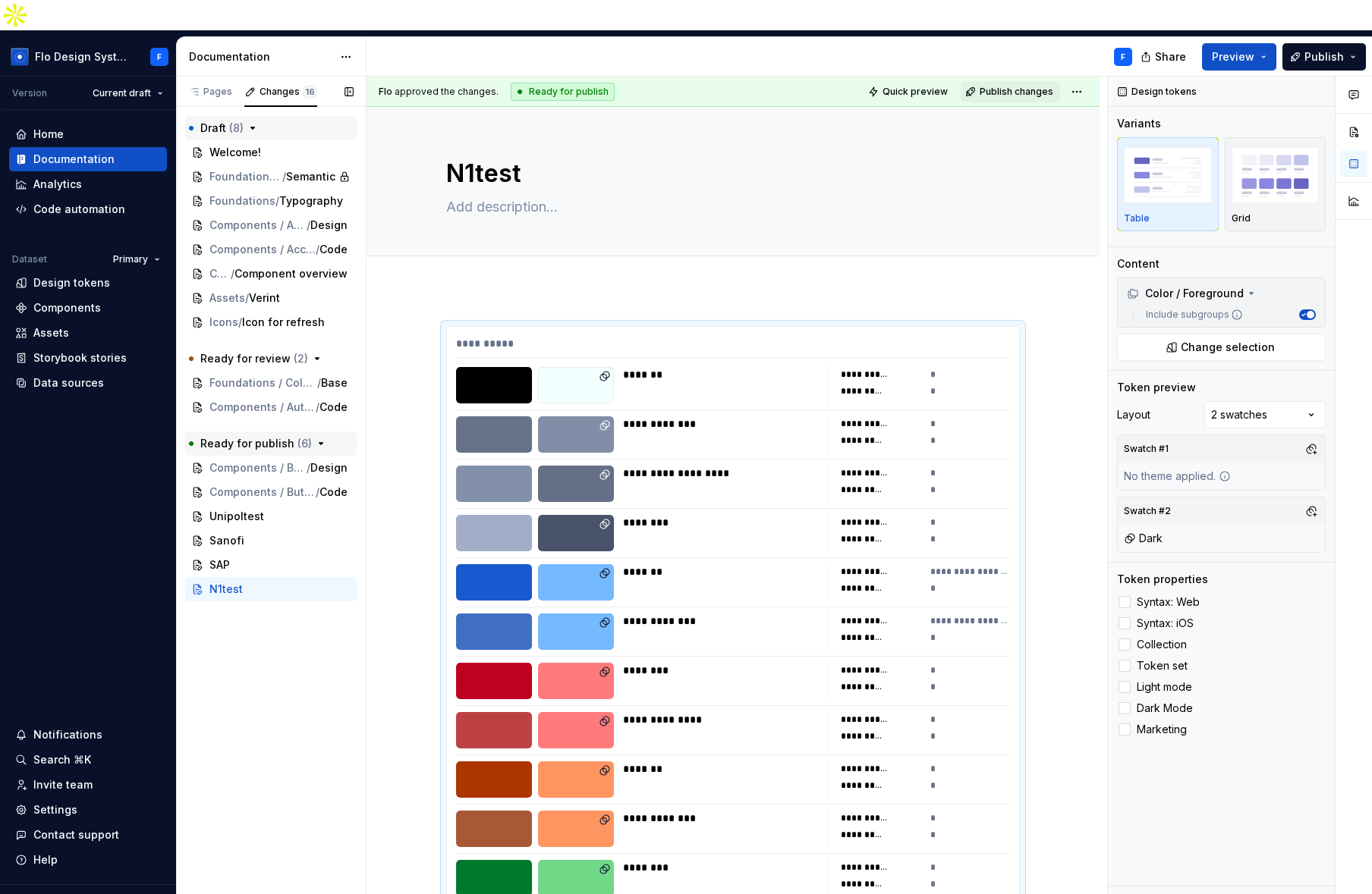
click at [317, 438] on icon "button" at bounding box center [321, 444] width 12 height 12
click at [214, 82] on div "Pages" at bounding box center [210, 92] width 56 height 21
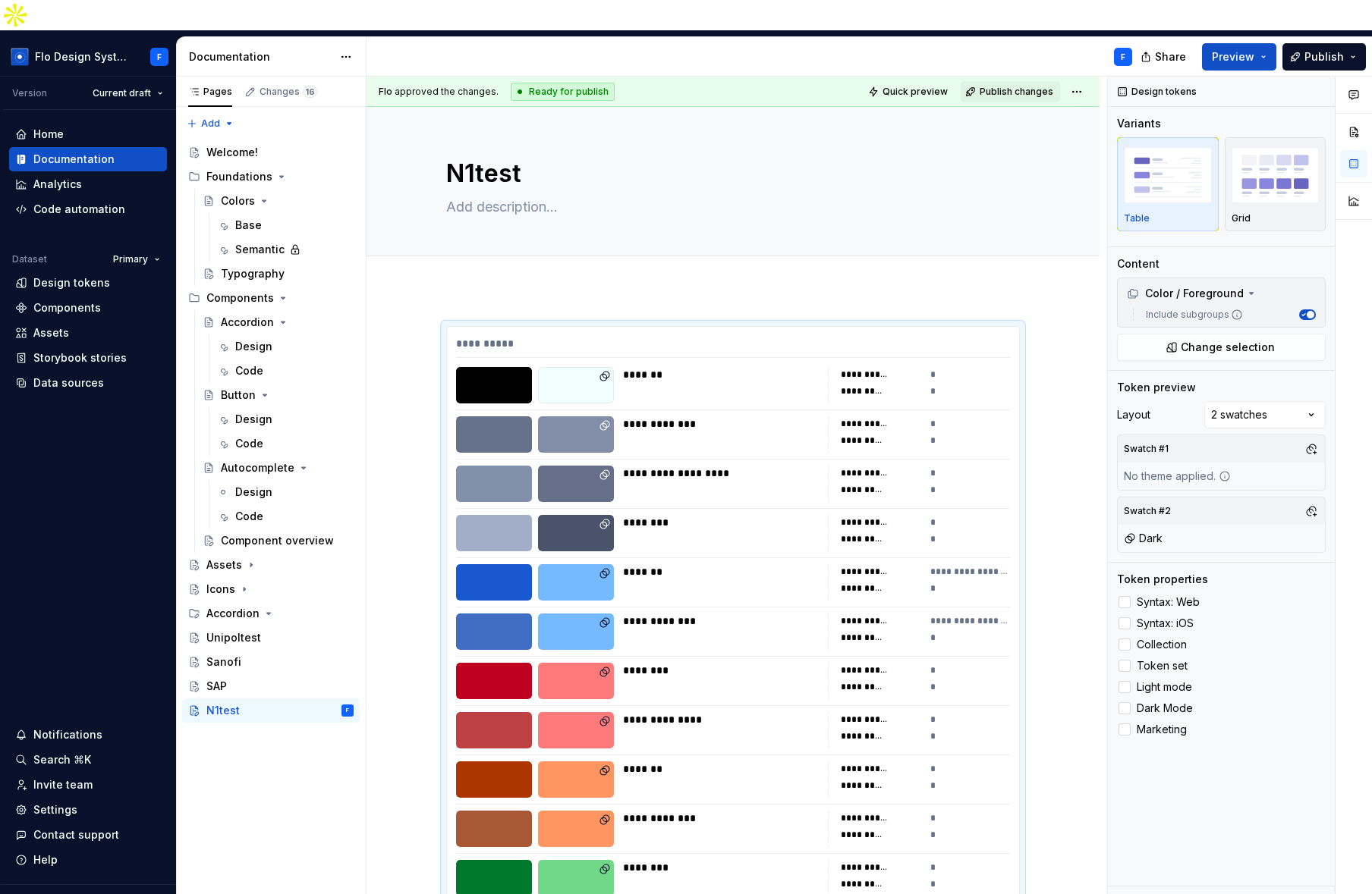
type textarea "*"
click at [63, 127] on div "Home" at bounding box center [49, 134] width 31 height 15
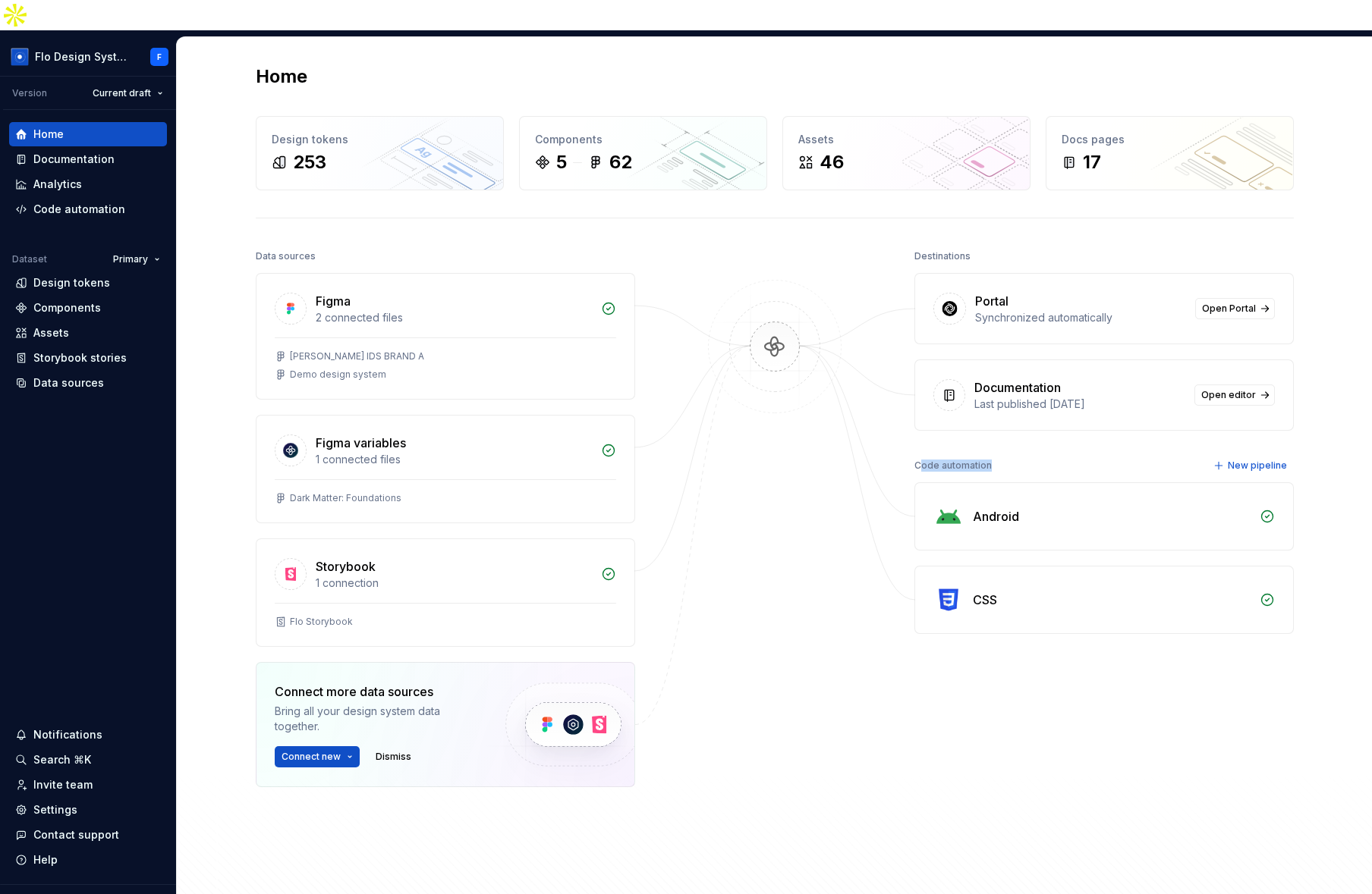
click at [998, 455] on div "Code automation New pipeline" at bounding box center [1104, 466] width 380 height 21
click at [766, 532] on div at bounding box center [774, 554] width 152 height 617
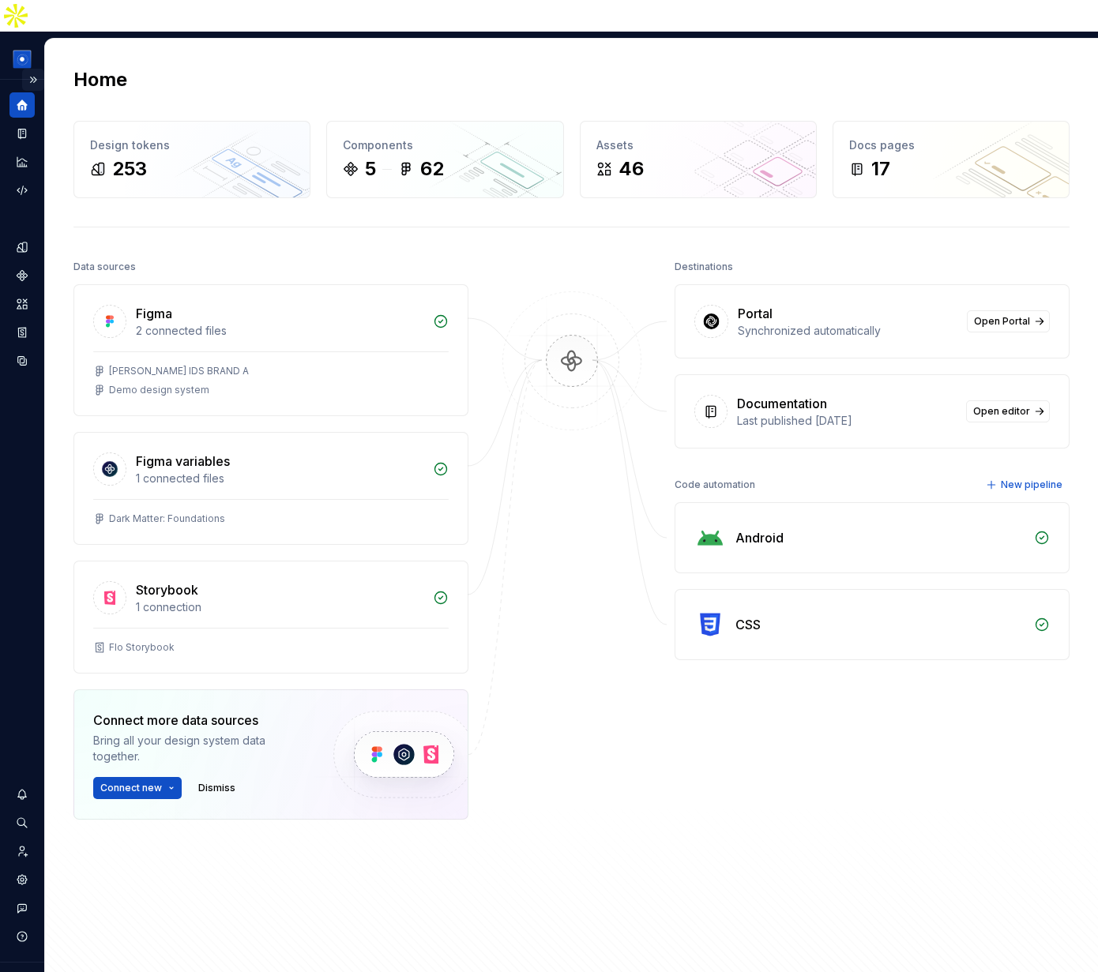
click at [33, 69] on button "Expand sidebar" at bounding box center [33, 80] width 22 height 22
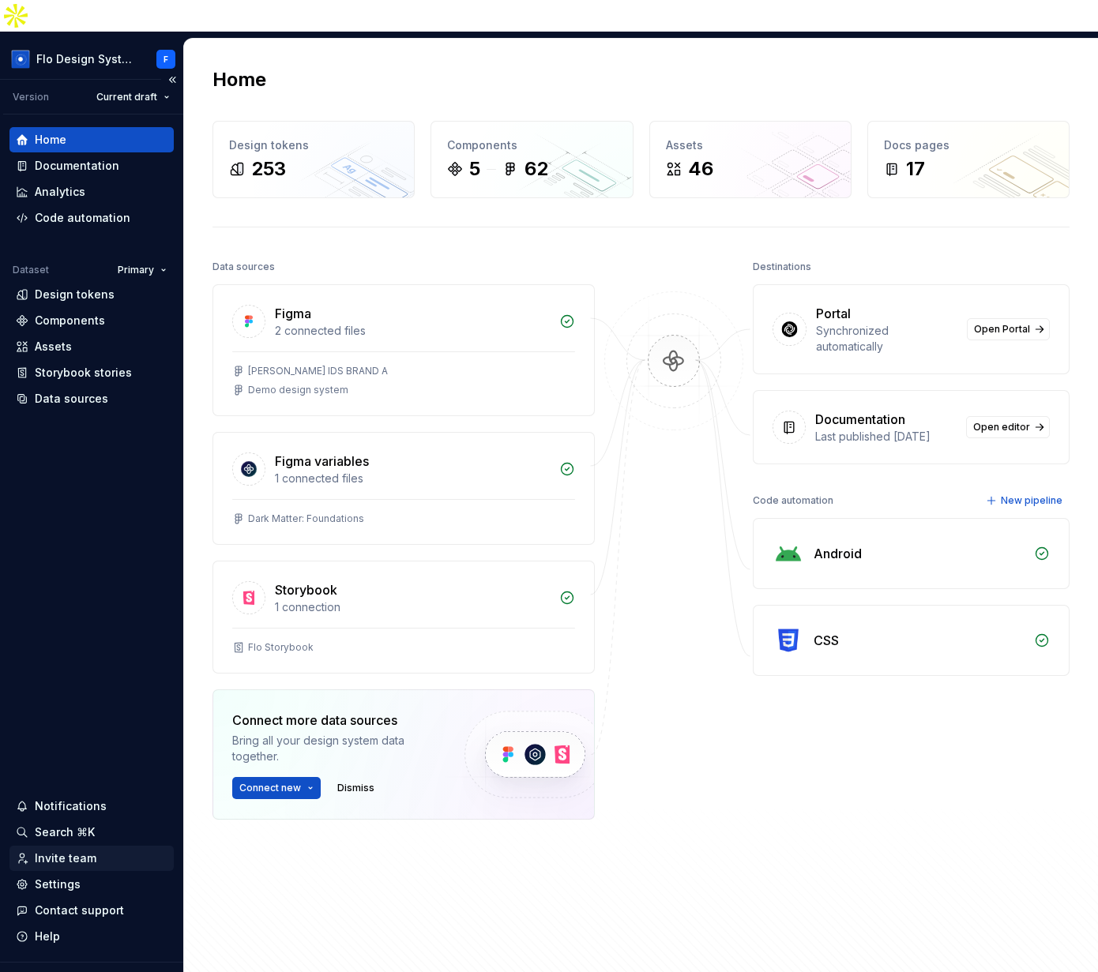
click at [98, 851] on div "Invite team" at bounding box center [92, 859] width 152 height 16
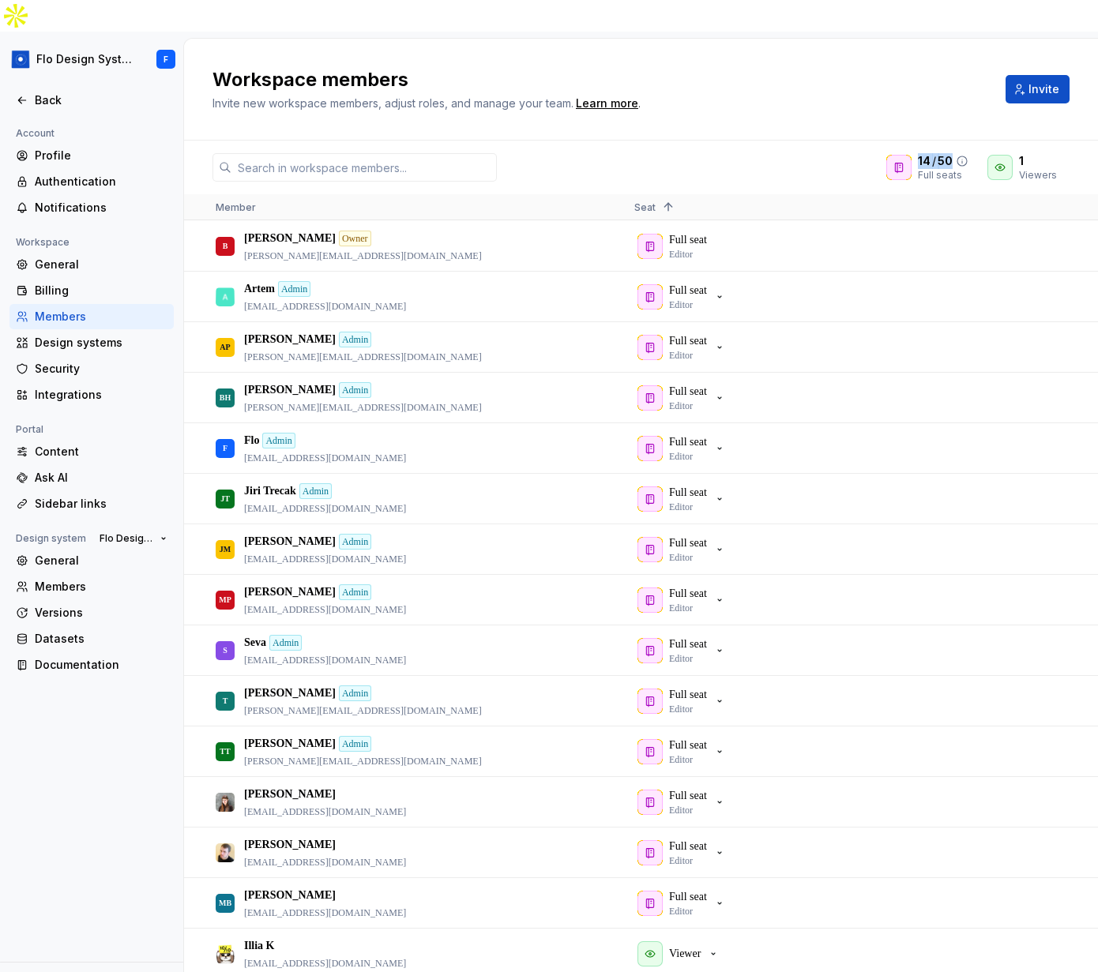
drag, startPoint x: 920, startPoint y: 126, endPoint x: 953, endPoint y: 131, distance: 33.5
click at [953, 153] on div "14 / 50" at bounding box center [943, 161] width 51 height 16
click at [953, 153] on span "50" at bounding box center [945, 161] width 15 height 16
drag, startPoint x: 950, startPoint y: 131, endPoint x: 907, endPoint y: 133, distance: 43.5
click at [907, 153] on div "14 / 50 Full seats" at bounding box center [927, 167] width 82 height 28
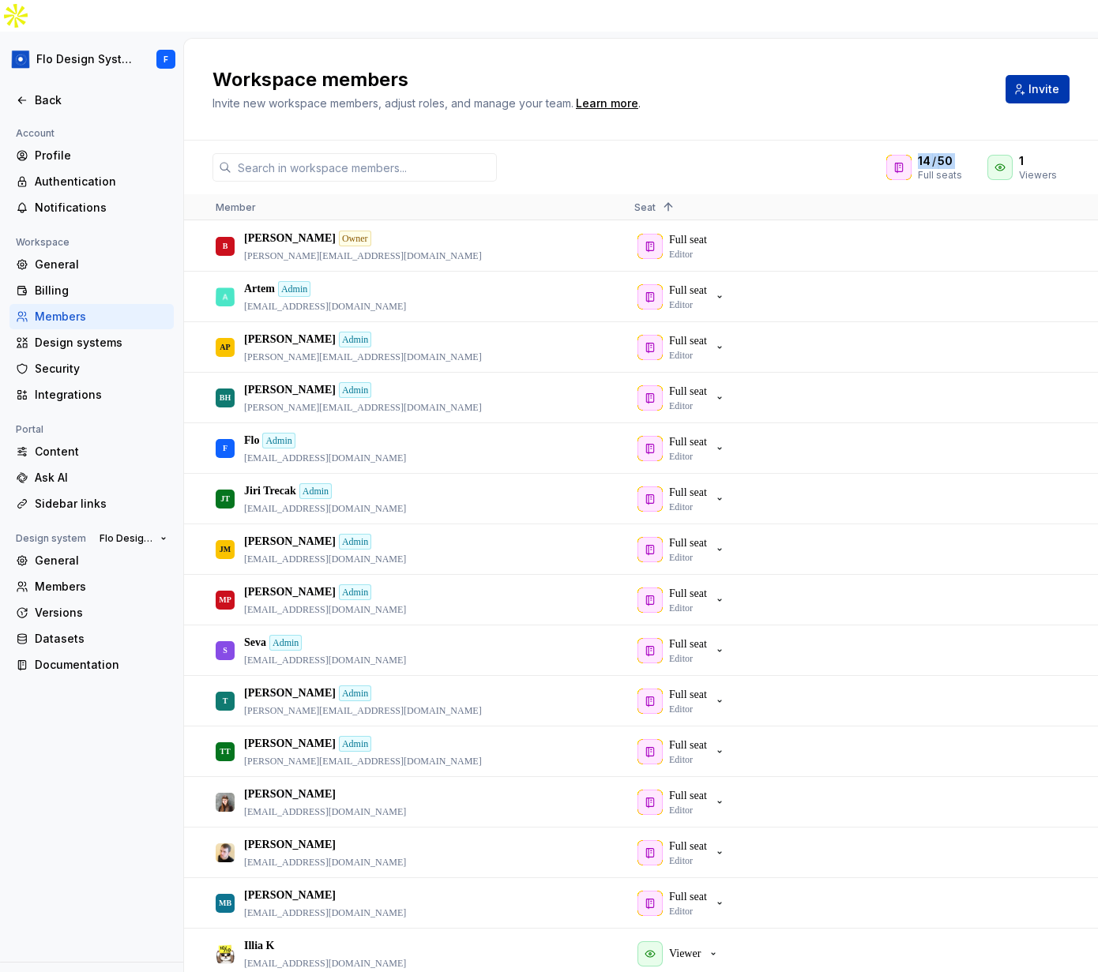
click at [1049, 81] on span "Invite" at bounding box center [1043, 89] width 31 height 16
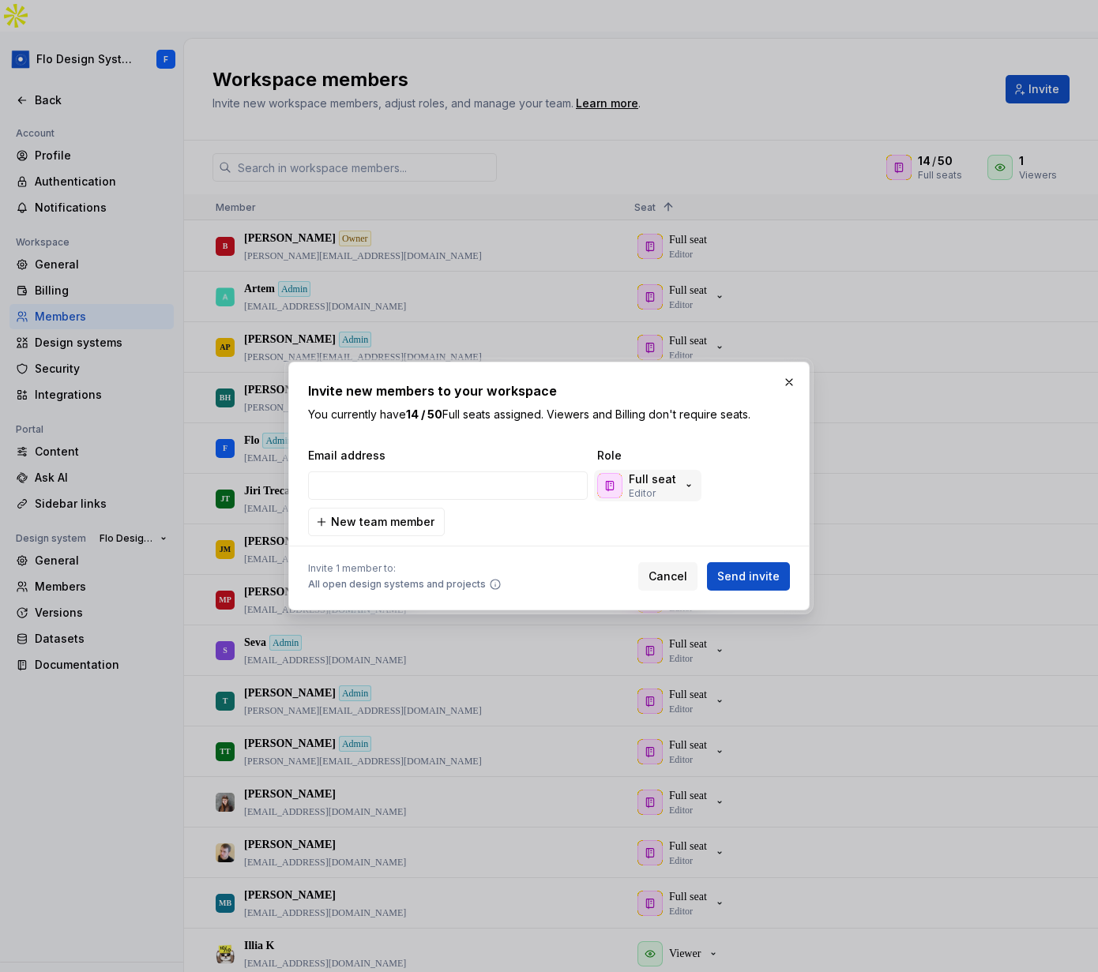
click at [690, 489] on icon "button" at bounding box center [688, 485] width 13 height 13
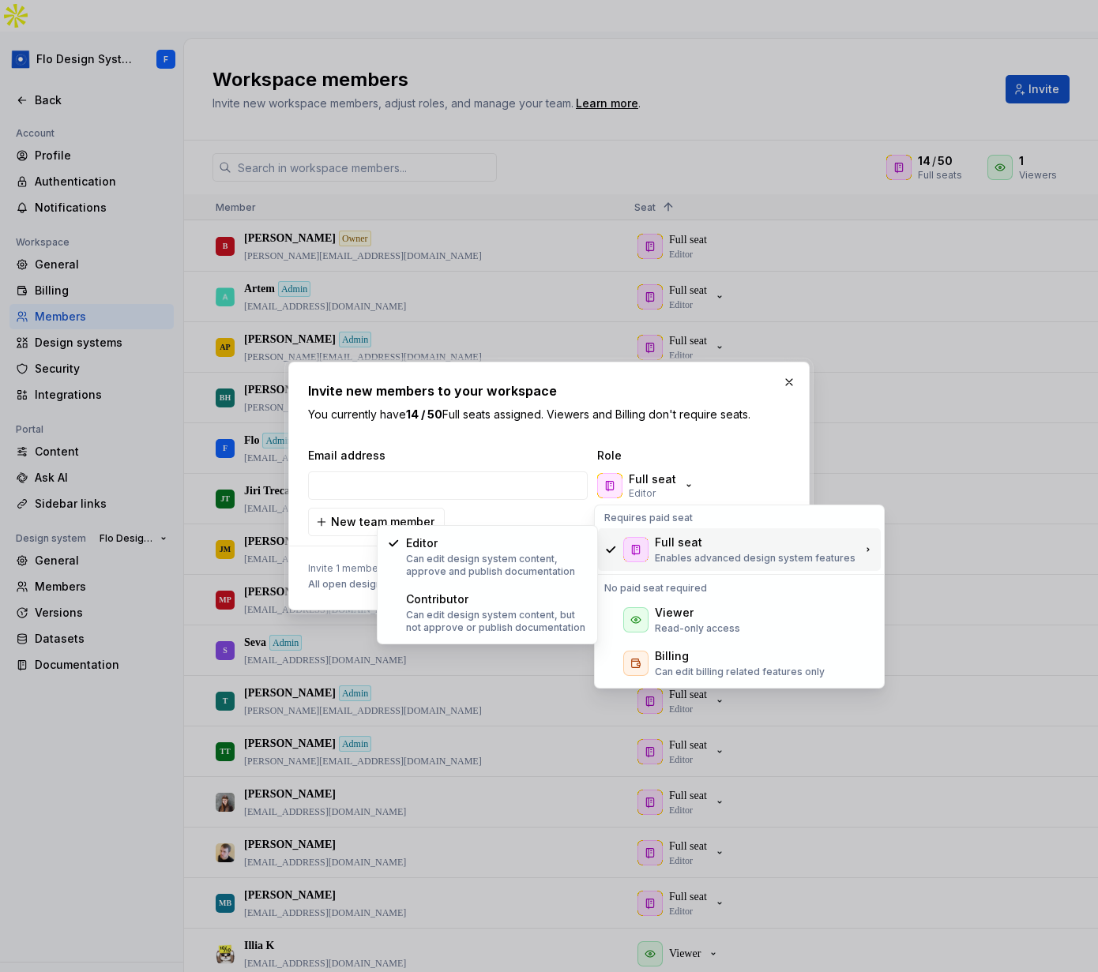
click at [667, 557] on p "Enables advanced design system features" at bounding box center [755, 558] width 201 height 13
click at [457, 453] on span "Email address" at bounding box center [449, 456] width 283 height 16
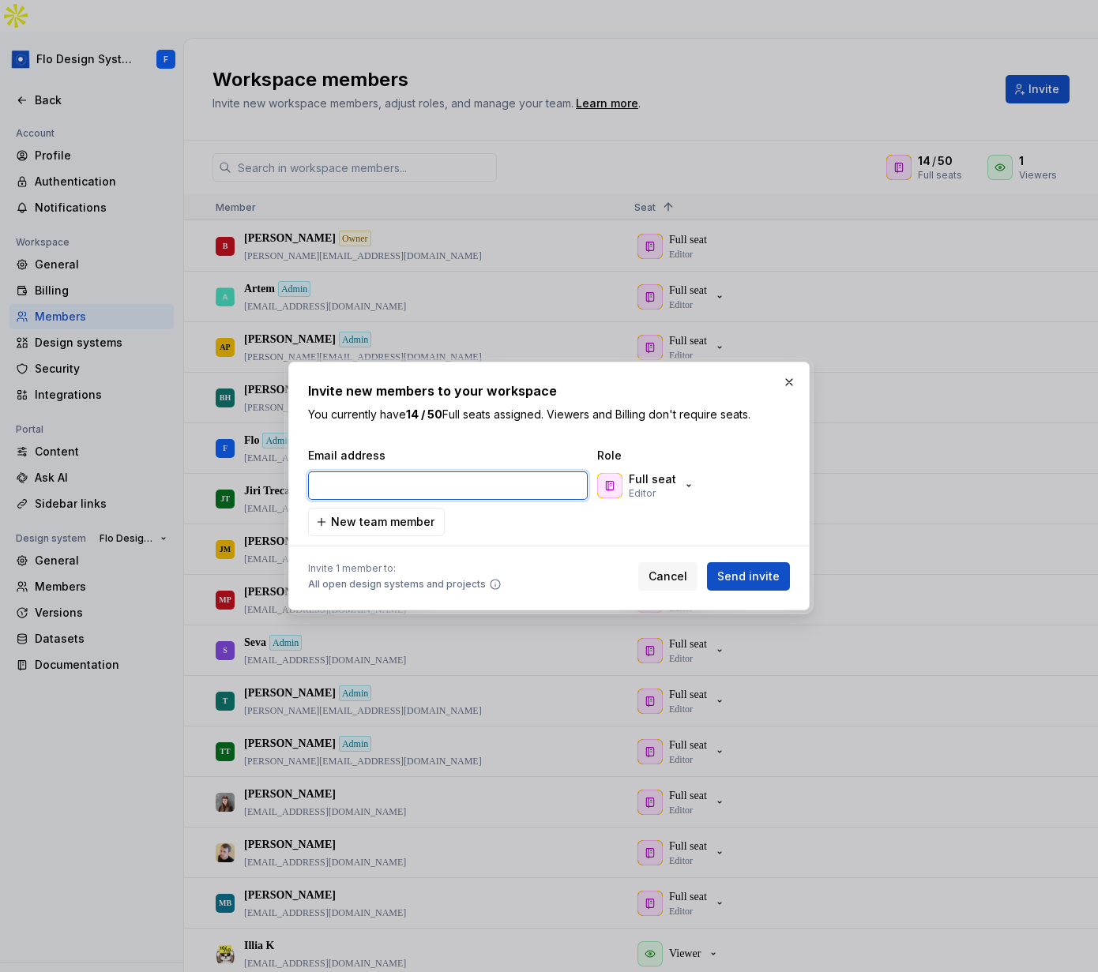
click at [338, 489] on input "email" at bounding box center [448, 486] width 280 height 28
drag, startPoint x: 378, startPoint y: 520, endPoint x: 380, endPoint y: 535, distance: 14.3
click at [378, 520] on span "New team member" at bounding box center [382, 522] width 103 height 16
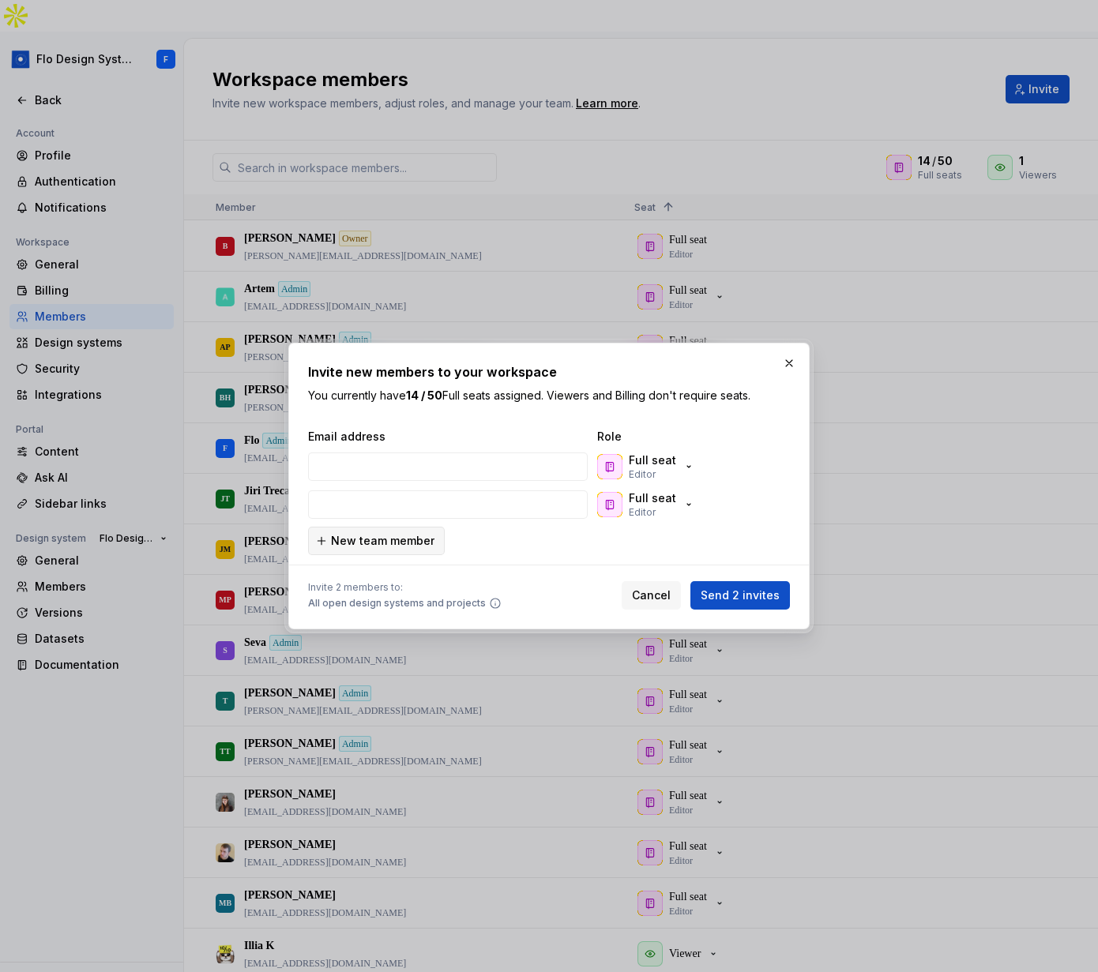
drag, startPoint x: 367, startPoint y: 518, endPoint x: 364, endPoint y: 539, distance: 21.6
click at [368, 518] on input "email" at bounding box center [448, 504] width 280 height 28
click at [362, 547] on span "New team member" at bounding box center [382, 541] width 103 height 16
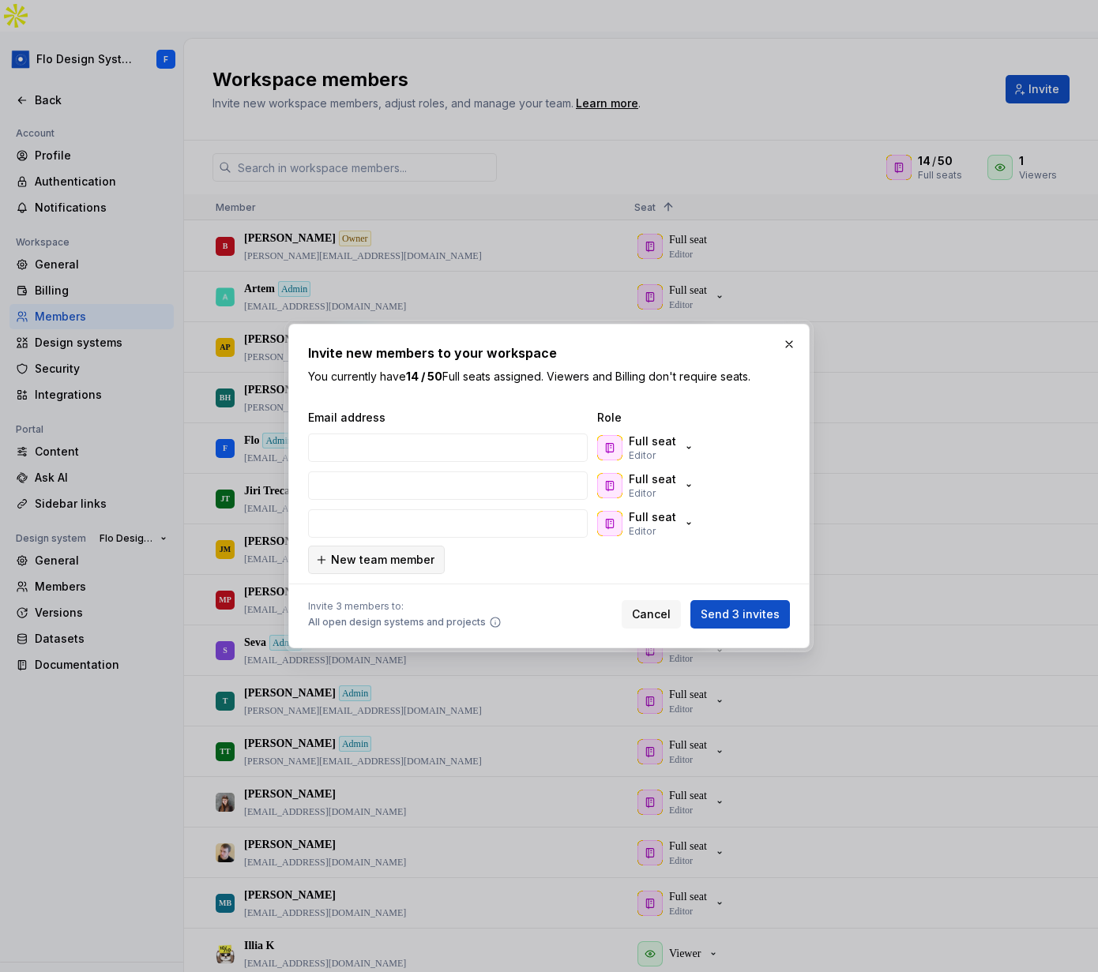
drag, startPoint x: 366, startPoint y: 528, endPoint x: 361, endPoint y: 567, distance: 39.0
click at [366, 528] on input "email" at bounding box center [448, 523] width 280 height 28
click at [361, 567] on span "New team member" at bounding box center [382, 560] width 103 height 16
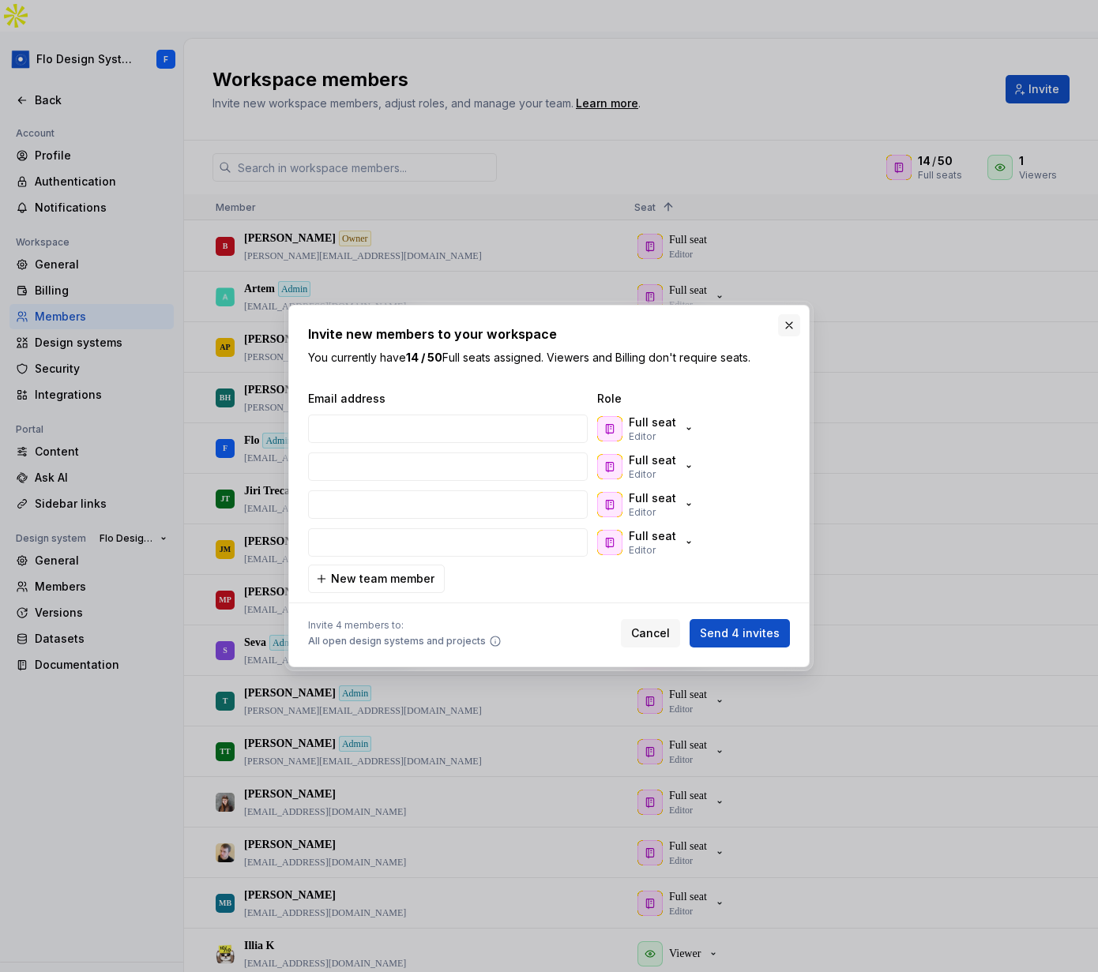
click at [784, 324] on button "button" at bounding box center [789, 325] width 22 height 22
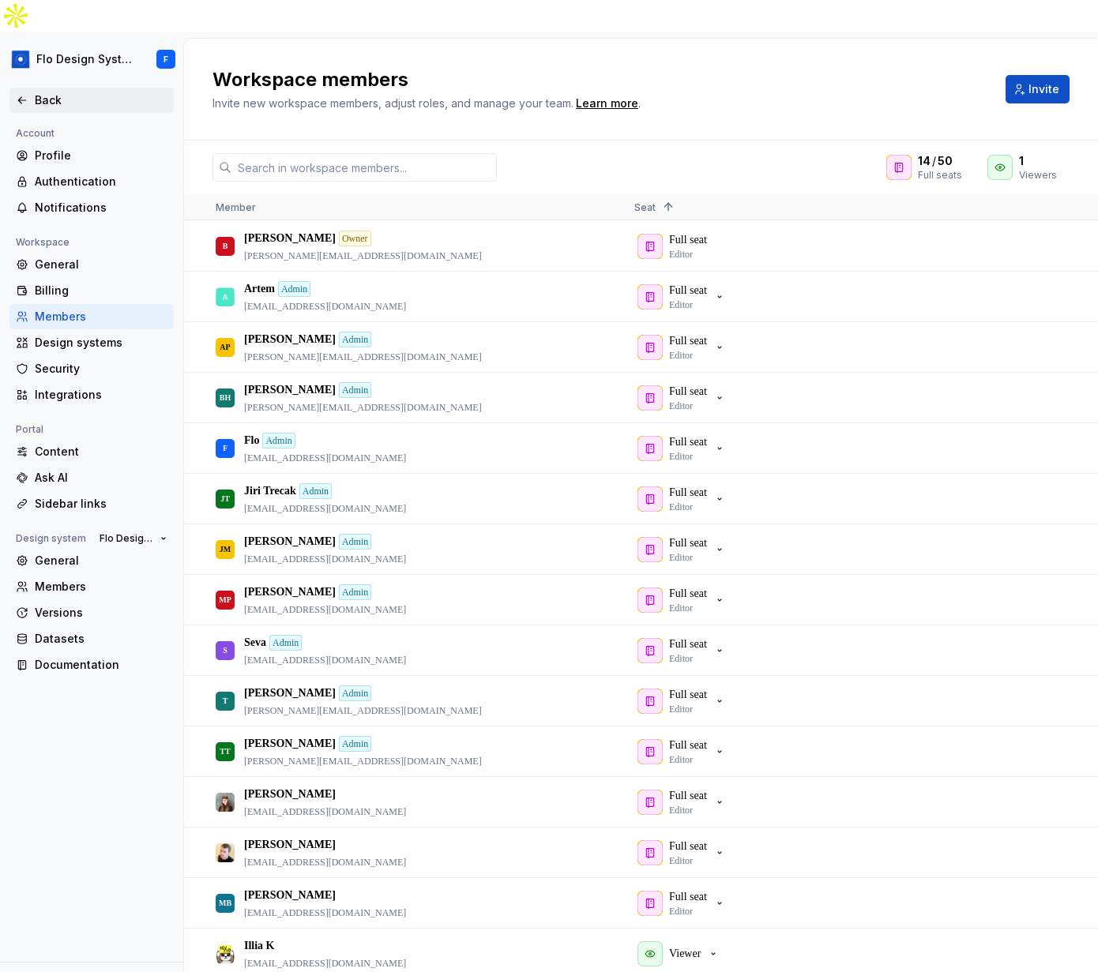
drag, startPoint x: 22, startPoint y: 73, endPoint x: 24, endPoint y: 60, distance: 13.6
click at [22, 94] on icon at bounding box center [22, 100] width 13 height 13
